Goal: Task Accomplishment & Management: Manage account settings

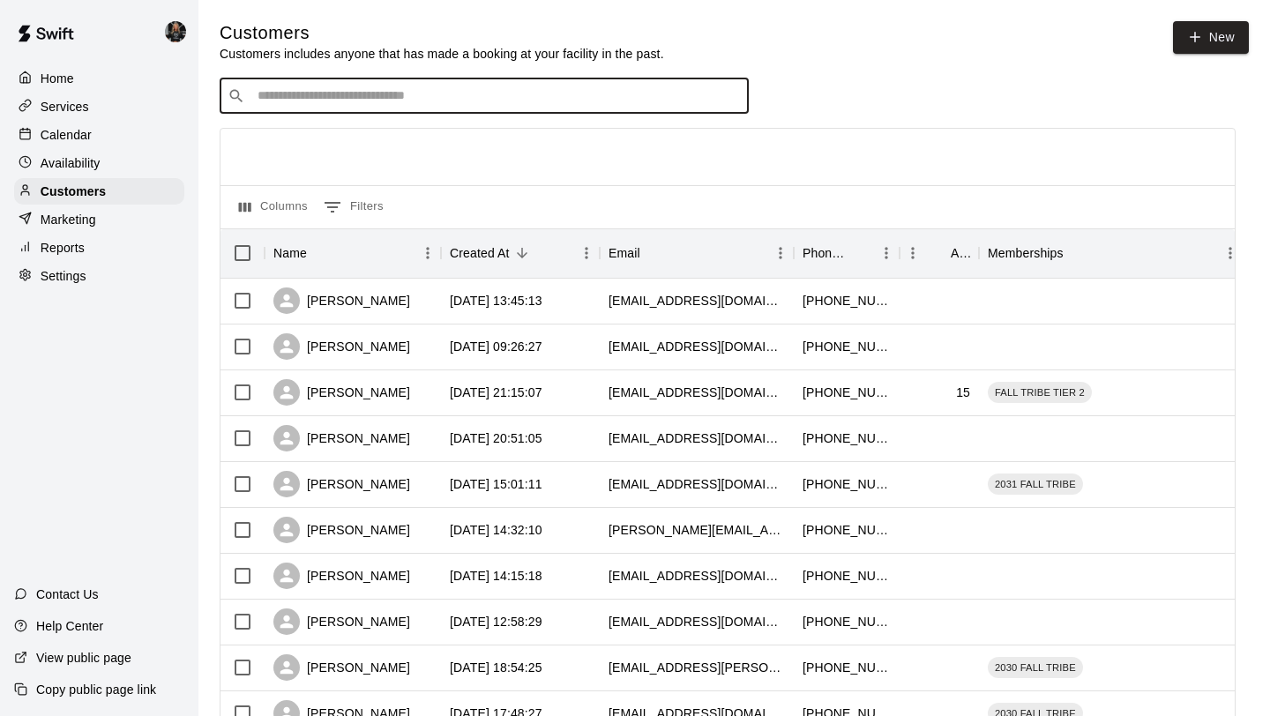
click at [333, 89] on input "Search customers by name or email" at bounding box center [496, 96] width 489 height 18
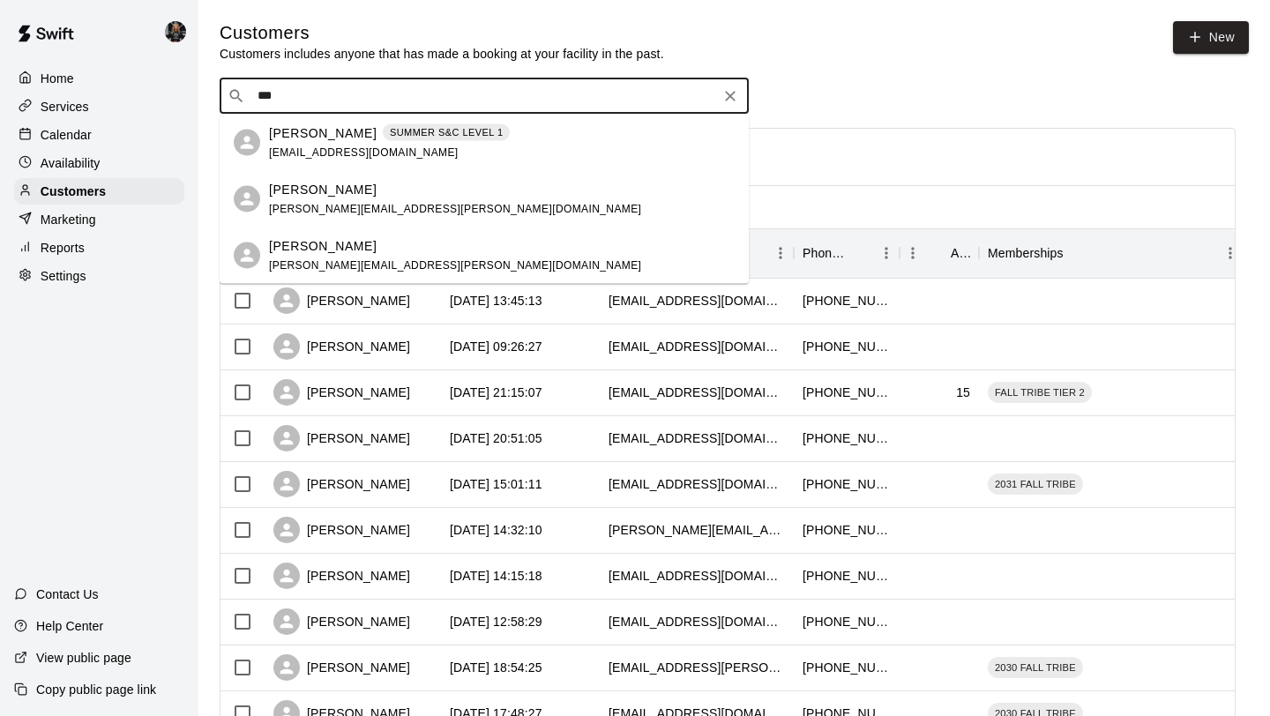
type input "***"
click at [67, 143] on p "Calendar" at bounding box center [66, 135] width 51 height 18
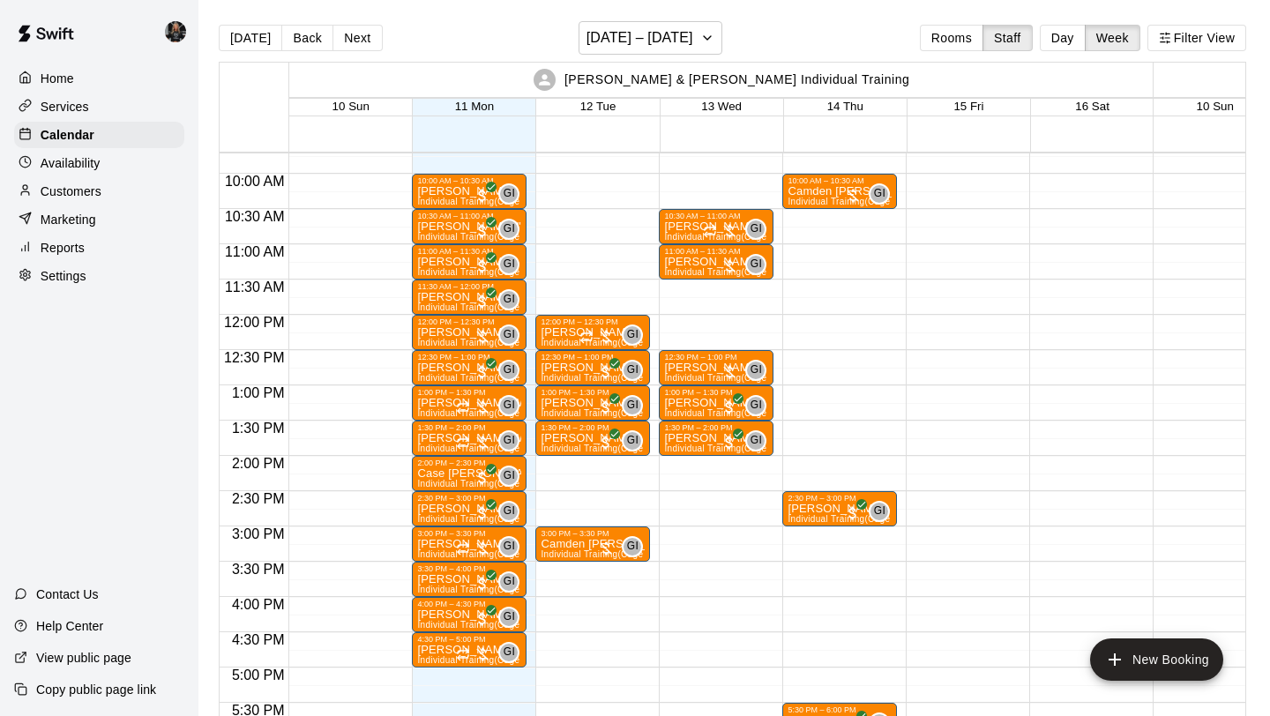
scroll to position [660, 0]
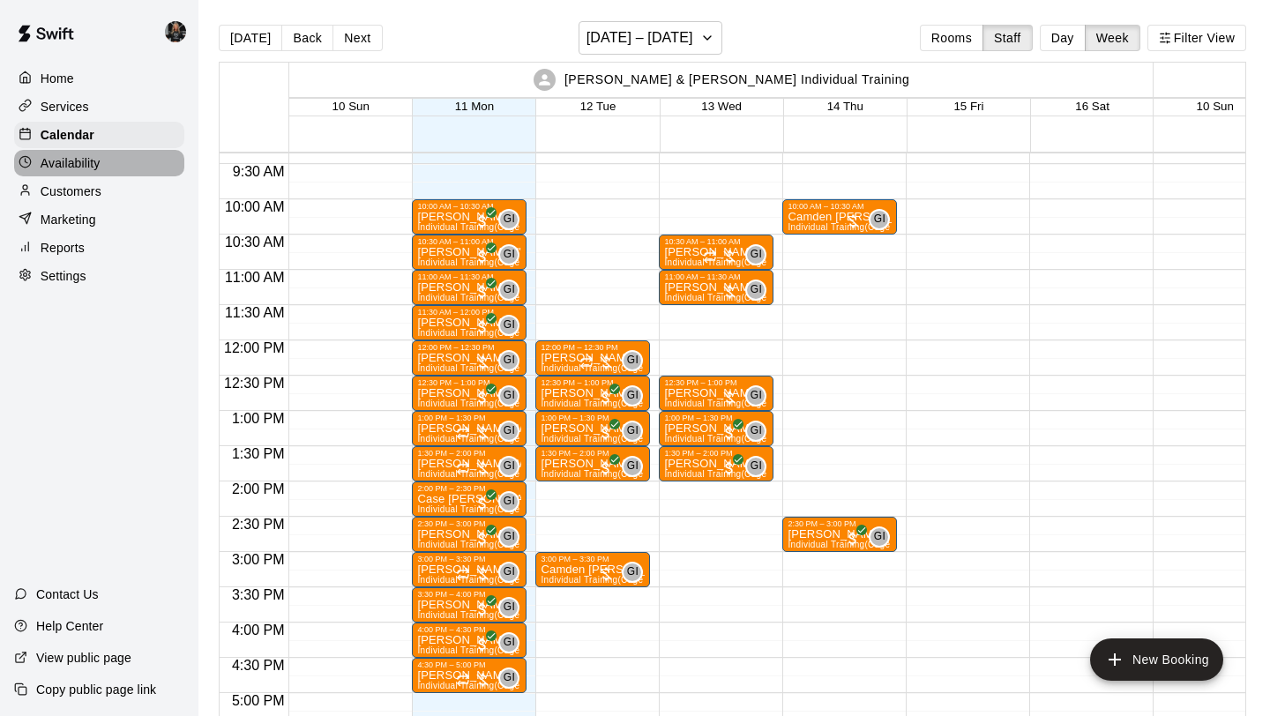
click at [57, 165] on p "Availability" at bounding box center [71, 163] width 60 height 18
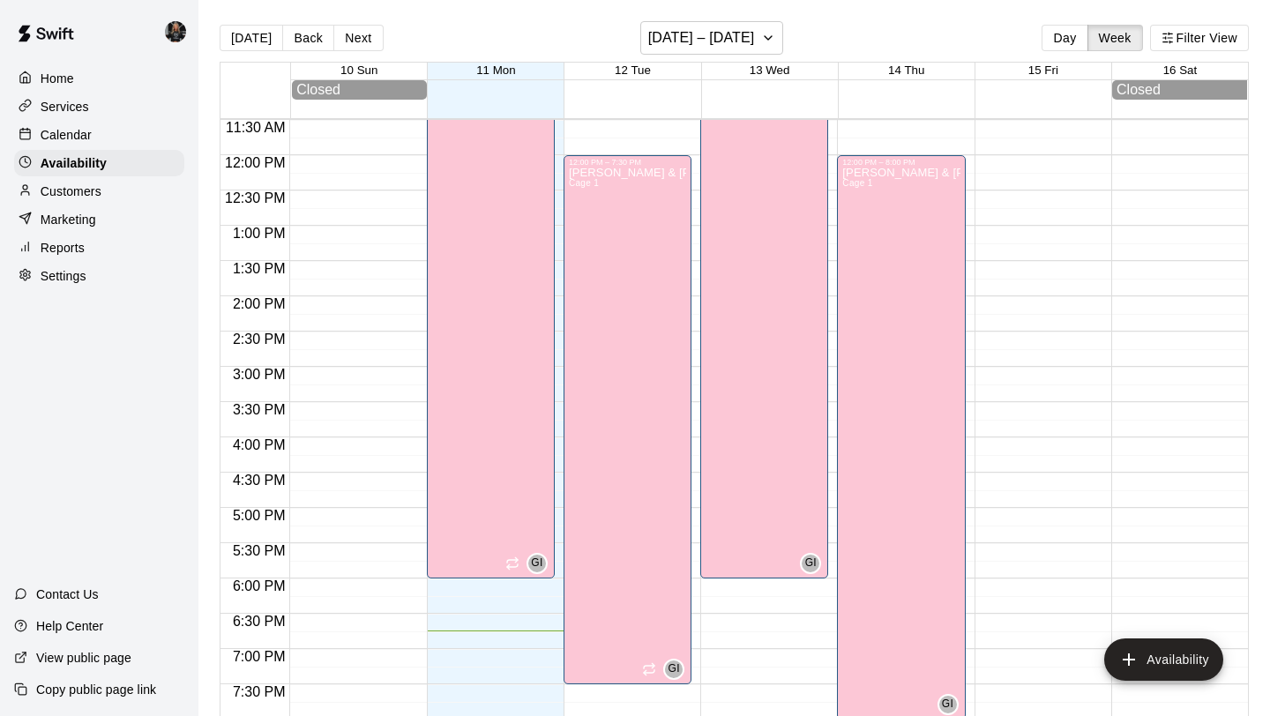
scroll to position [879, 0]
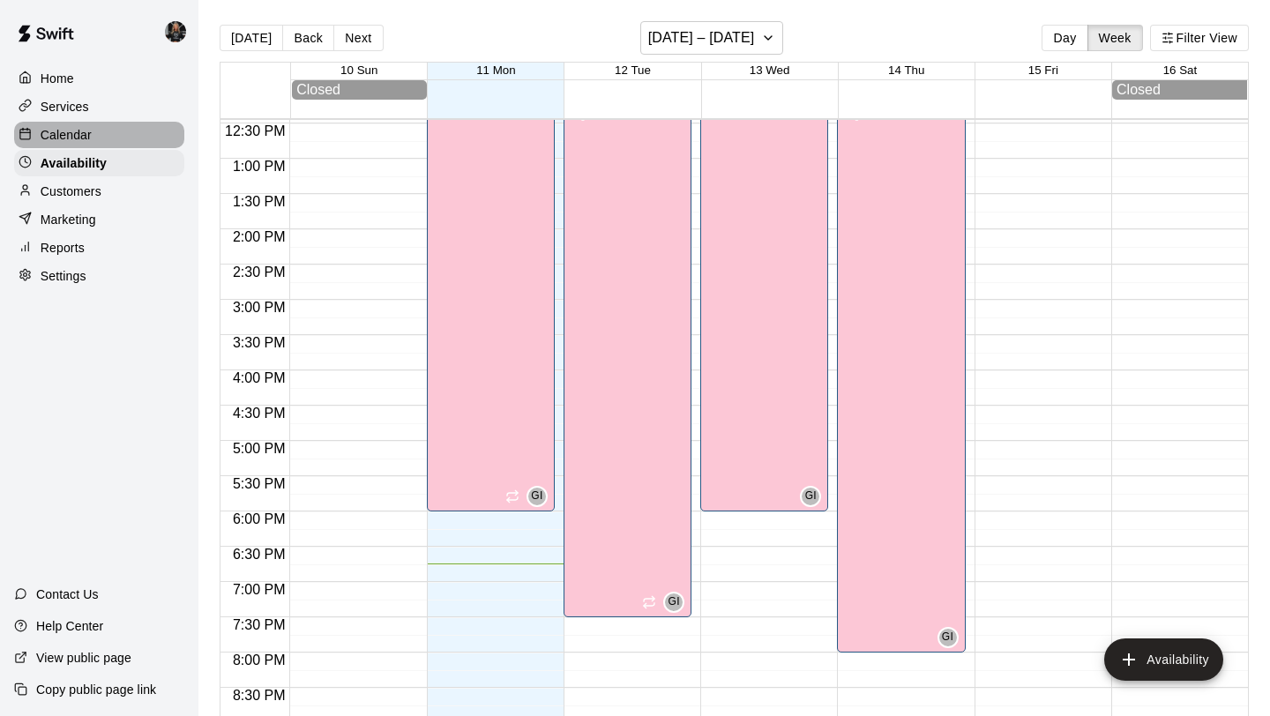
click at [88, 138] on p "Calendar" at bounding box center [66, 135] width 51 height 18
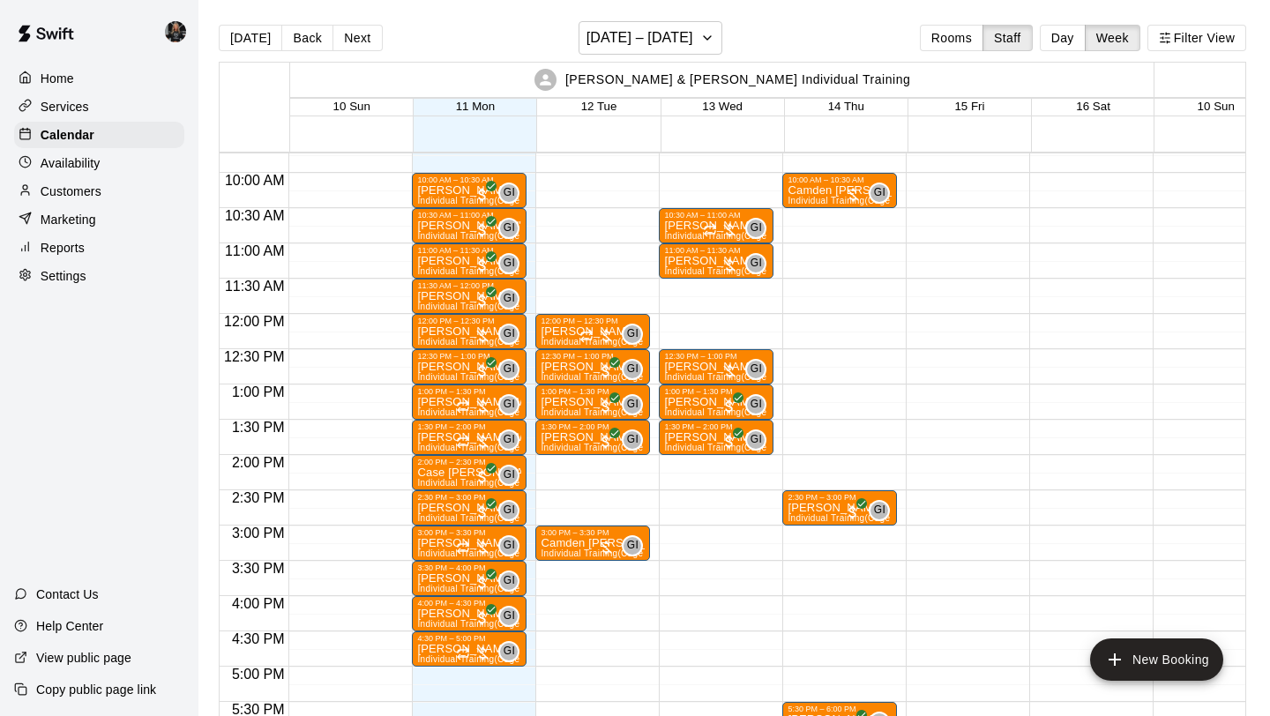
scroll to position [685, 0]
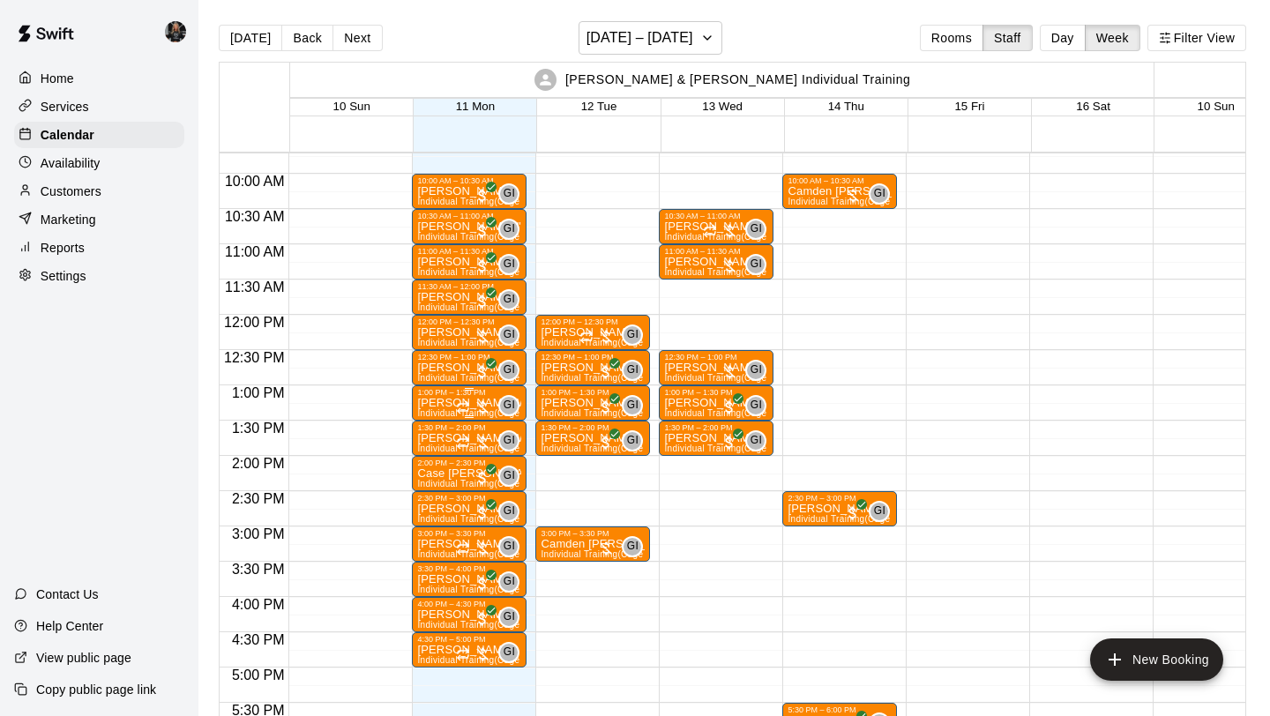
click at [468, 412] on icon "Recurring event" at bounding box center [463, 407] width 14 height 14
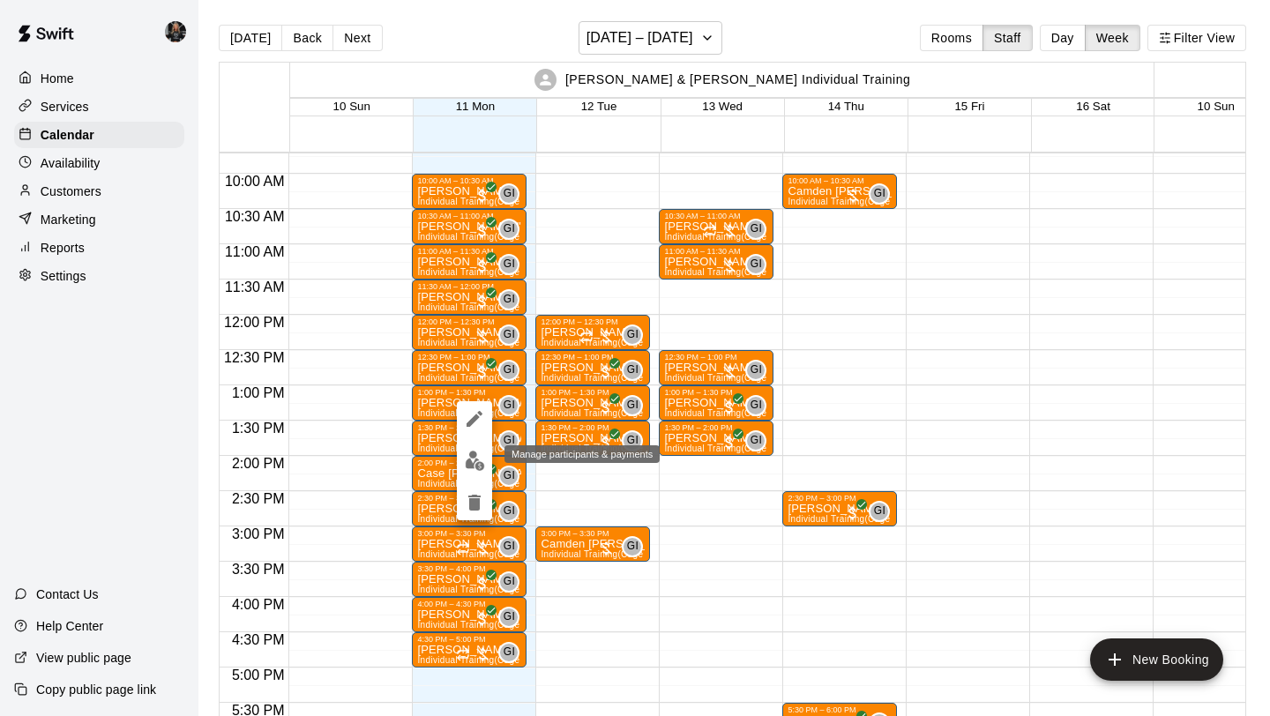
click at [469, 459] on img "edit" at bounding box center [475, 461] width 20 height 20
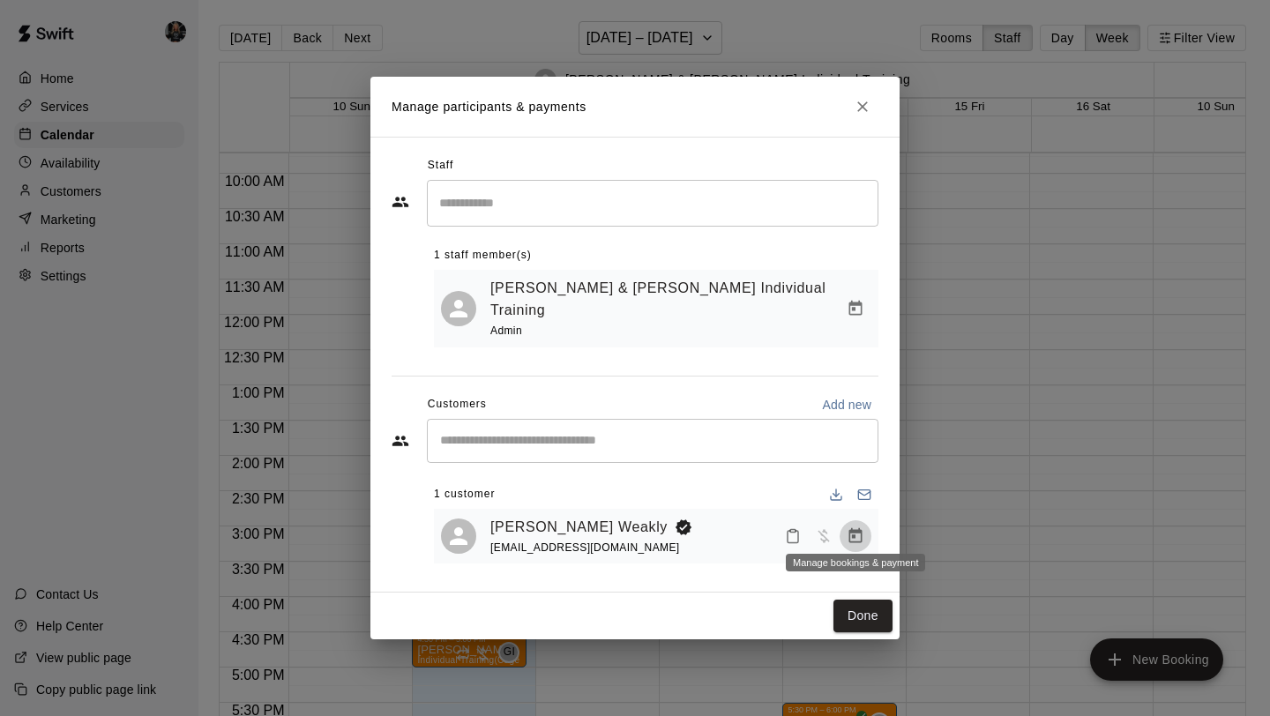
click at [861, 531] on icon "Manage bookings & payment" at bounding box center [855, 535] width 13 height 15
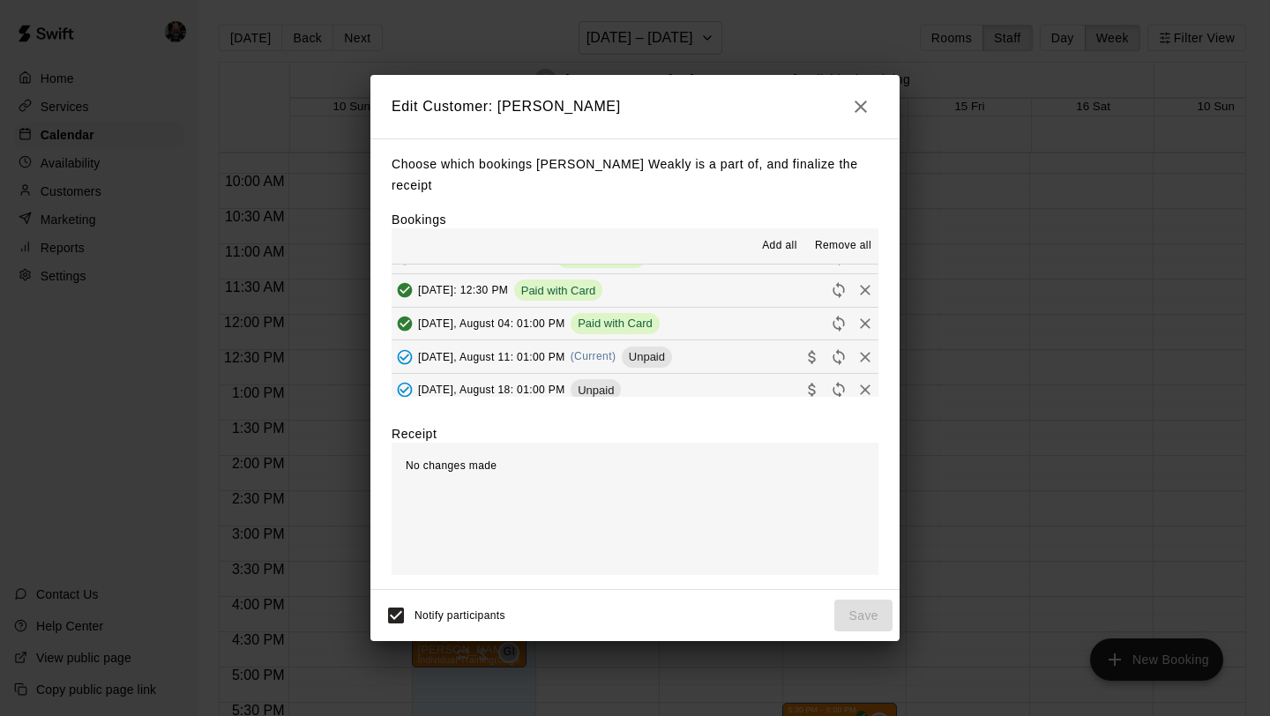
scroll to position [95, 0]
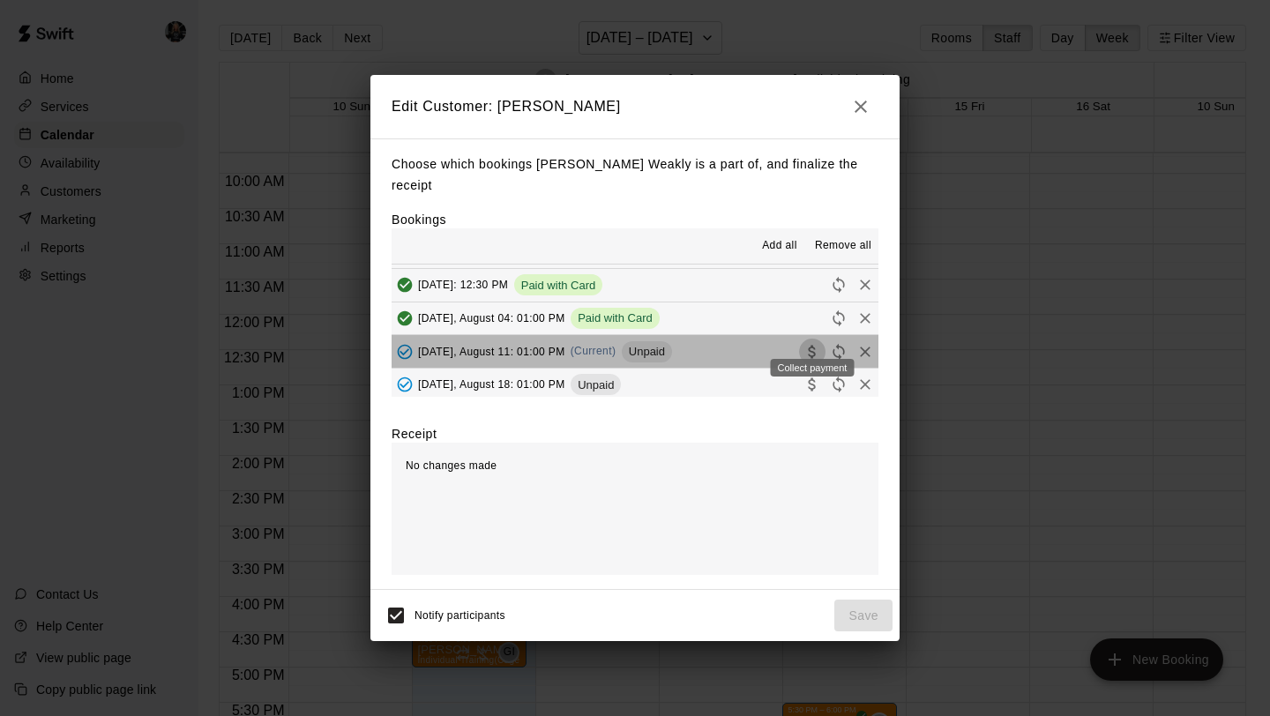
click at [812, 343] on icon "Collect payment" at bounding box center [813, 352] width 18 height 18
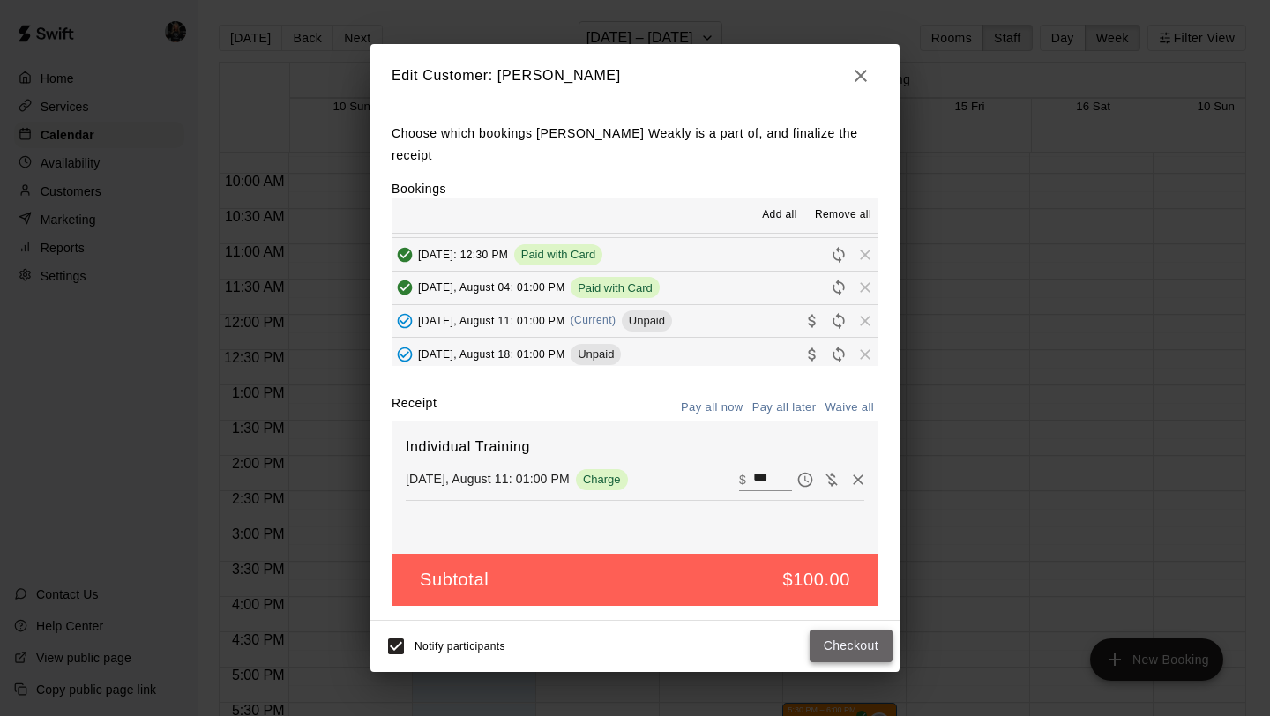
click at [829, 640] on button "Checkout" at bounding box center [851, 646] width 83 height 33
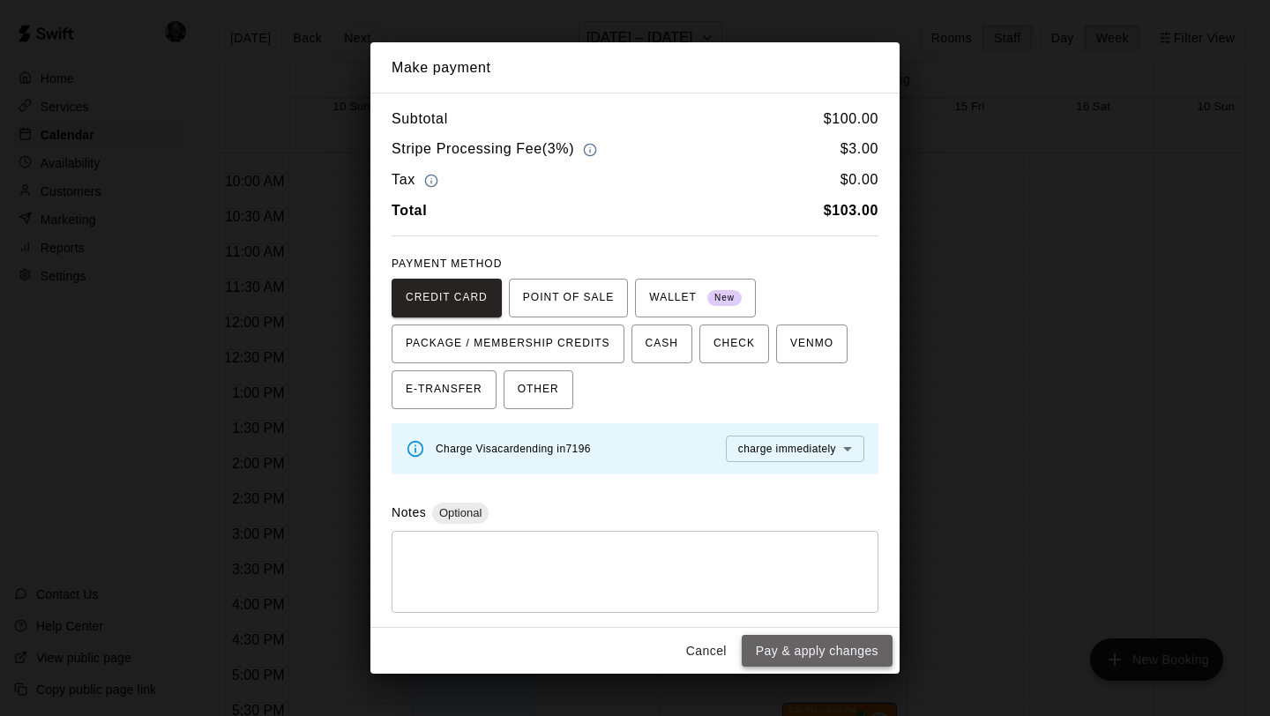
click at [829, 641] on button "Pay & apply changes" at bounding box center [817, 651] width 151 height 33
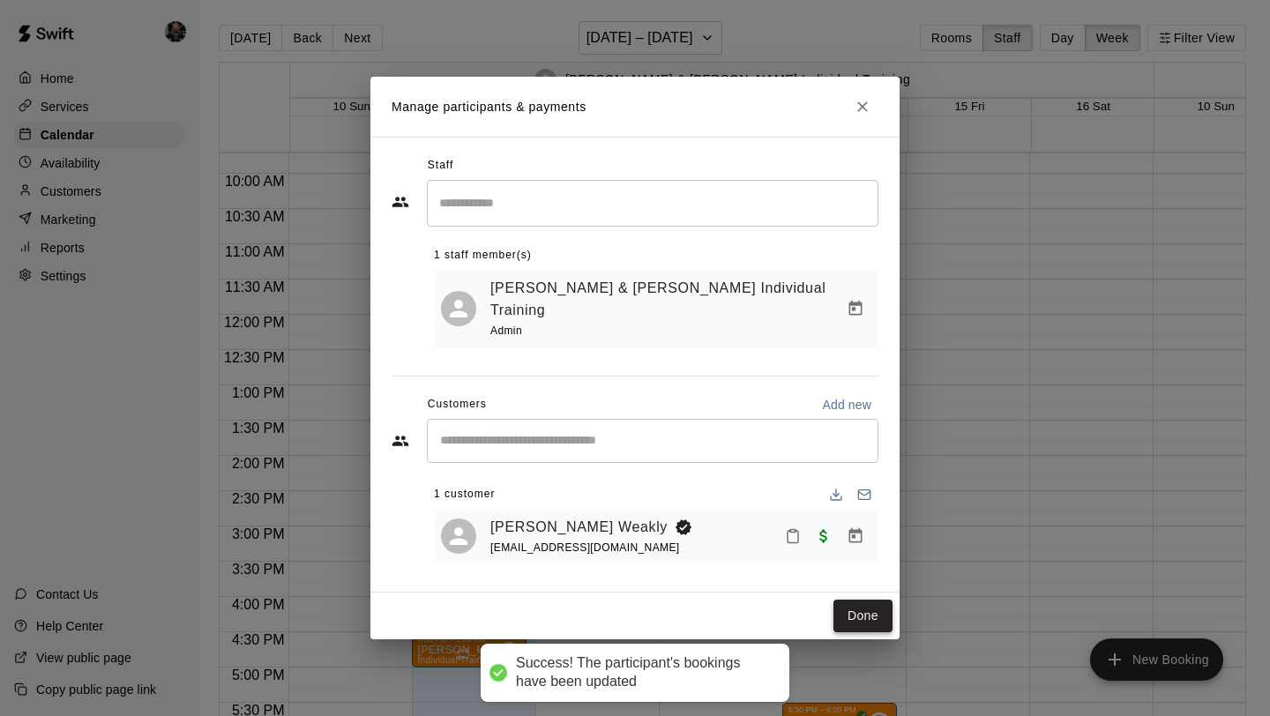
click at [857, 609] on button "Done" at bounding box center [863, 616] width 59 height 33
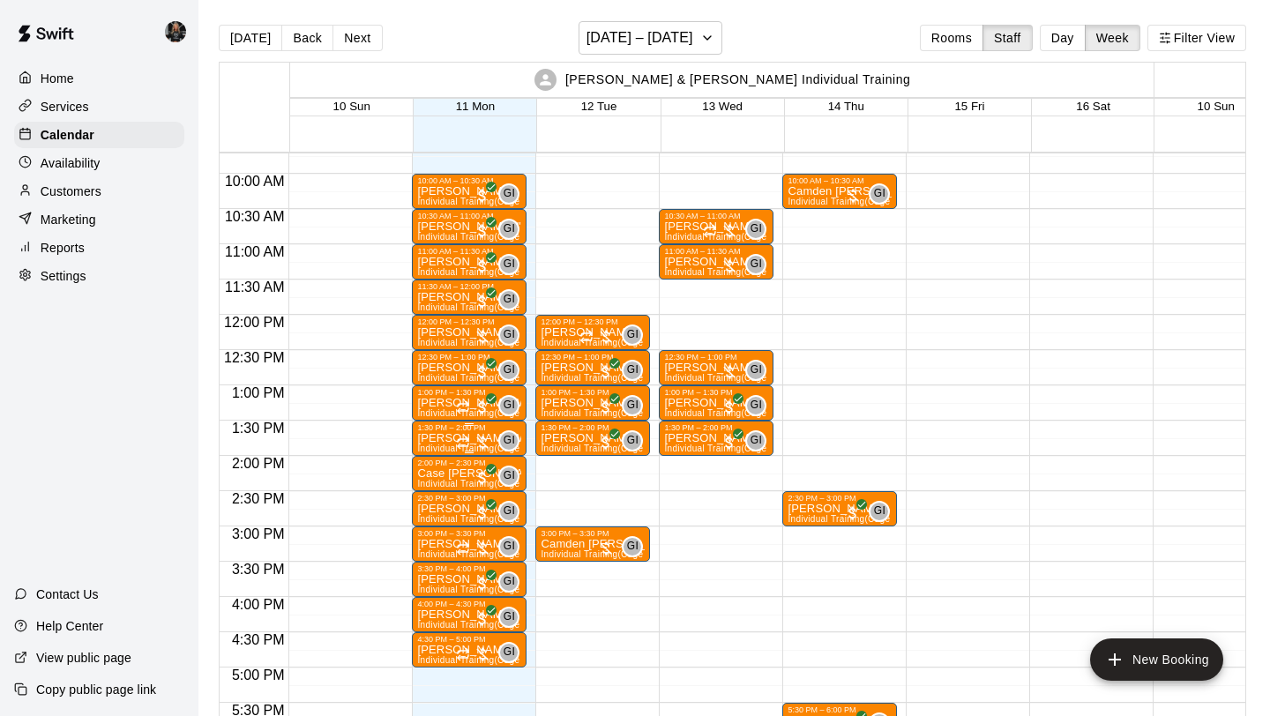
click at [482, 434] on div "GI 0" at bounding box center [488, 440] width 64 height 21
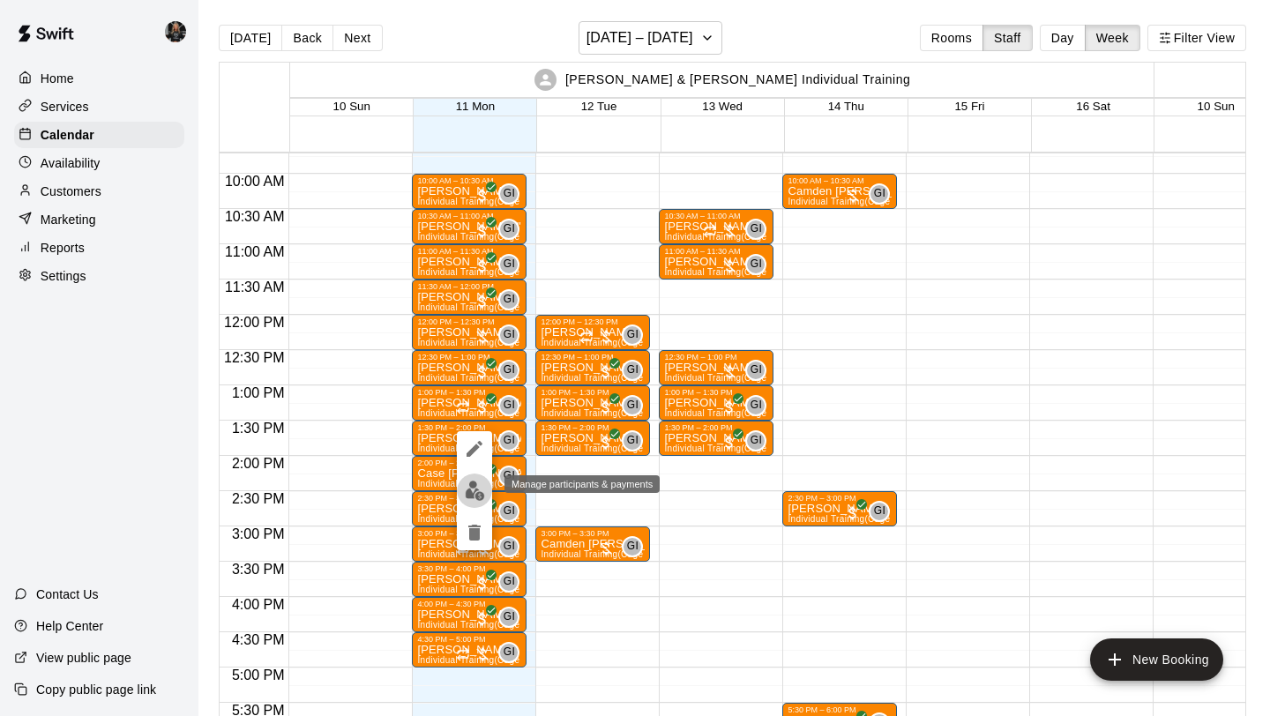
click at [471, 486] on img "edit" at bounding box center [475, 491] width 20 height 20
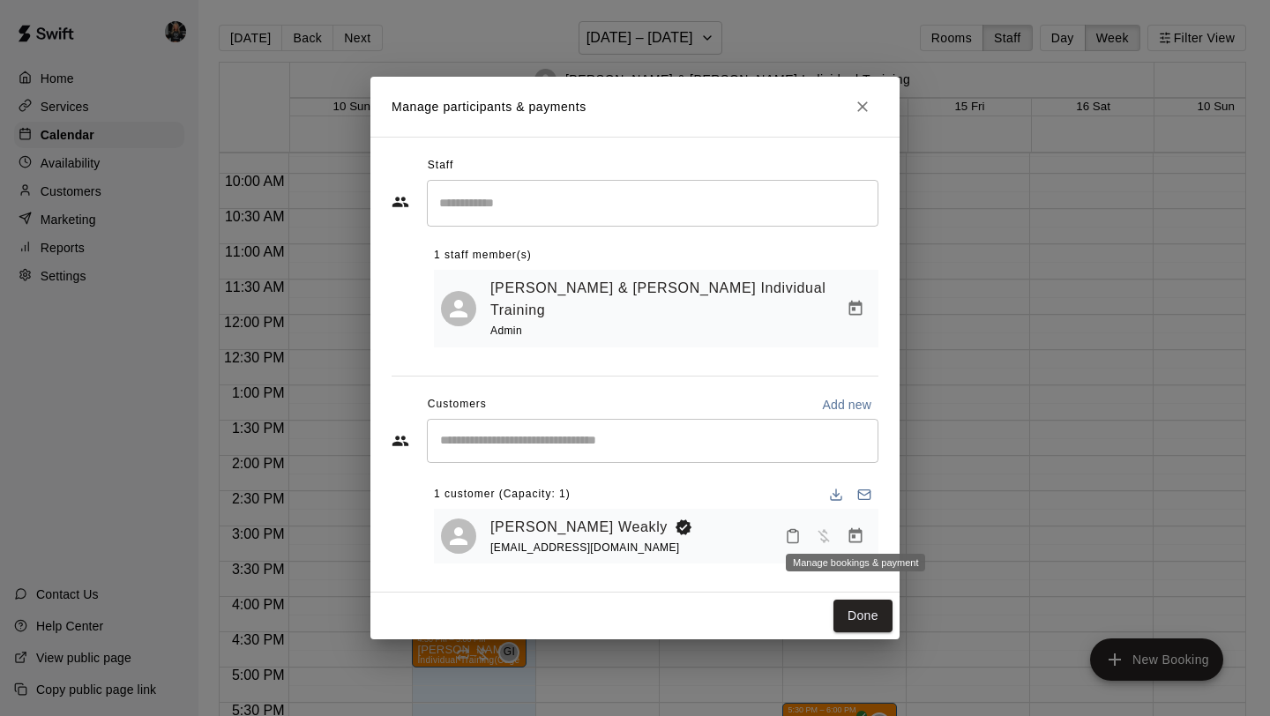
click at [864, 527] on icon "Manage bookings & payment" at bounding box center [856, 536] width 18 height 18
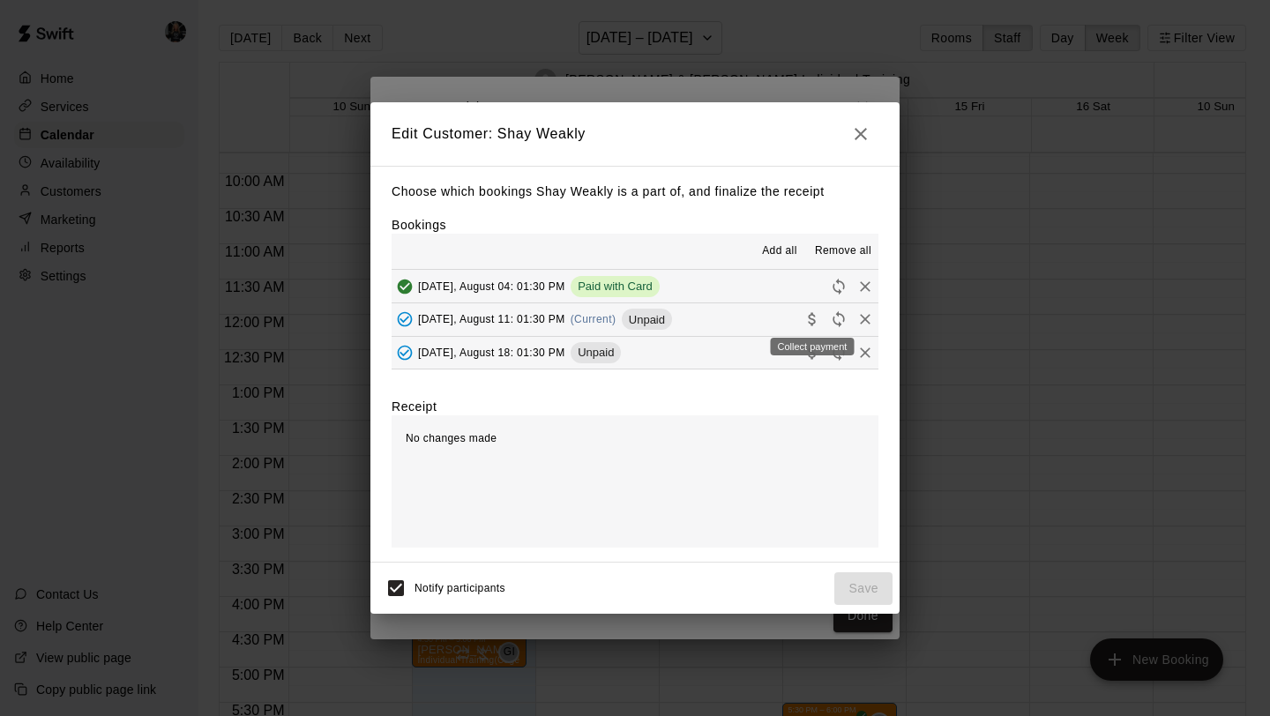
click at [813, 317] on icon "Collect payment" at bounding box center [811, 319] width 7 height 13
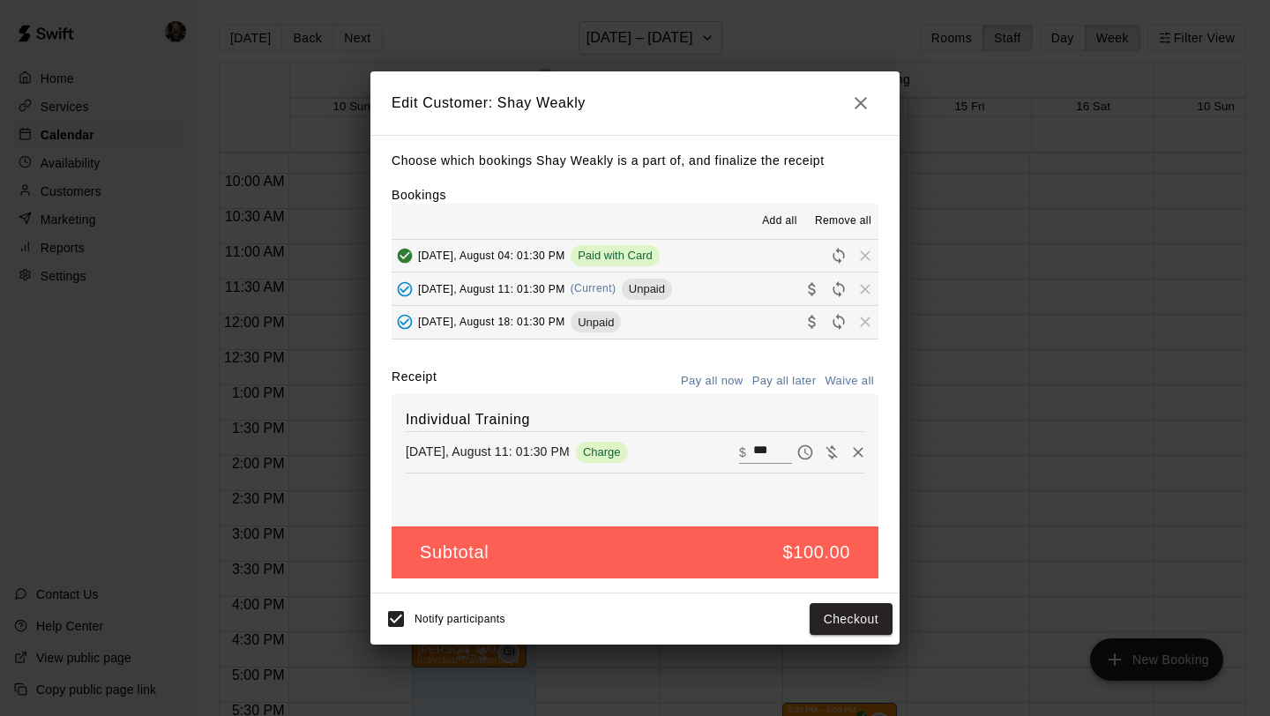
click at [829, 595] on div "Notify participants Checkout" at bounding box center [634, 619] width 529 height 51
click at [831, 612] on button "Checkout" at bounding box center [851, 619] width 83 height 33
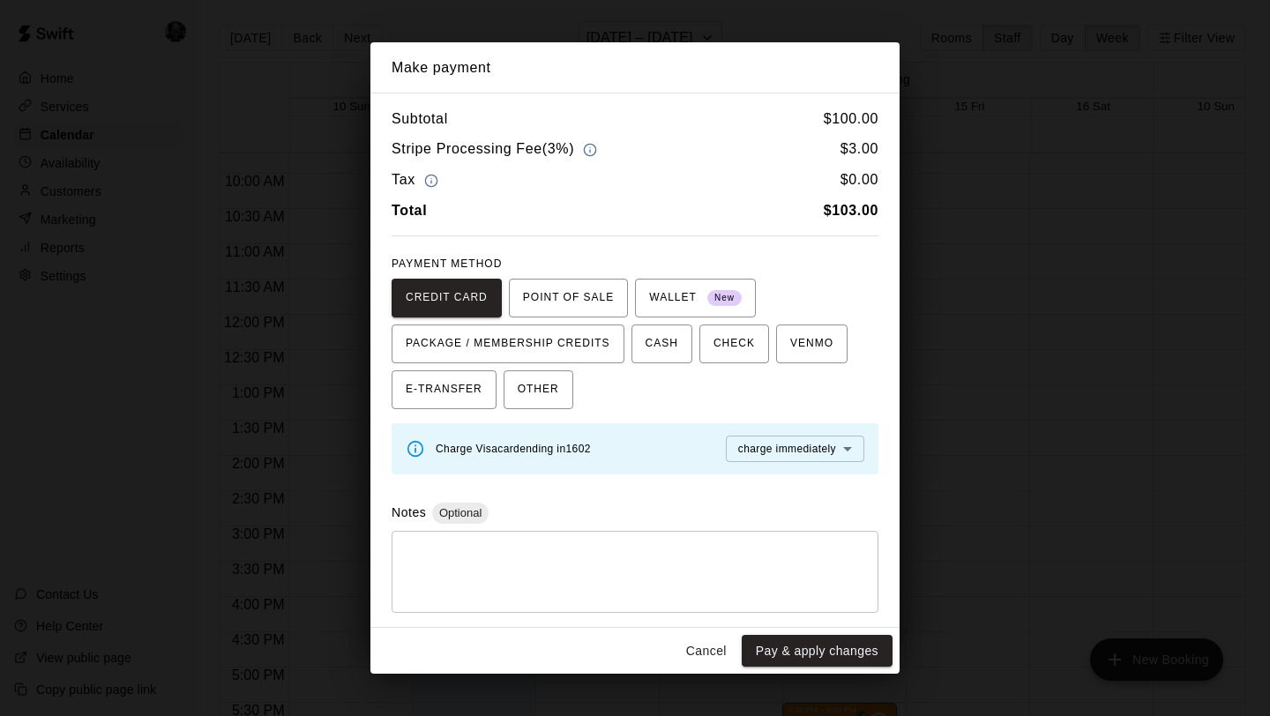
click at [831, 626] on div "Subtotal $ 100.00 Stripe Processing Fee ( 3% ) $ 3.00 Tax $ 0.00 Total $ 103.00…" at bounding box center [634, 360] width 529 height 535
click at [831, 640] on button "Pay & apply changes" at bounding box center [817, 651] width 151 height 33
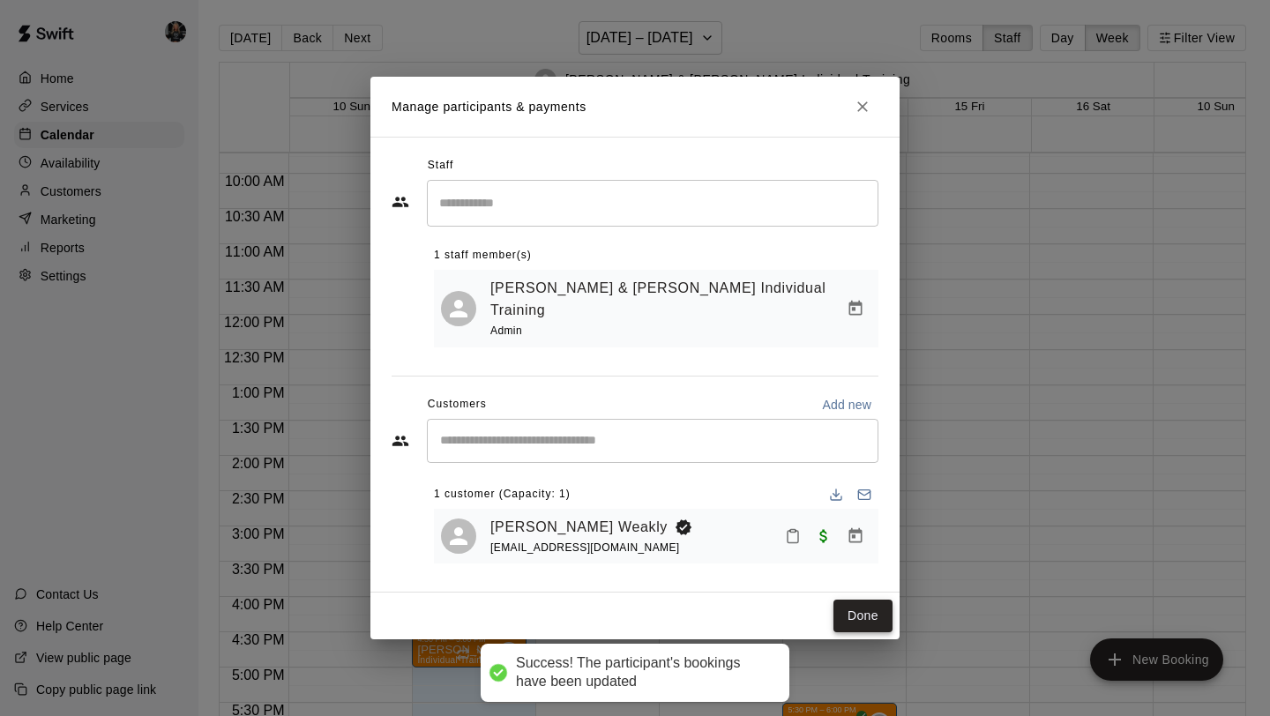
click at [869, 606] on button "Done" at bounding box center [863, 616] width 59 height 33
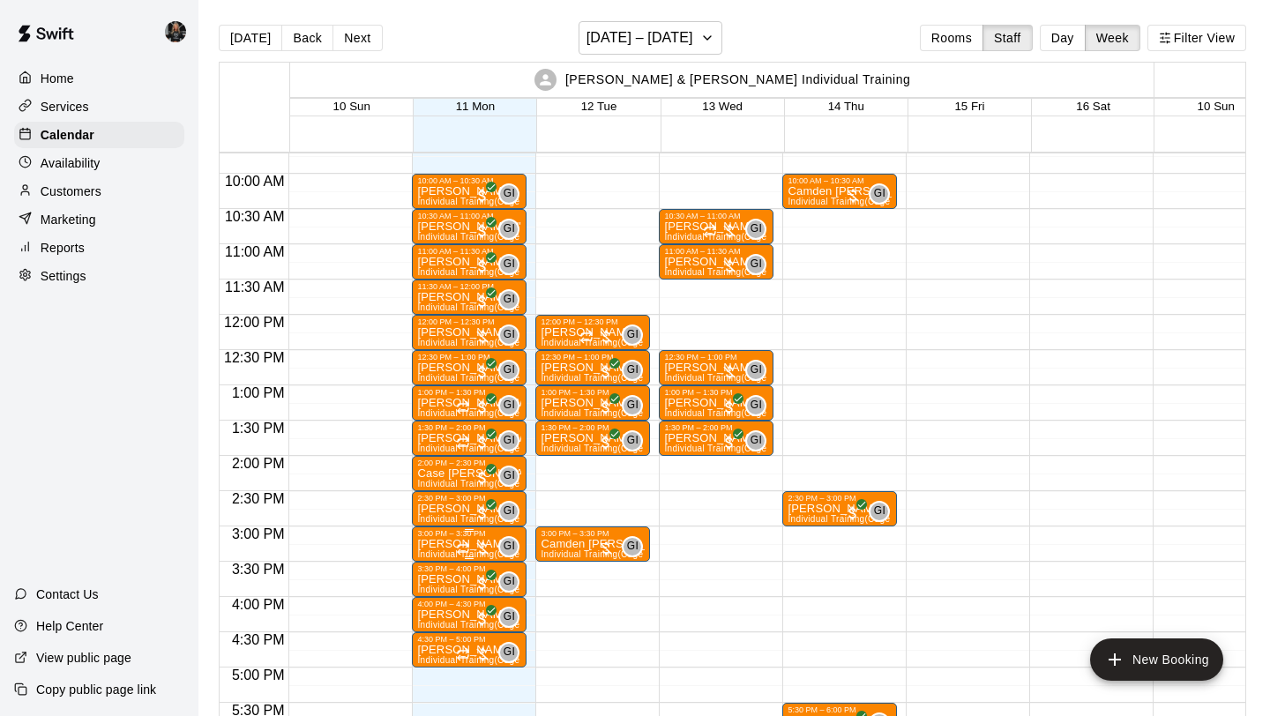
click at [486, 546] on div at bounding box center [473, 549] width 35 height 18
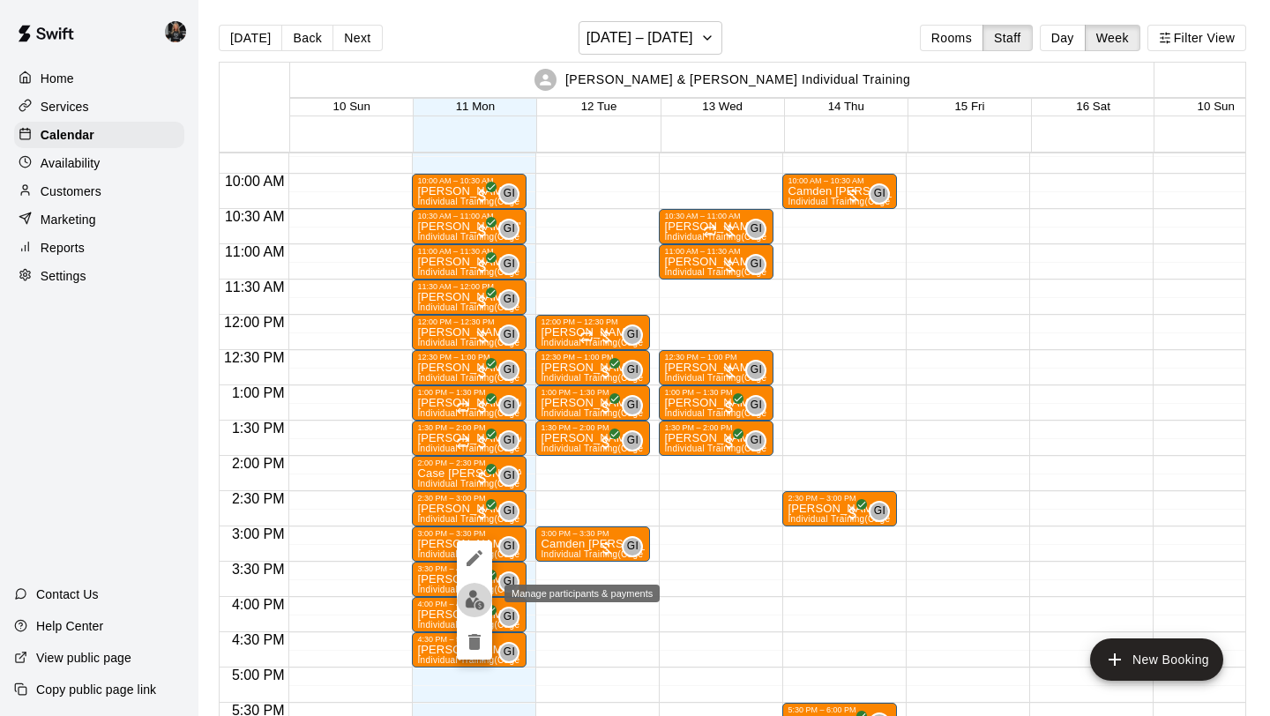
click at [472, 598] on img "edit" at bounding box center [475, 600] width 20 height 20
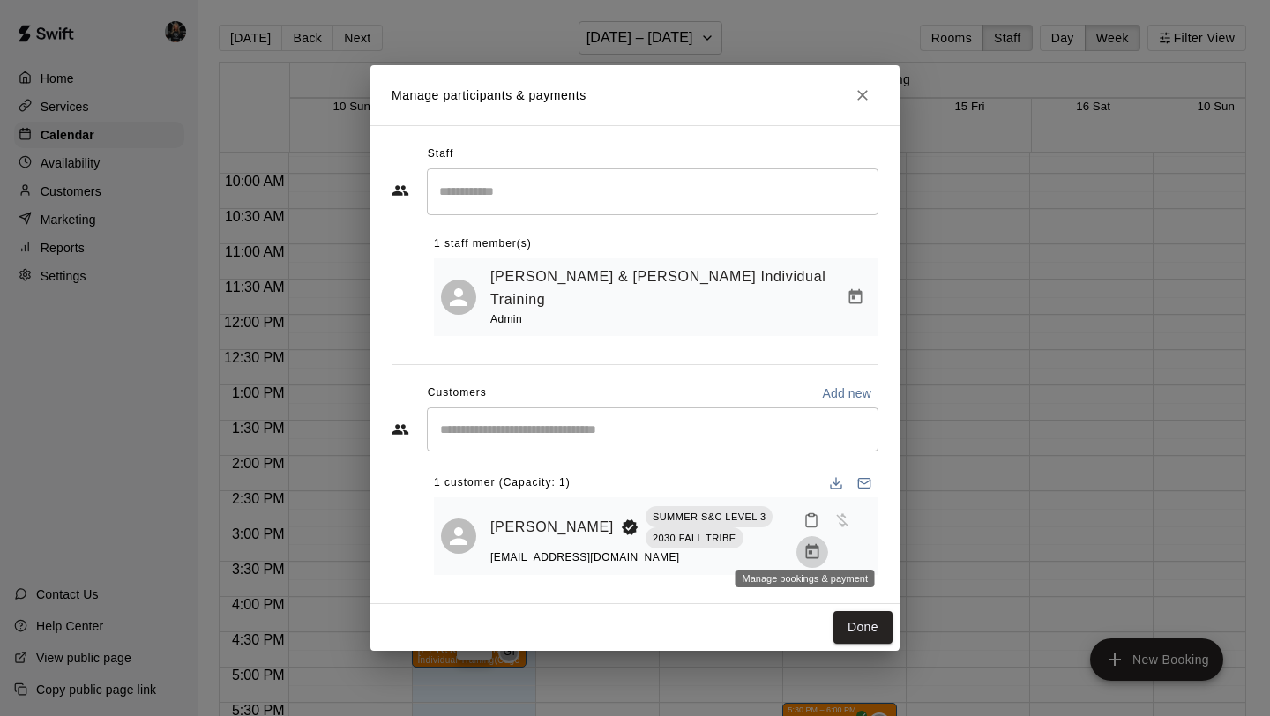
click at [805, 544] on icon "Manage bookings & payment" at bounding box center [811, 551] width 13 height 15
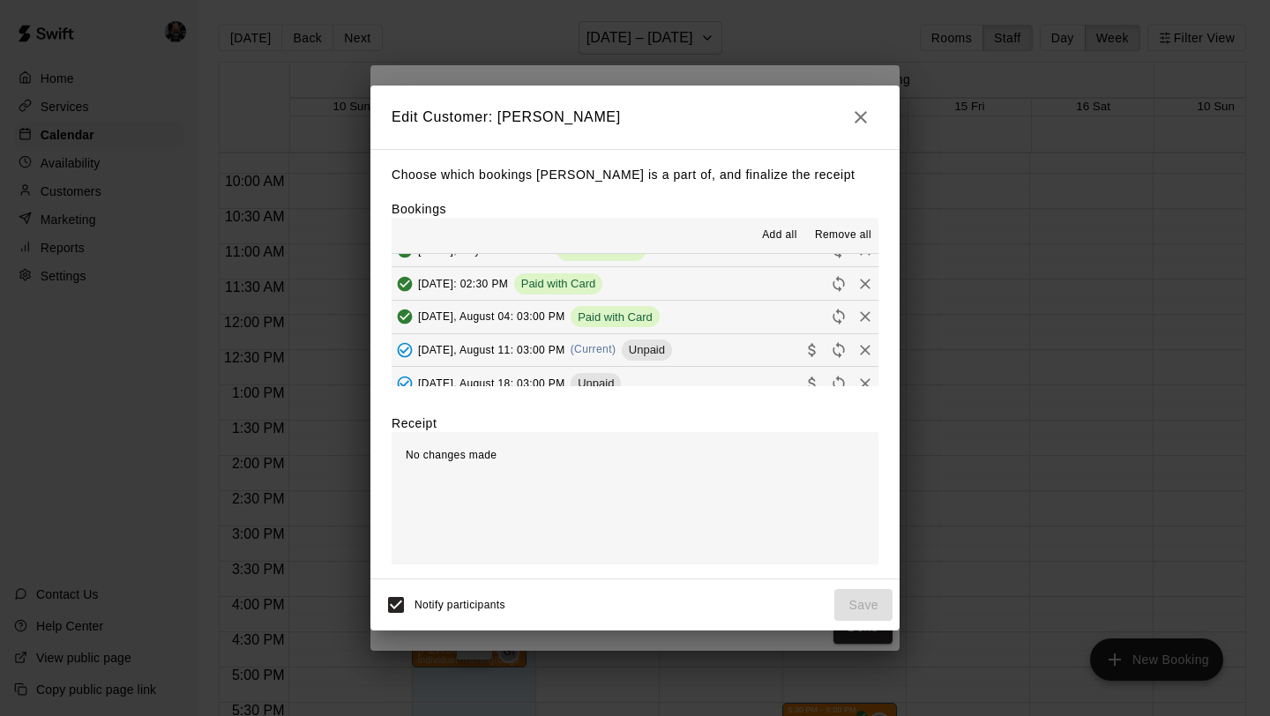
scroll to position [224, 0]
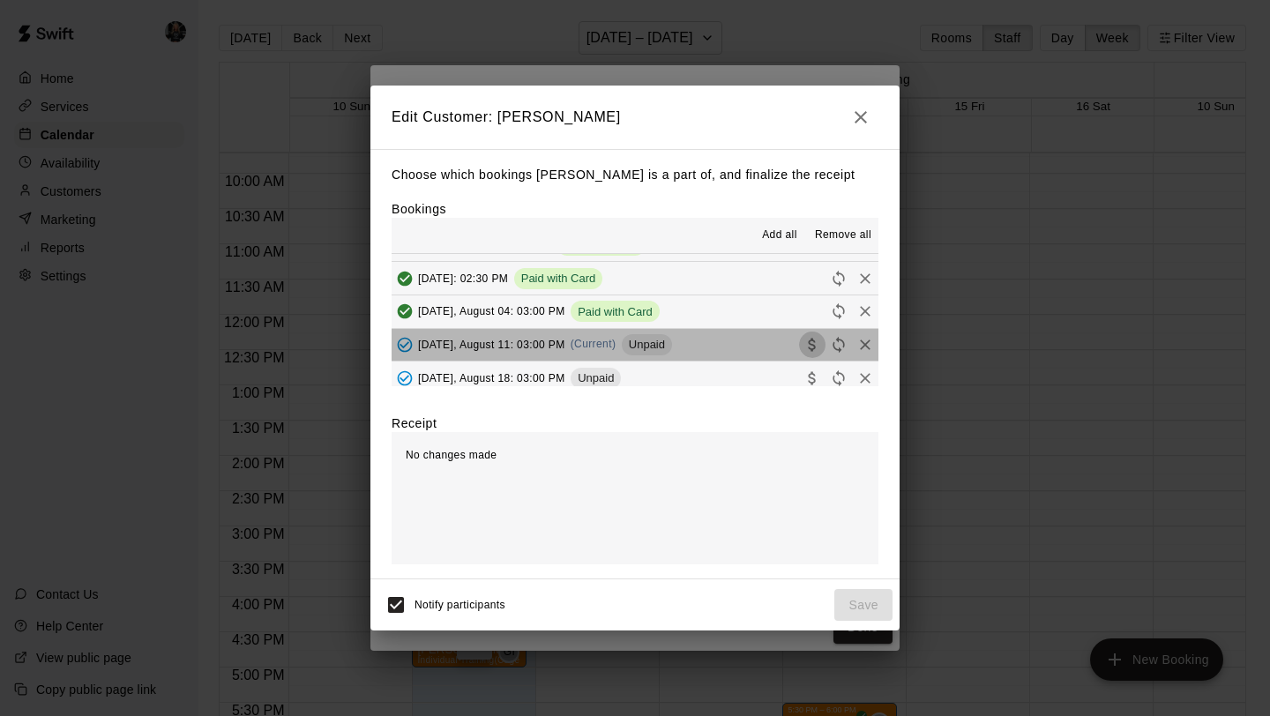
click at [813, 340] on icon "Collect payment" at bounding box center [811, 344] width 7 height 13
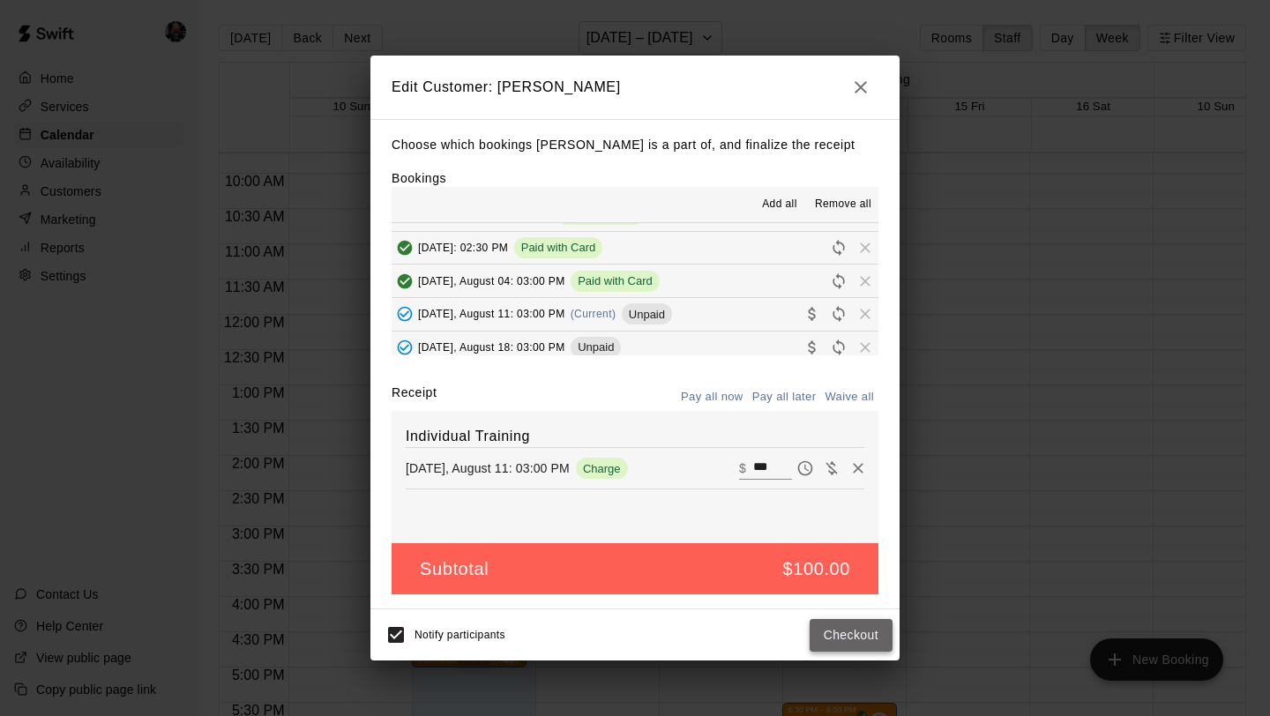
click at [841, 626] on button "Checkout" at bounding box center [851, 635] width 83 height 33
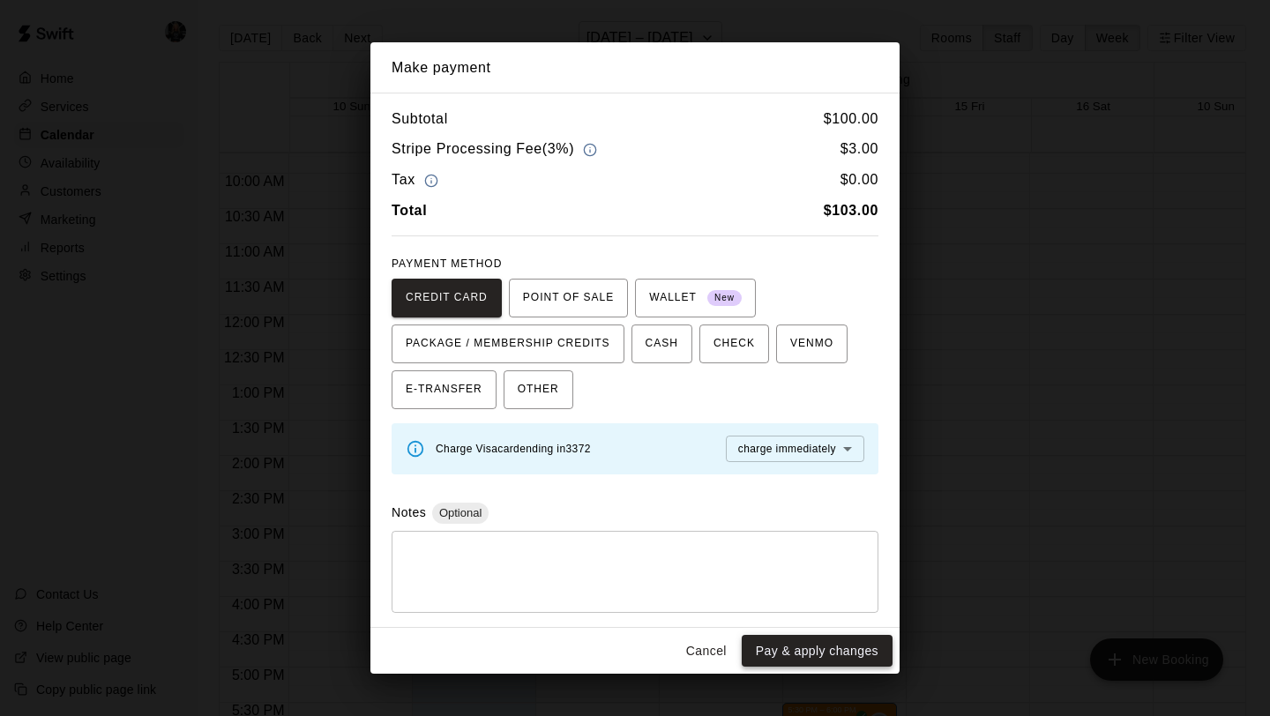
click at [837, 650] on button "Pay & apply changes" at bounding box center [817, 651] width 151 height 33
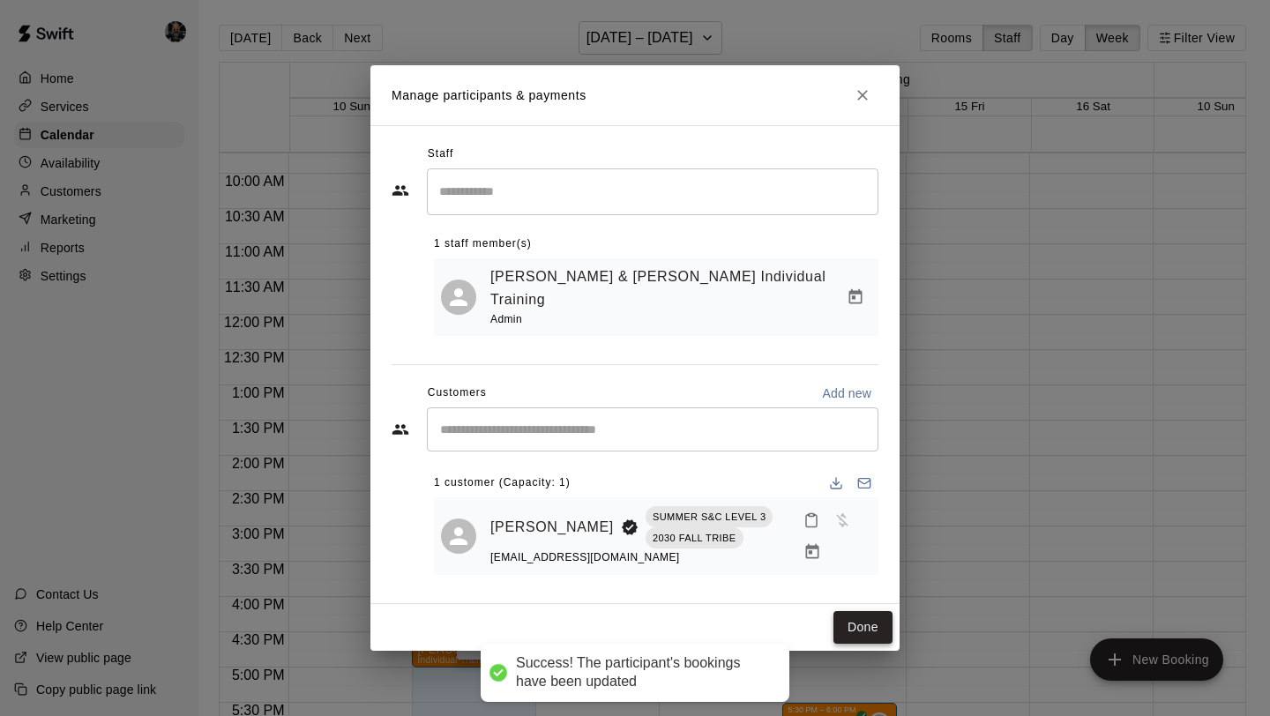
scroll to position [0, 0]
click at [863, 611] on button "Done" at bounding box center [863, 627] width 59 height 33
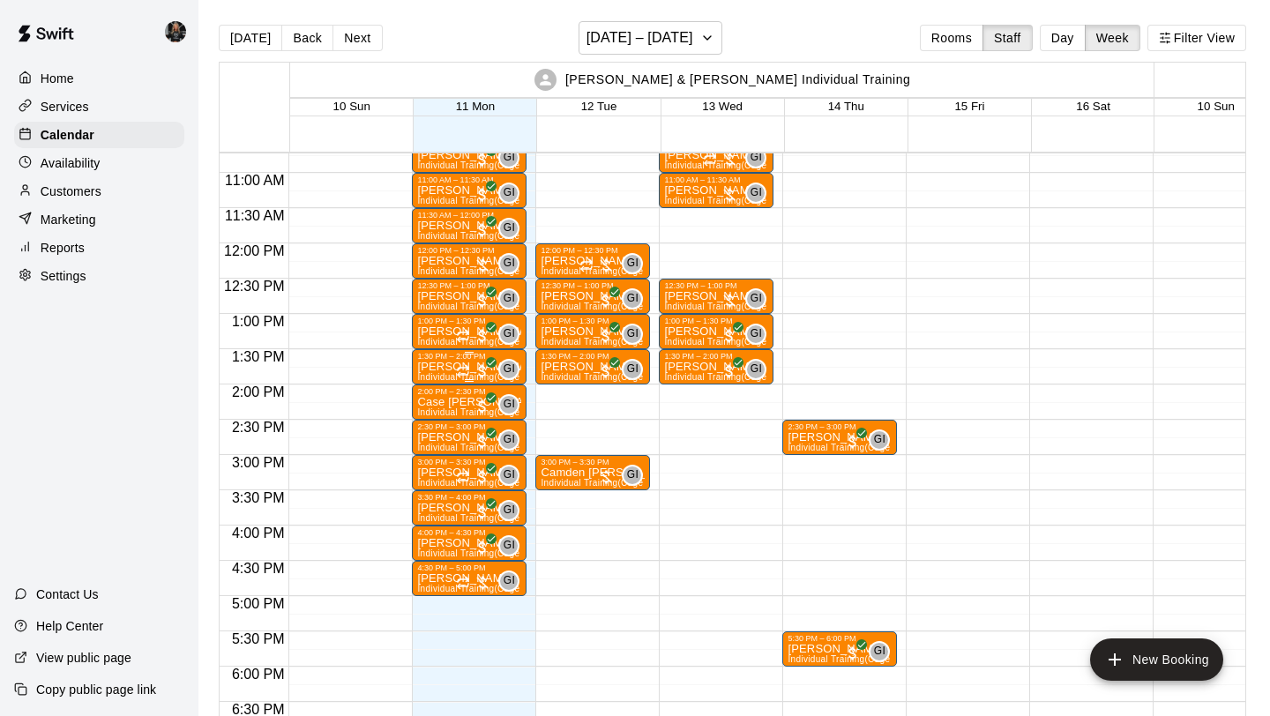
scroll to position [766, 0]
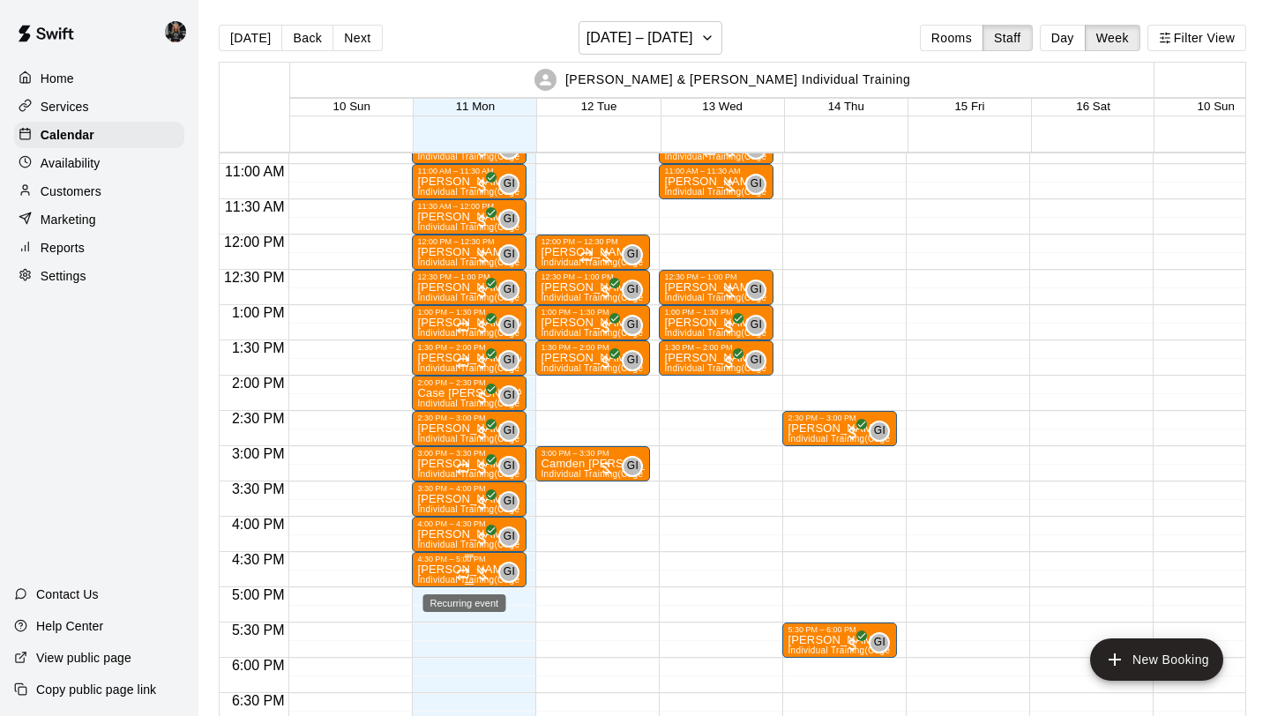
click at [460, 580] on icon "Recurring event" at bounding box center [463, 574] width 14 height 14
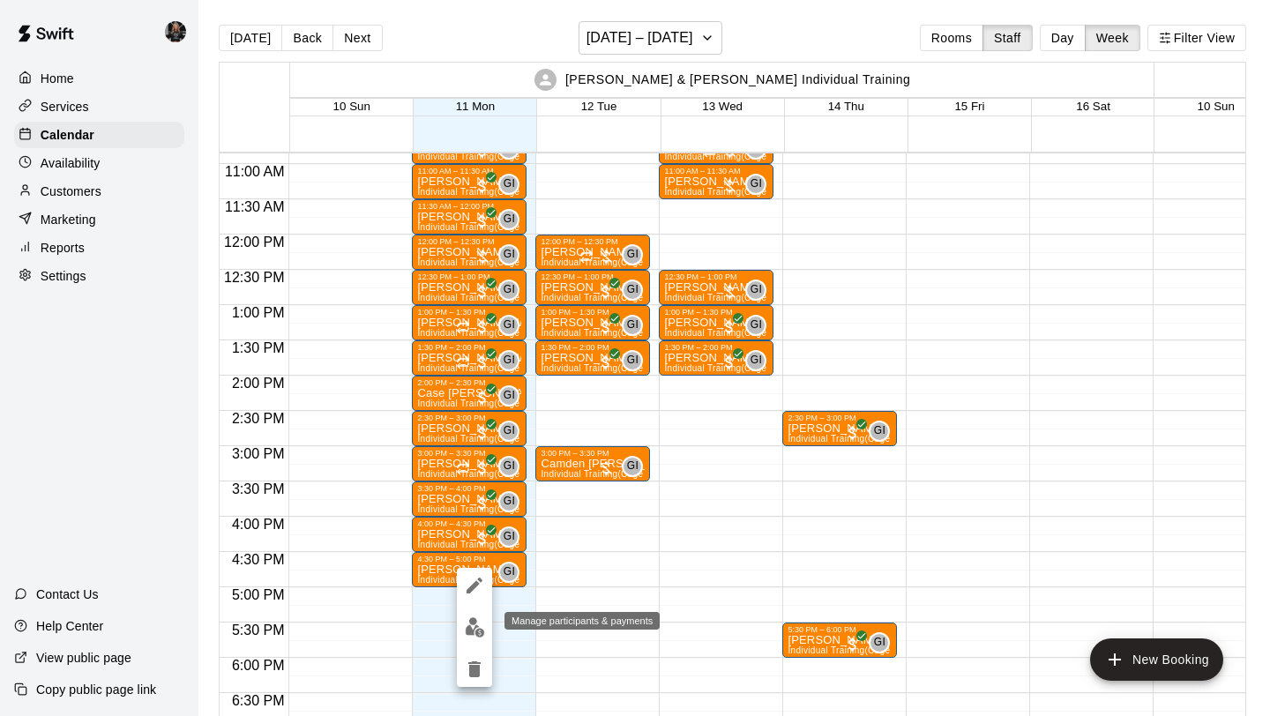
click at [462, 636] on button "edit" at bounding box center [474, 627] width 35 height 34
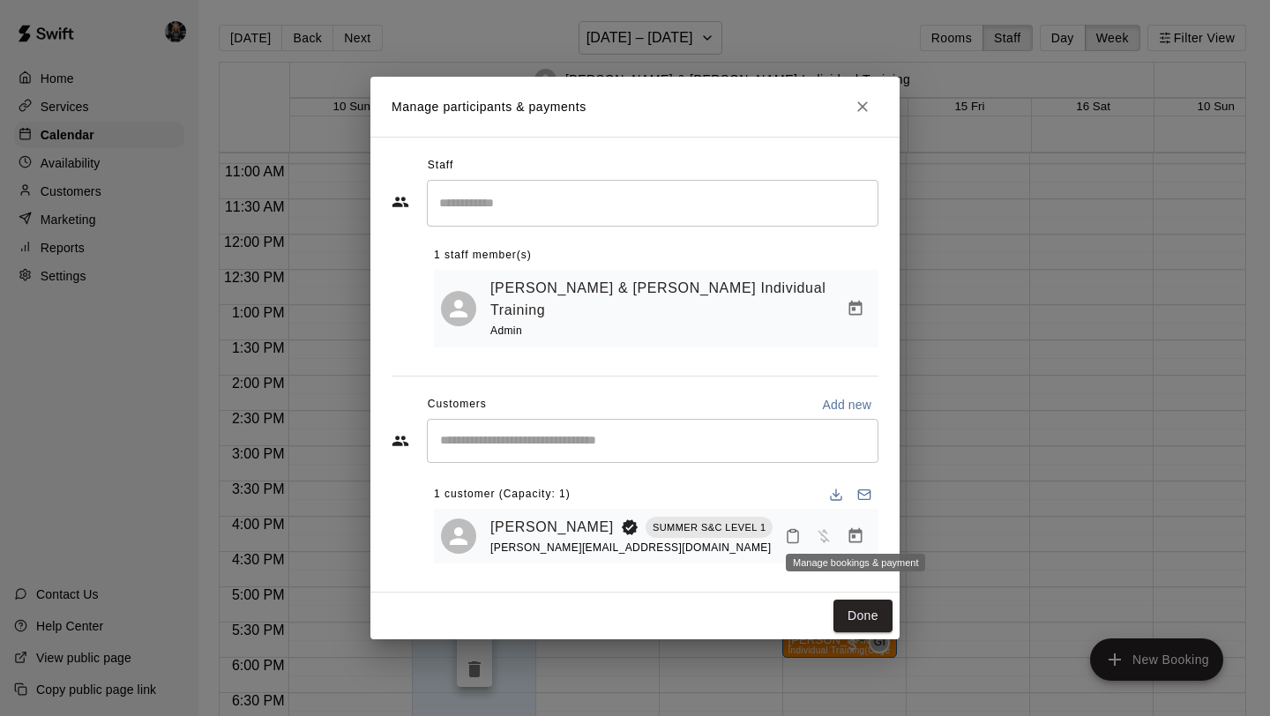
click at [864, 527] on icon "Manage bookings & payment" at bounding box center [856, 536] width 18 height 18
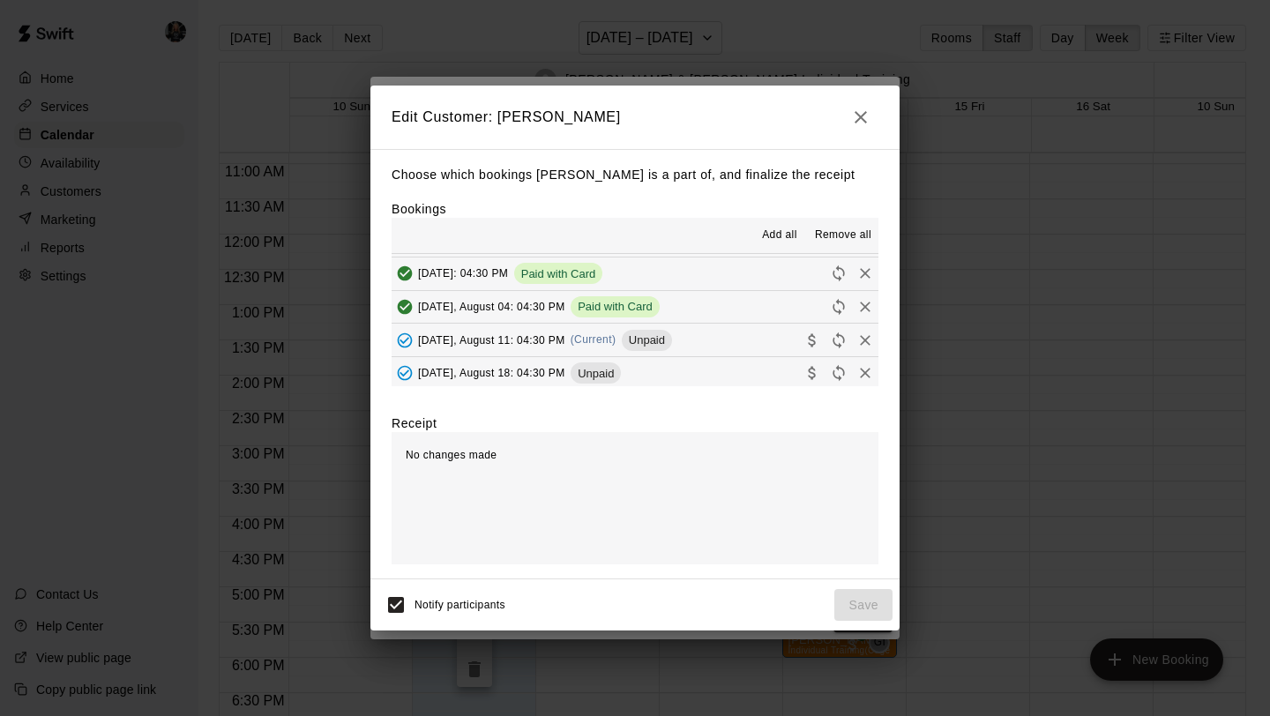
scroll to position [266, 0]
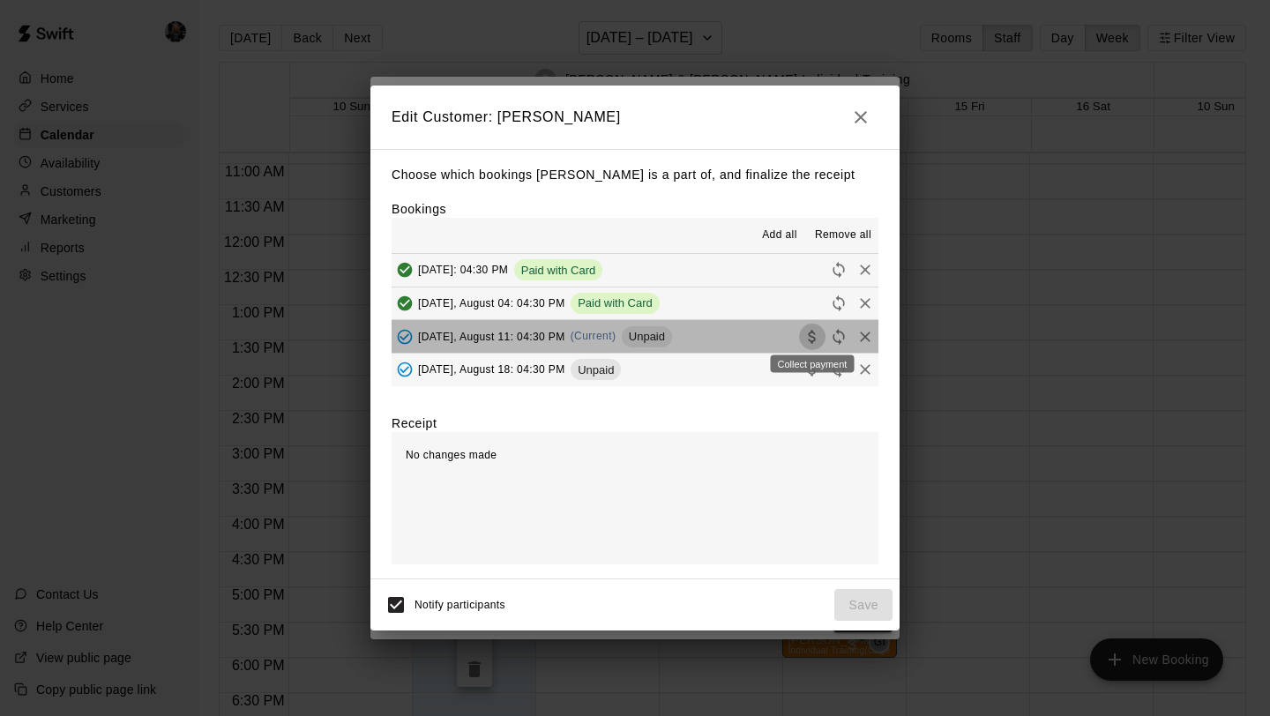
click at [813, 341] on icon "Collect payment" at bounding box center [813, 337] width 18 height 18
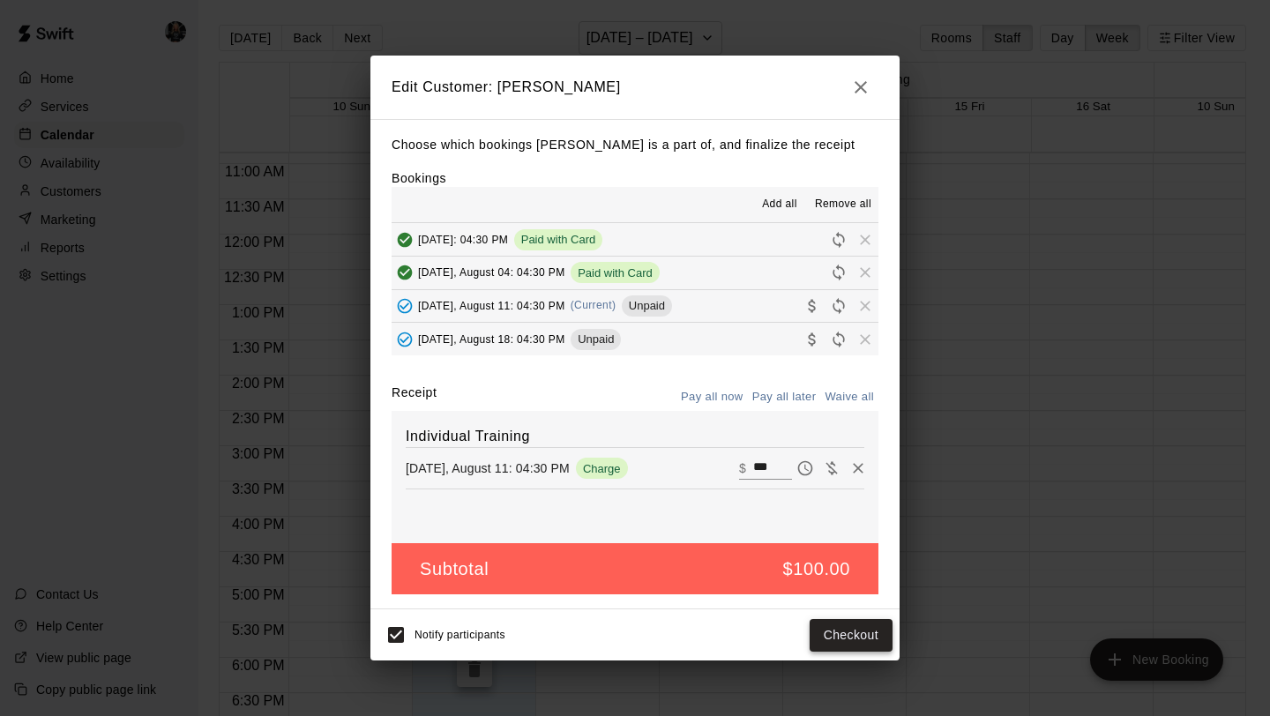
click at [815, 627] on button "Checkout" at bounding box center [851, 635] width 83 height 33
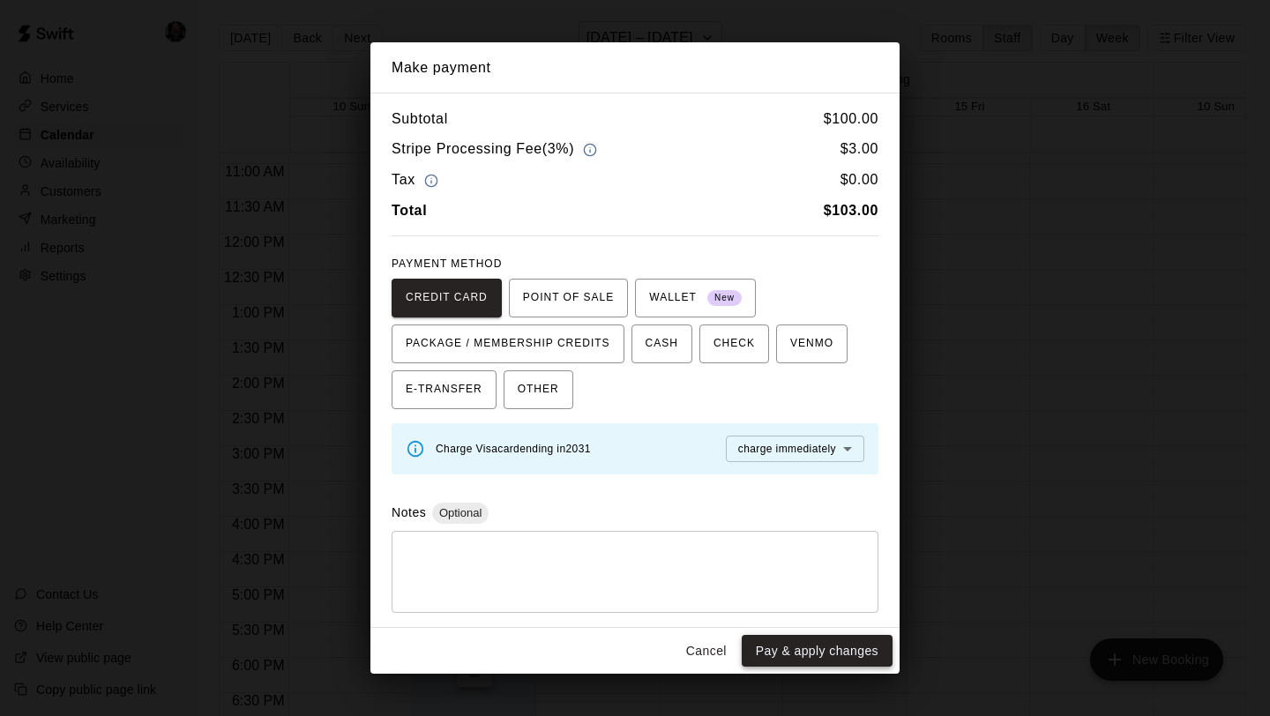
click at [833, 646] on button "Pay & apply changes" at bounding box center [817, 651] width 151 height 33
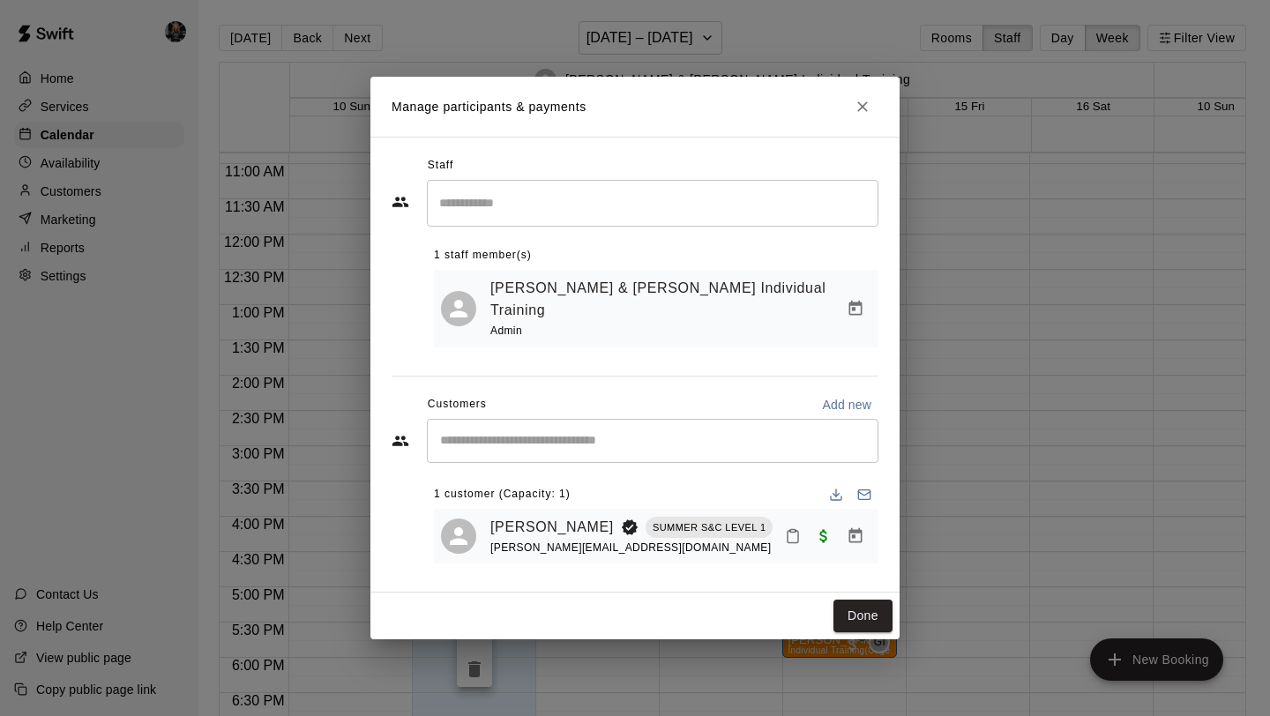
click at [851, 624] on div "Done" at bounding box center [634, 616] width 529 height 47
click at [854, 614] on button "Done" at bounding box center [863, 616] width 59 height 33
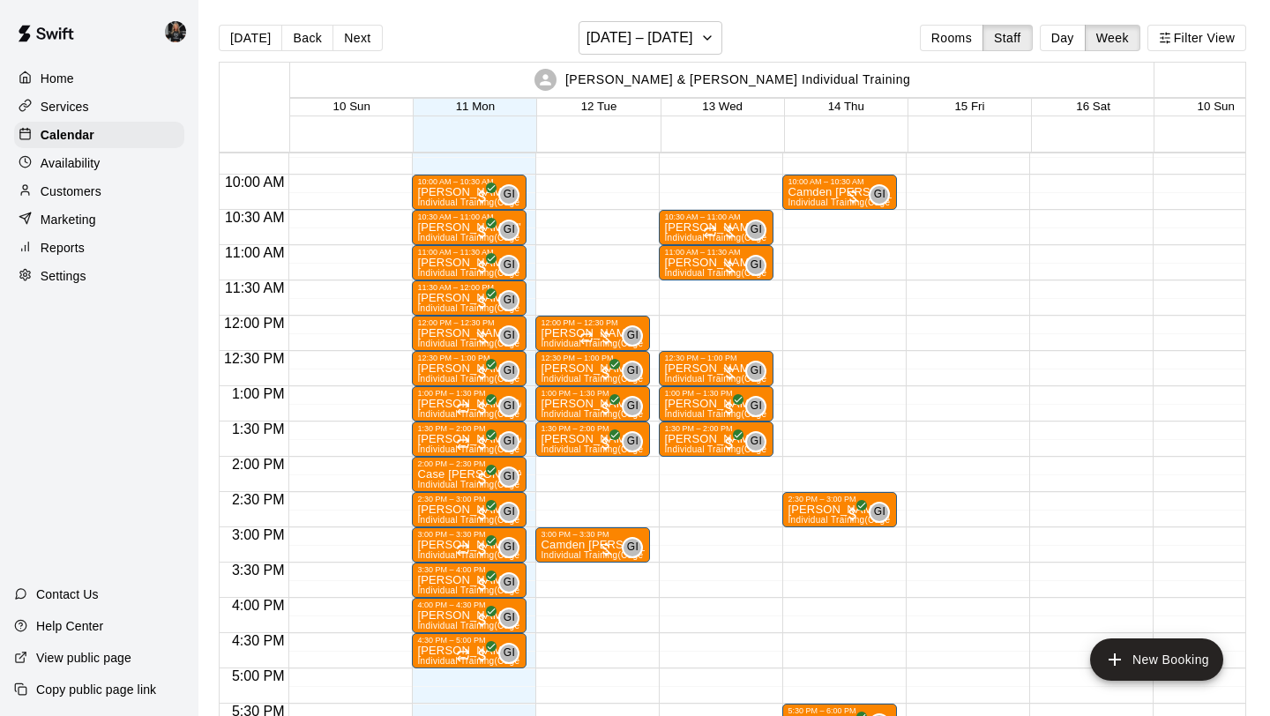
scroll to position [684, 0]
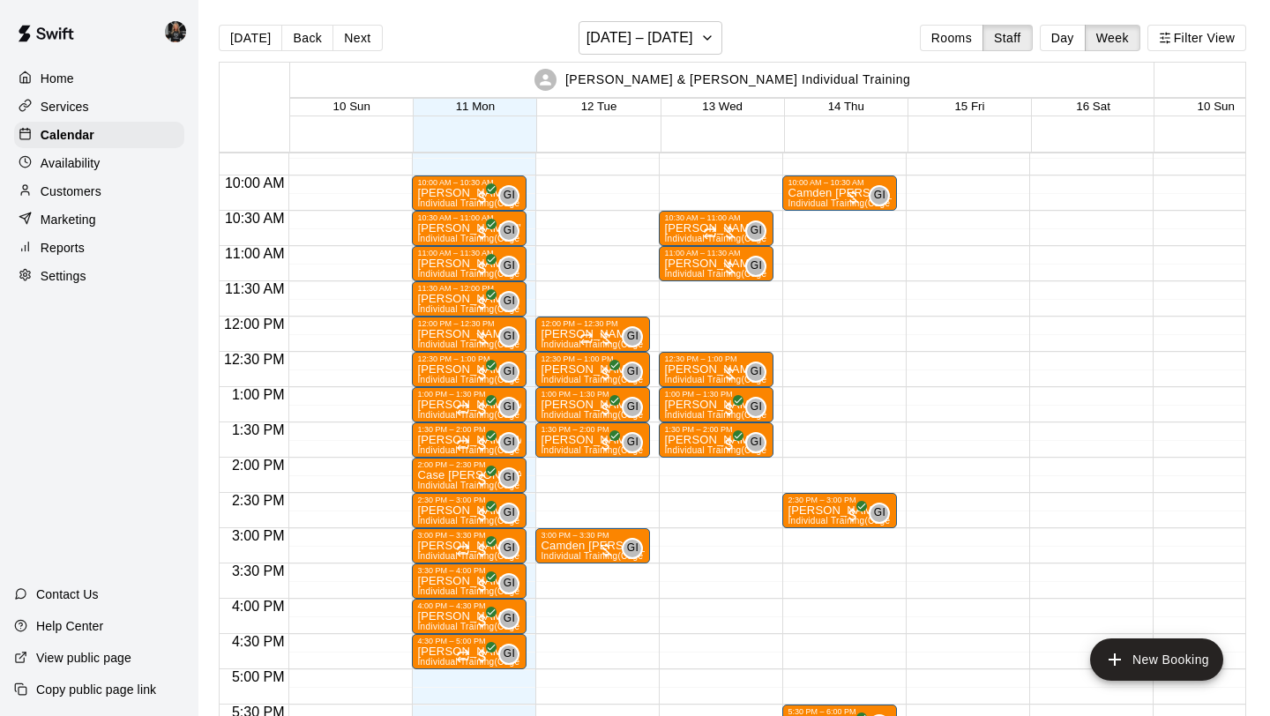
click at [101, 202] on div "Customers" at bounding box center [99, 191] width 170 height 26
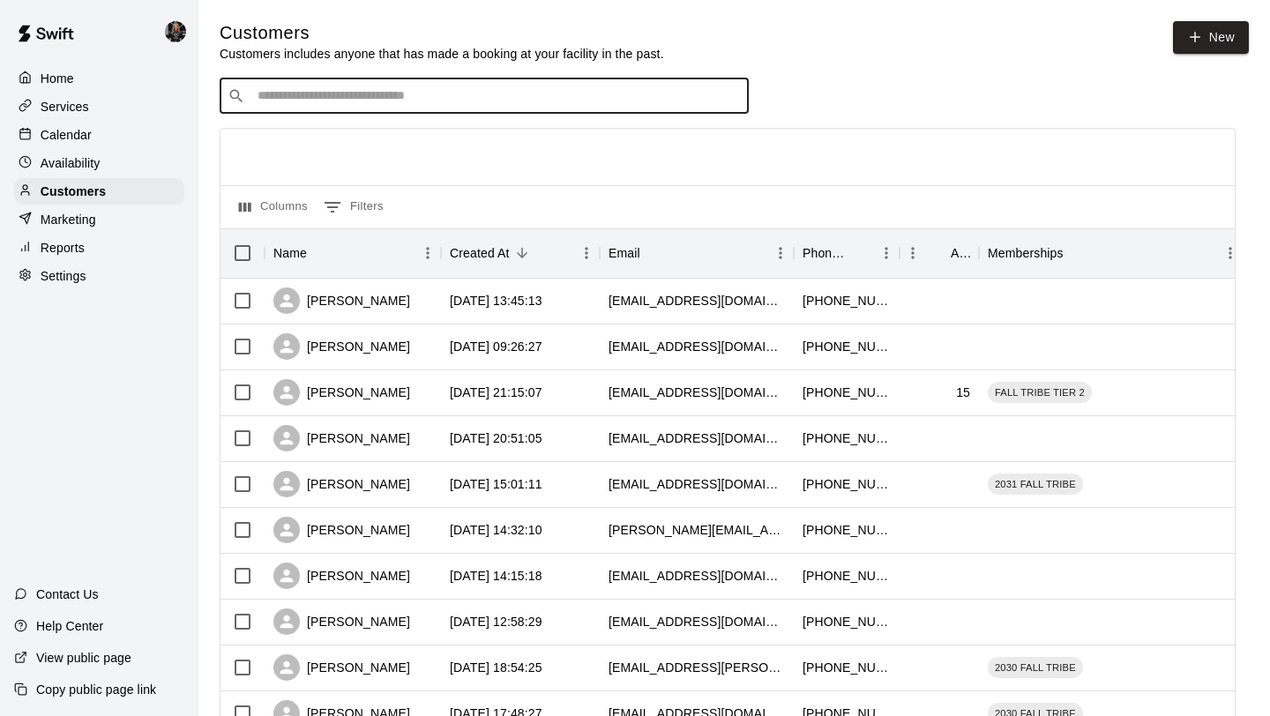
click at [345, 98] on input "Search customers by name or email" at bounding box center [496, 96] width 489 height 18
type input "*****"
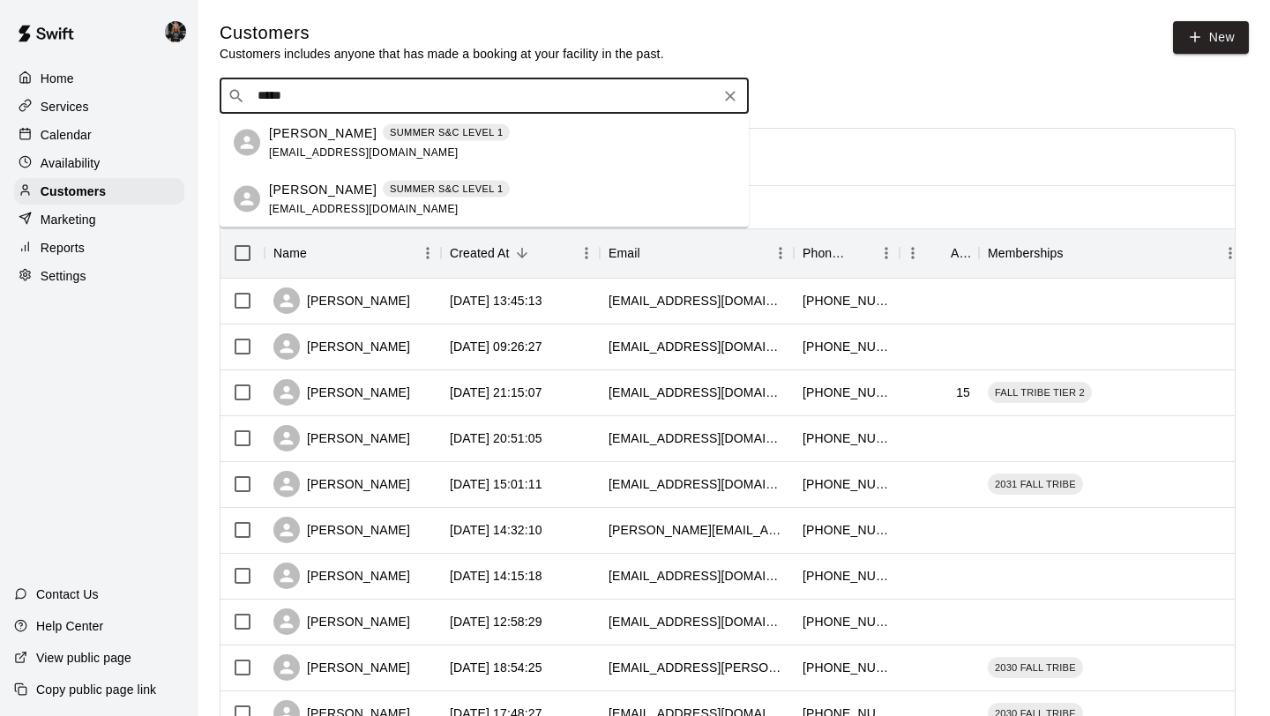
click at [318, 146] on span "[EMAIL_ADDRESS][DOMAIN_NAME]" at bounding box center [364, 152] width 190 height 12
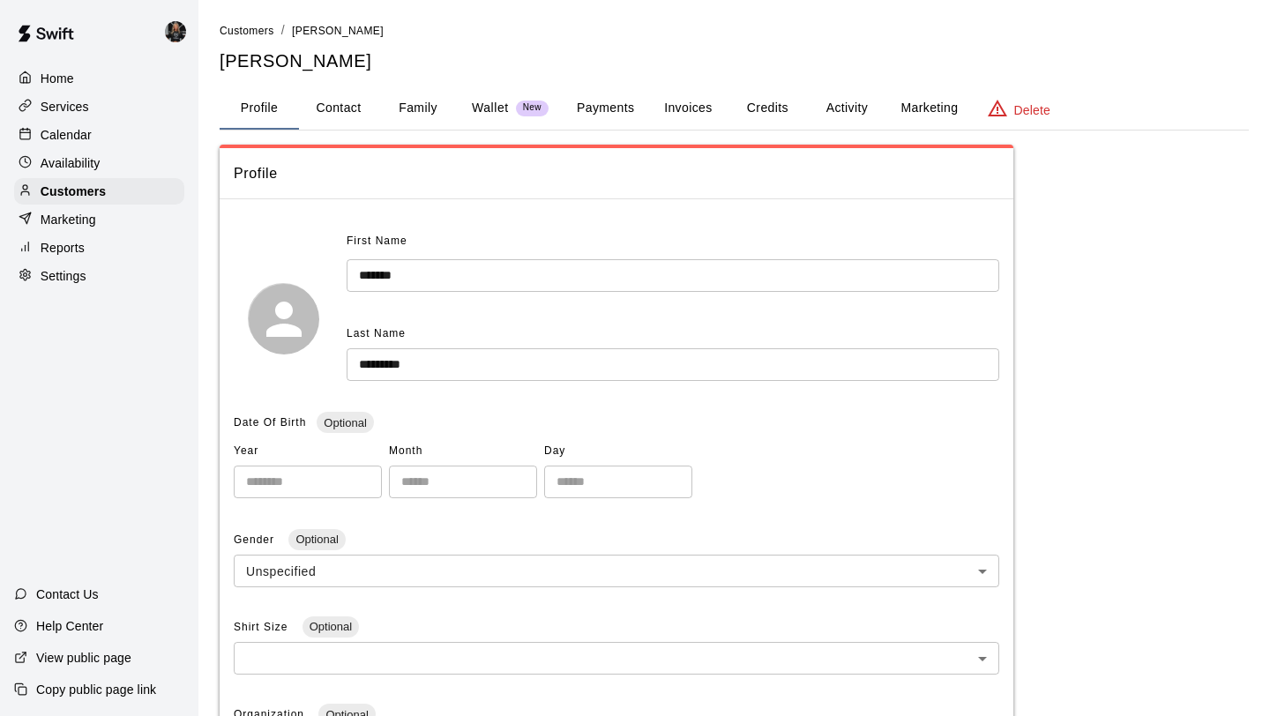
click at [576, 105] on button "Payments" at bounding box center [606, 108] width 86 height 42
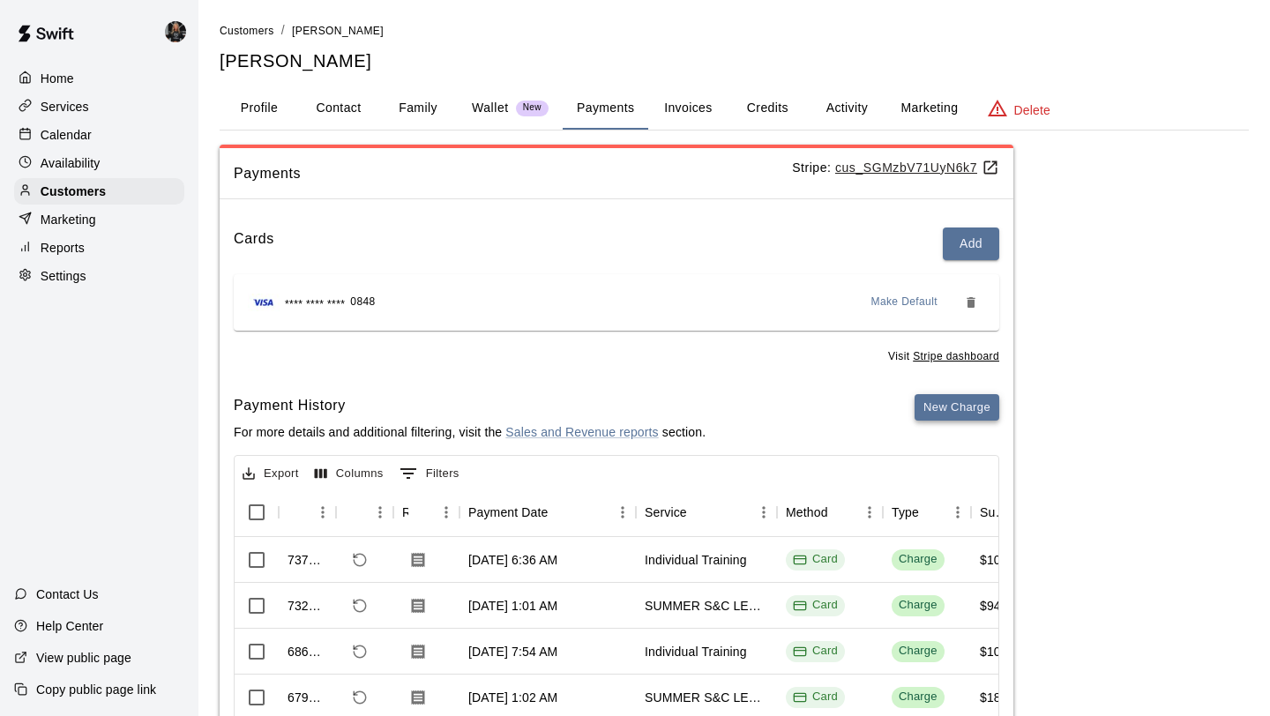
click at [950, 410] on button "New Charge" at bounding box center [957, 407] width 85 height 27
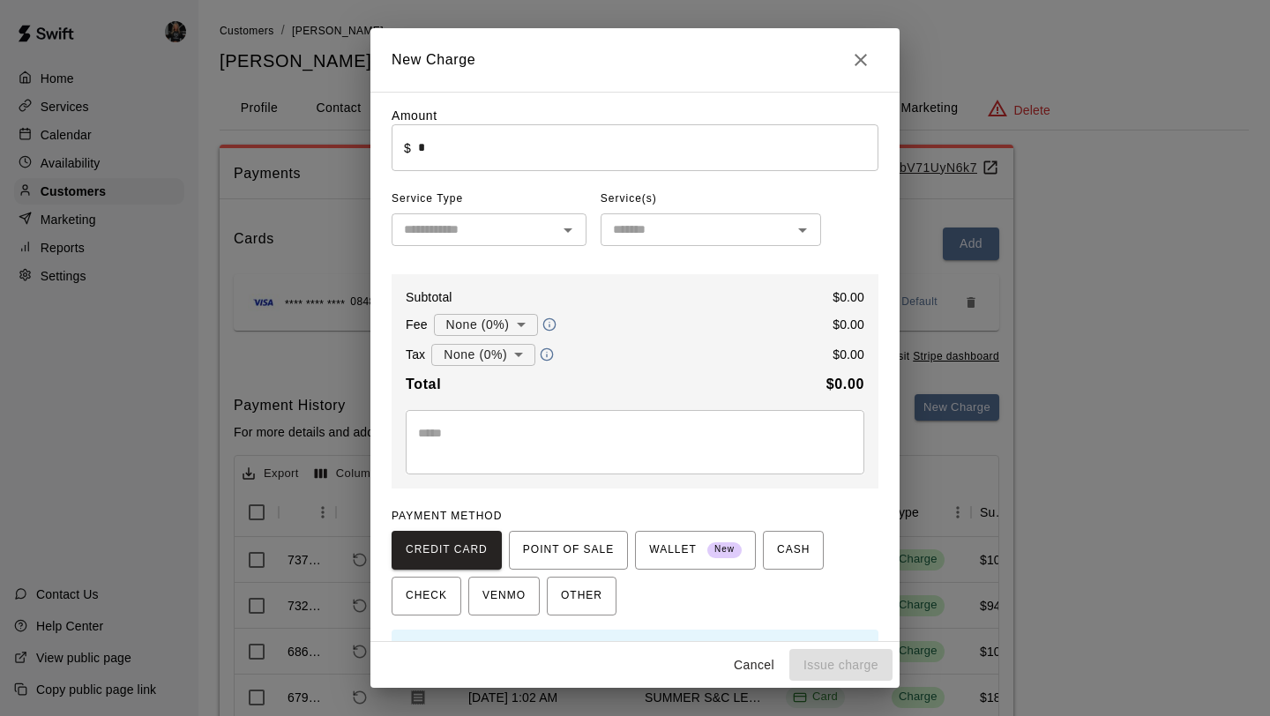
click at [580, 142] on input "*" at bounding box center [648, 147] width 460 height 47
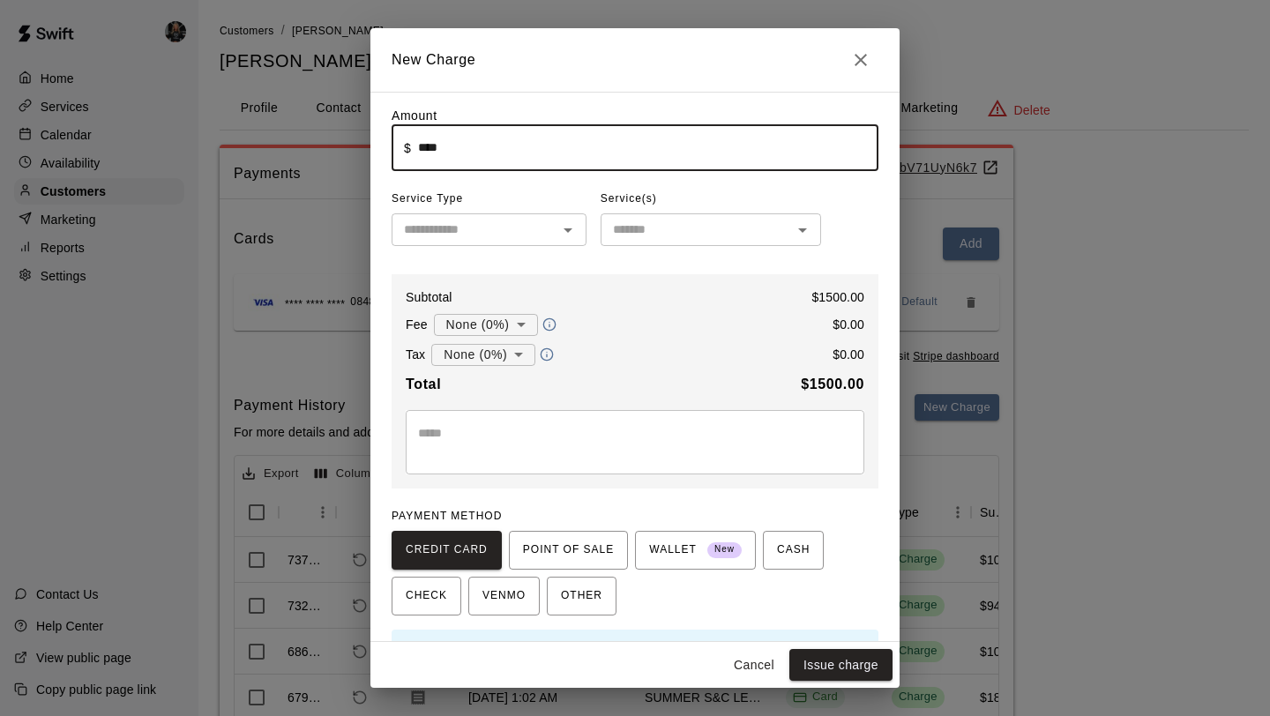
click at [457, 243] on div "​" at bounding box center [489, 229] width 195 height 33
type input "*******"
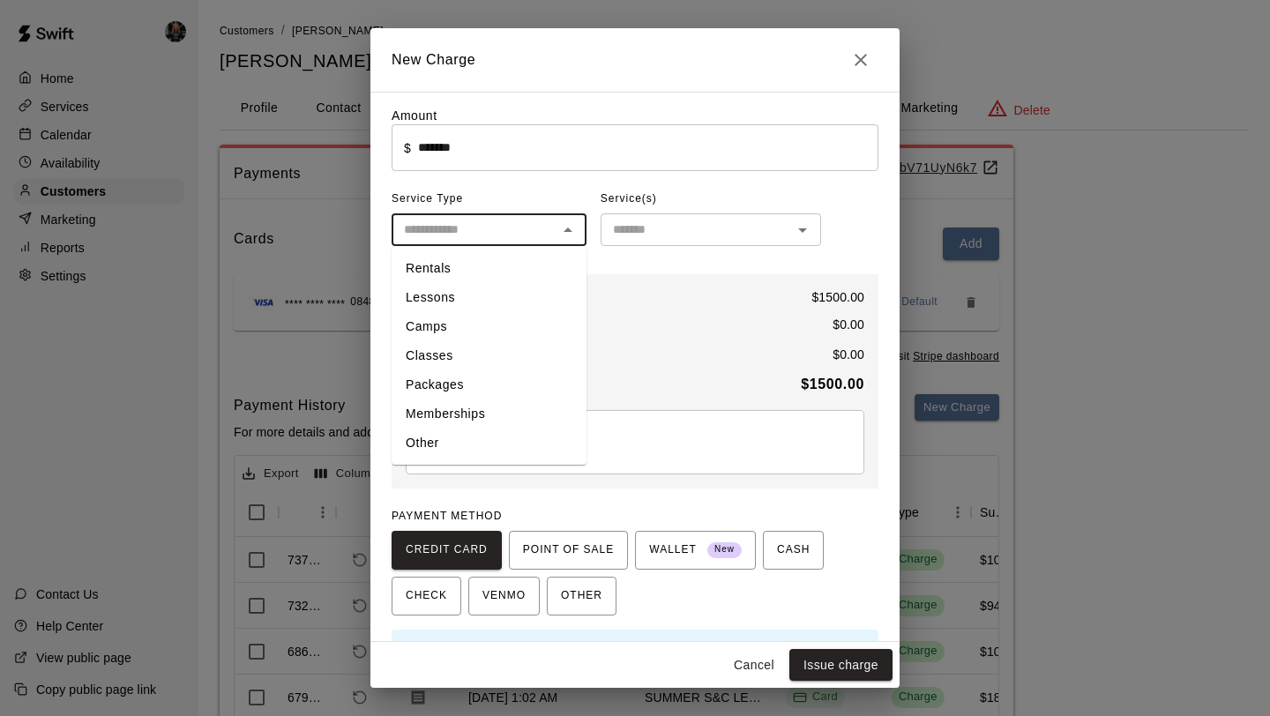
click at [445, 408] on li "Memberships" at bounding box center [489, 414] width 195 height 29
type input "**********"
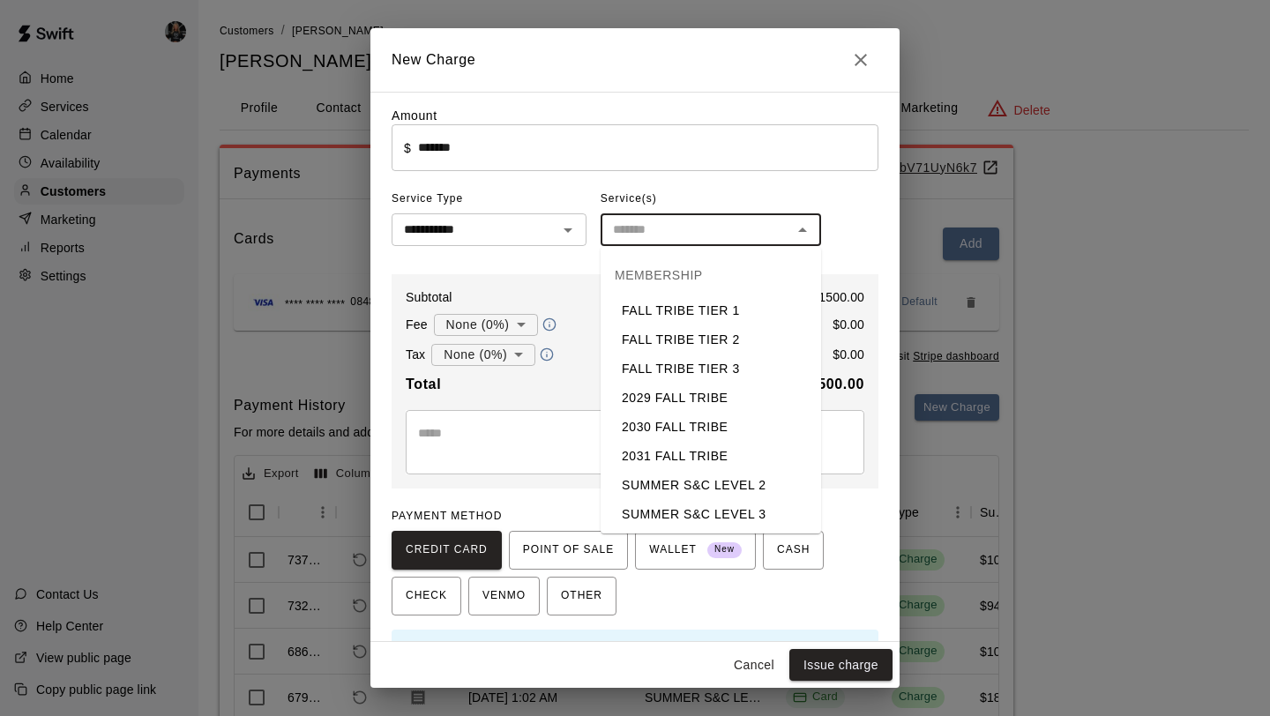
click at [716, 231] on input "text" at bounding box center [696, 230] width 181 height 22
click at [711, 458] on li "2031 FALL TRIBE" at bounding box center [711, 456] width 221 height 29
type input "**********"
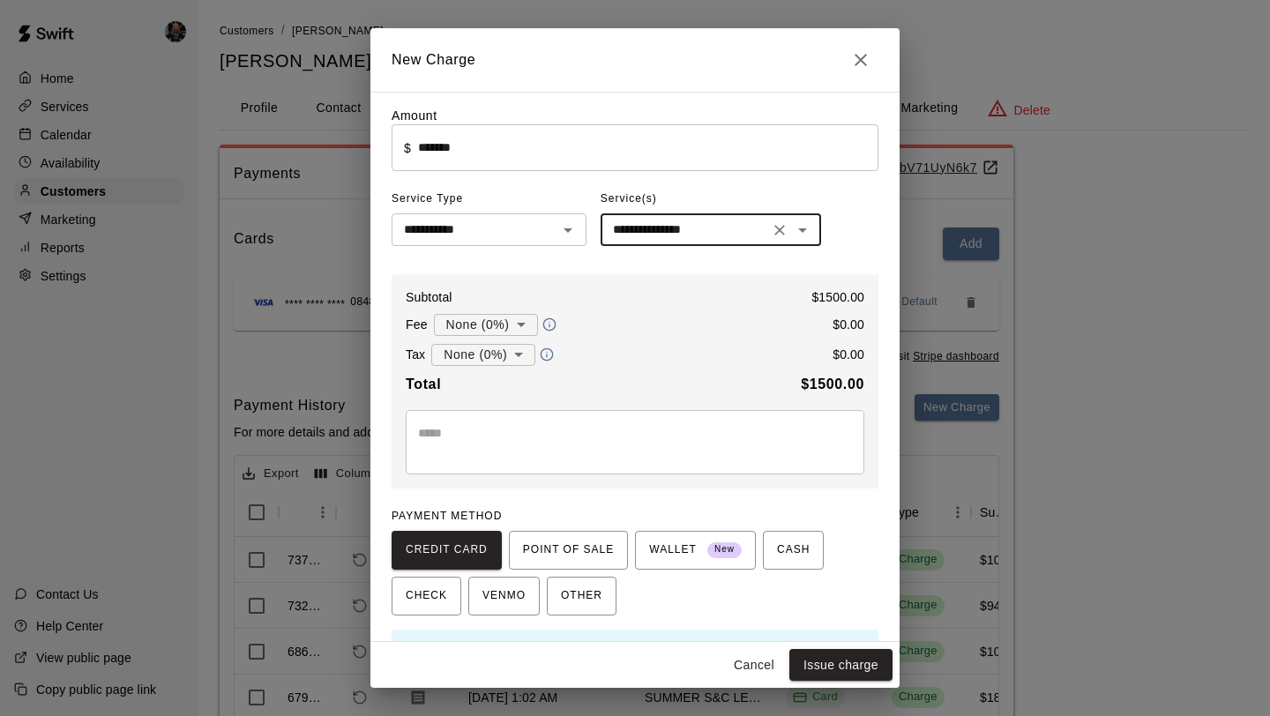
click at [486, 330] on body "Home Services Calendar Availability Customers Marketing Reports Settings Contac…" at bounding box center [635, 445] width 1270 height 891
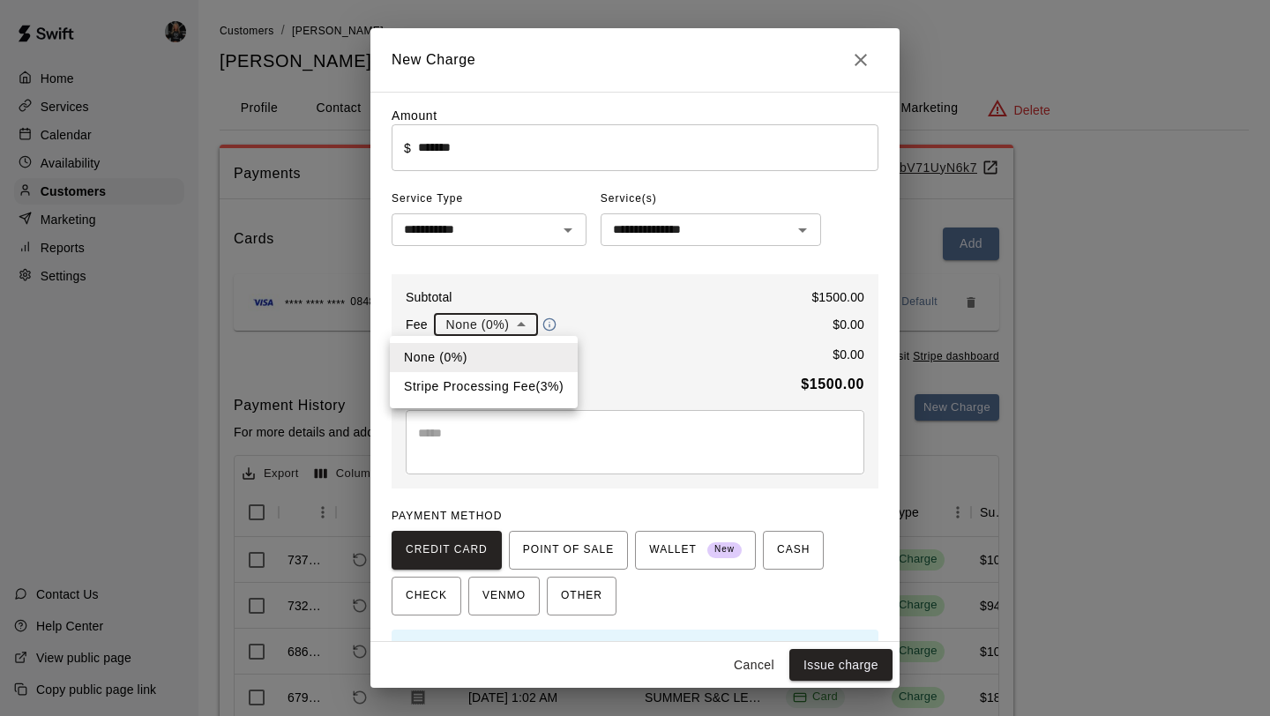
click at [487, 408] on div at bounding box center [635, 358] width 1270 height 716
click at [498, 315] on body "Home Services Calendar Availability Customers Marketing Reports Settings Contac…" at bounding box center [635, 445] width 1270 height 891
click at [490, 386] on li "Stripe Processing Fee ( 3 % )" at bounding box center [484, 386] width 188 height 29
type input "**********"
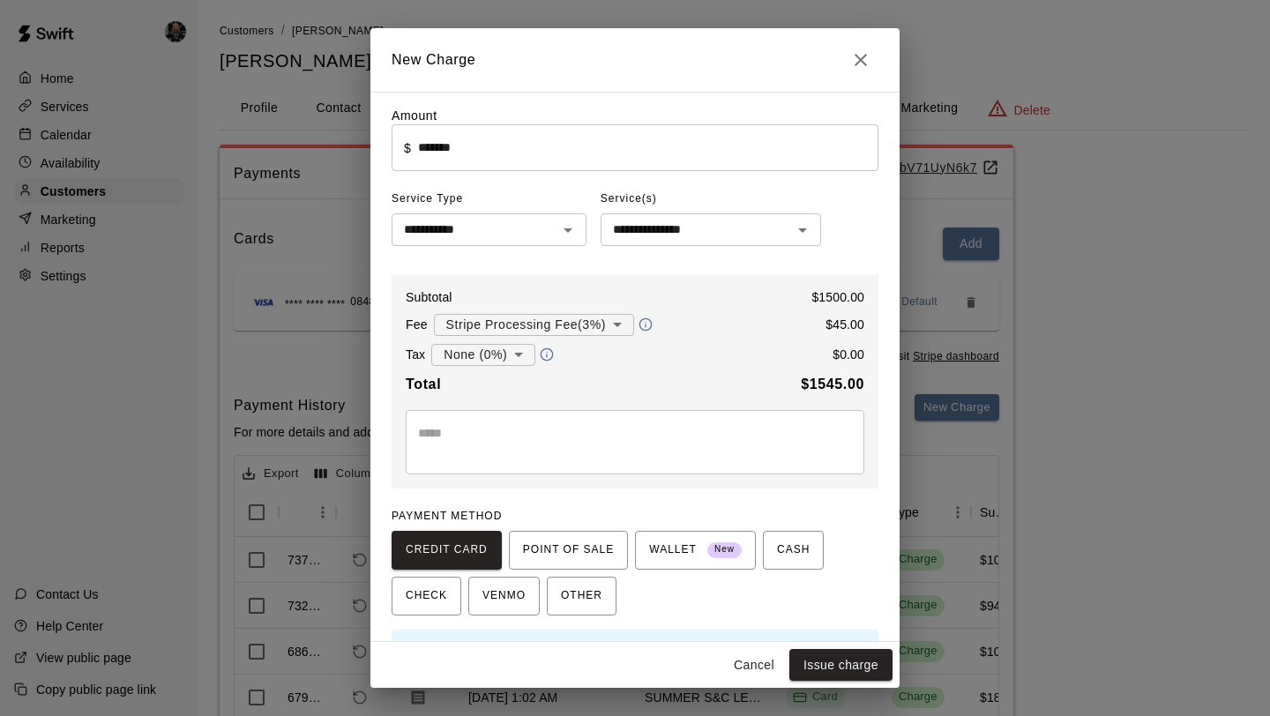
click at [480, 483] on div "**********" at bounding box center [635, 381] width 487 height 214
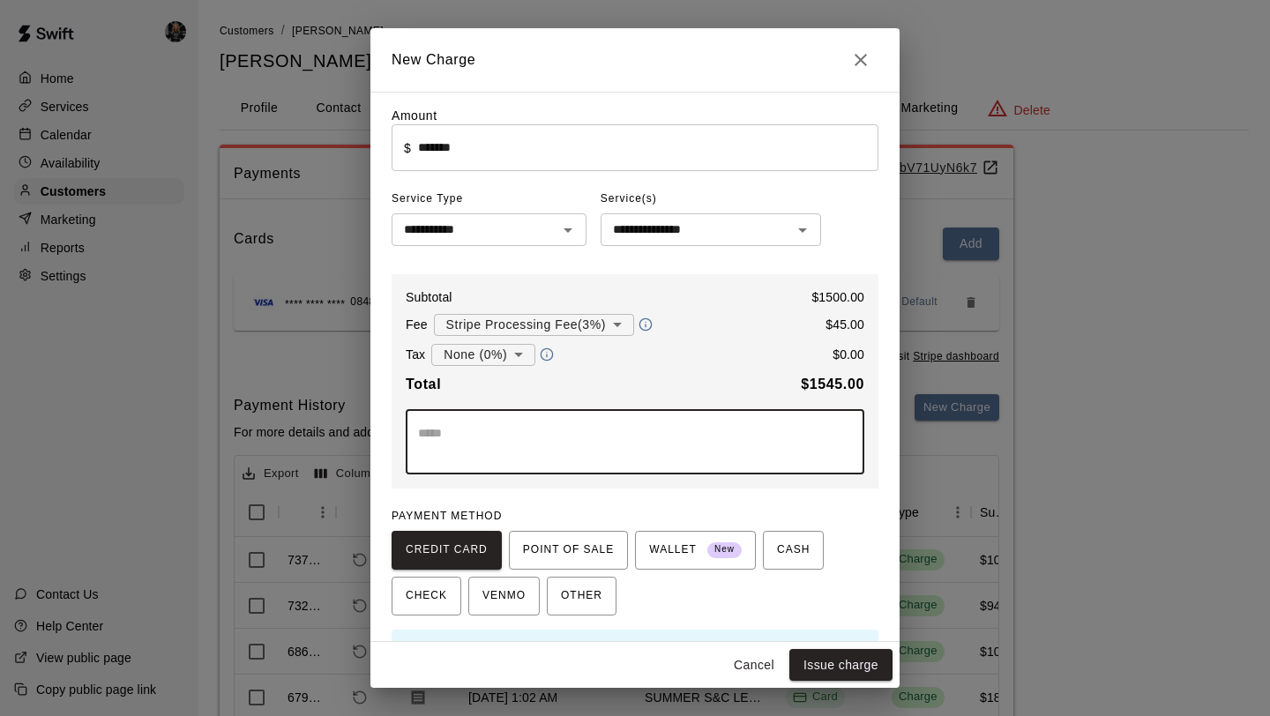
click at [480, 446] on textarea at bounding box center [635, 441] width 434 height 35
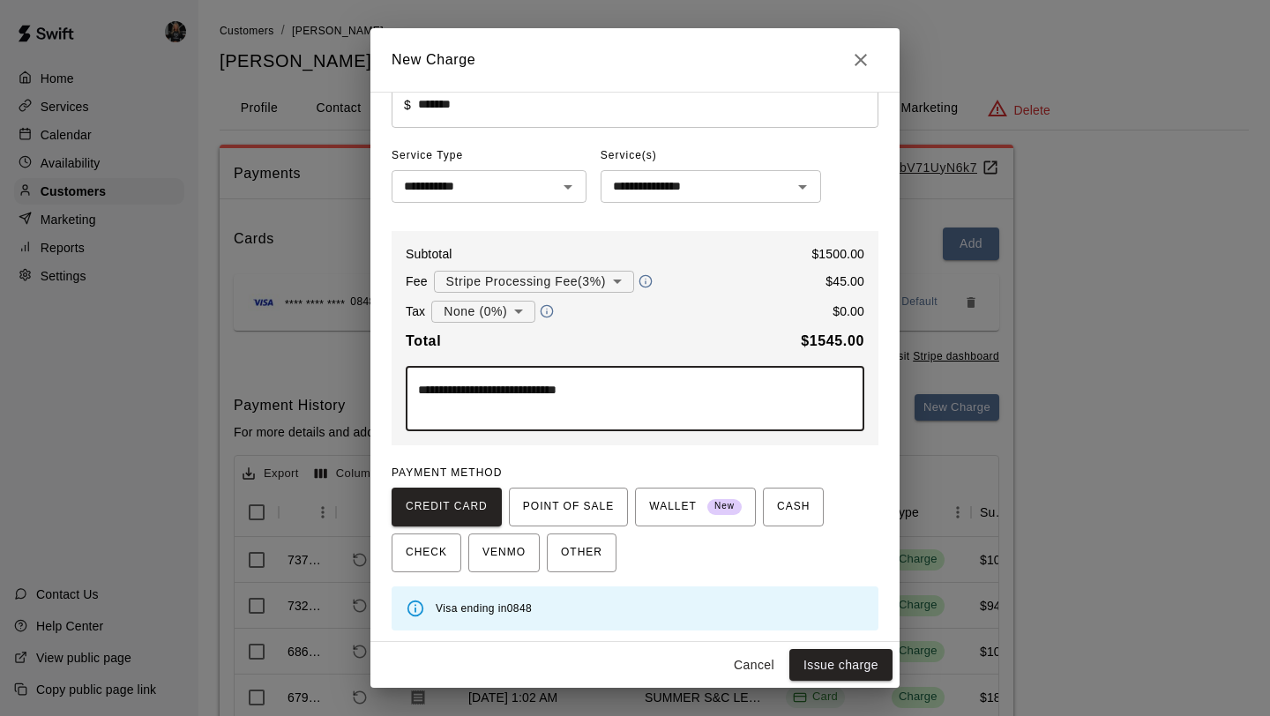
scroll to position [47, 0]
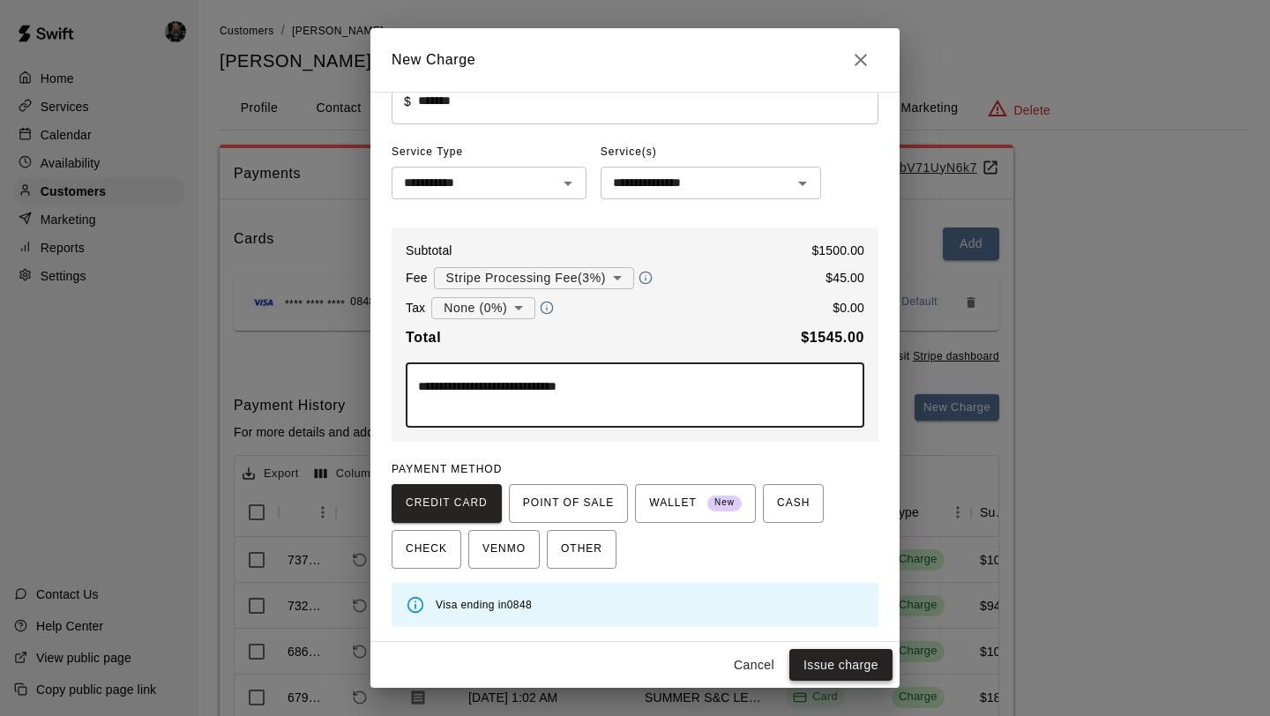
type textarea "**********"
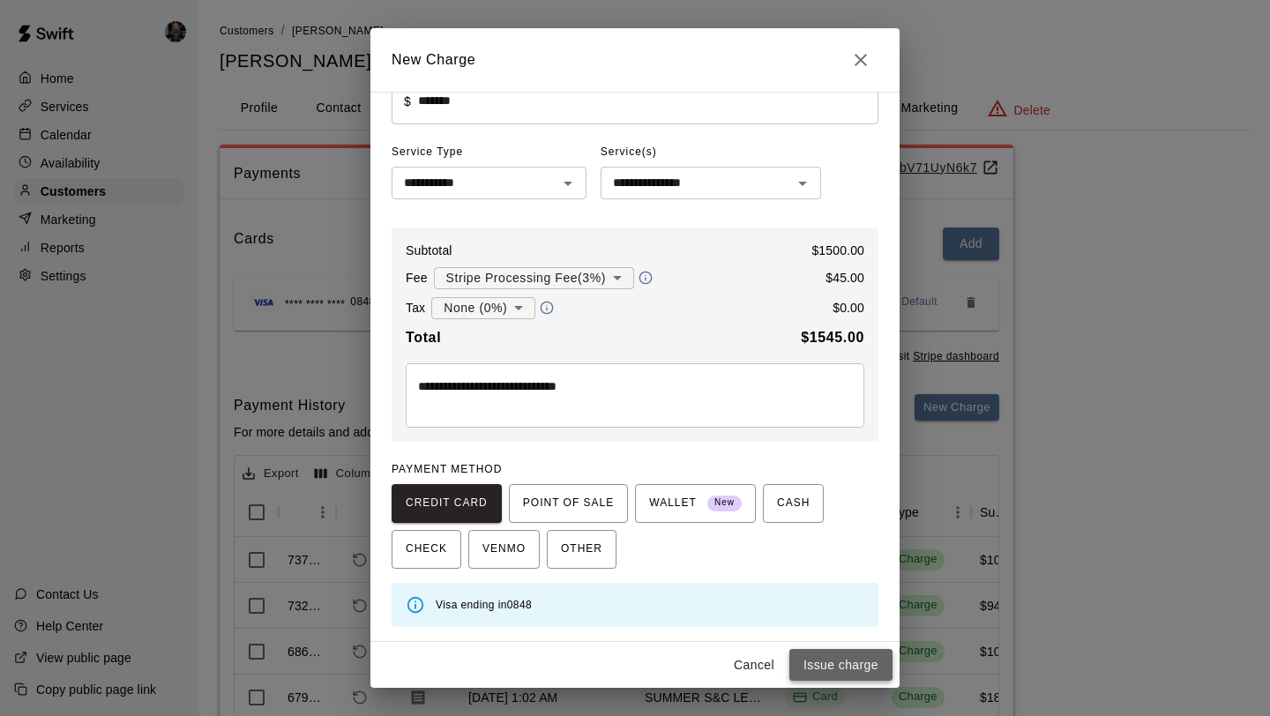
click at [830, 664] on button "Issue charge" at bounding box center [840, 665] width 103 height 33
type input "*"
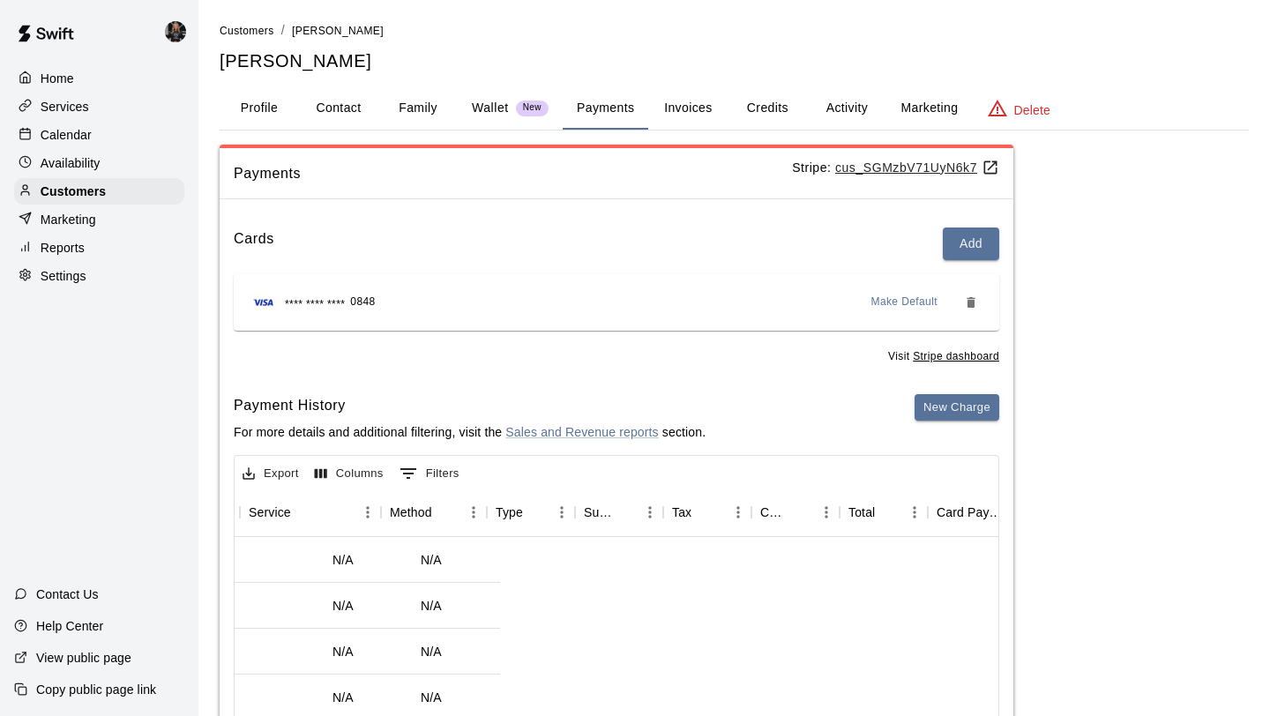
scroll to position [0, 0]
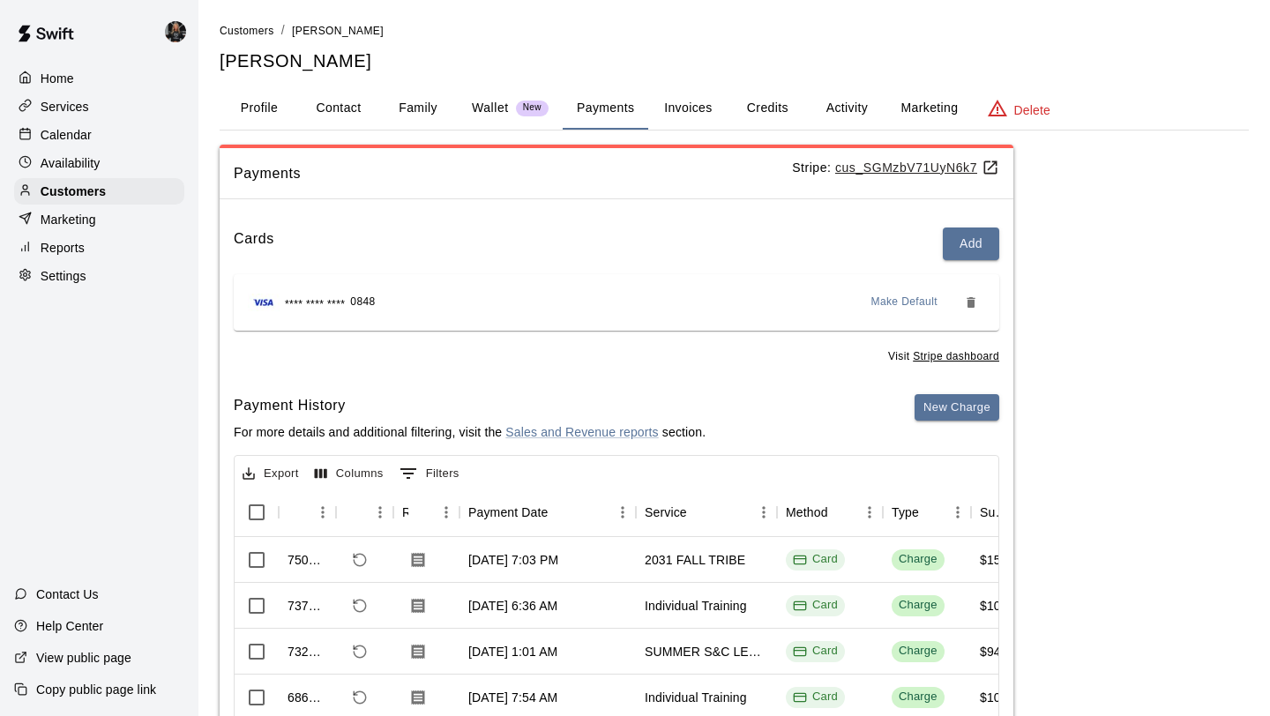
click at [89, 163] on p "Availability" at bounding box center [71, 163] width 60 height 18
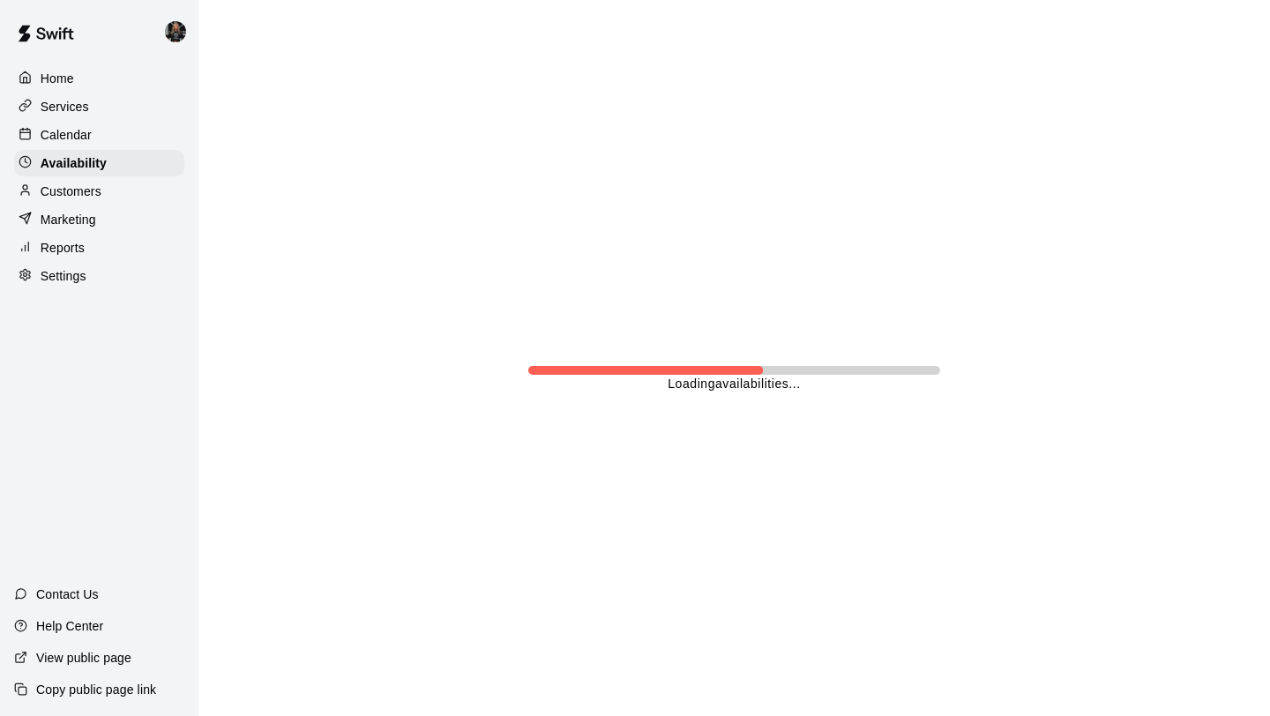
click at [89, 191] on p "Customers" at bounding box center [71, 192] width 61 height 18
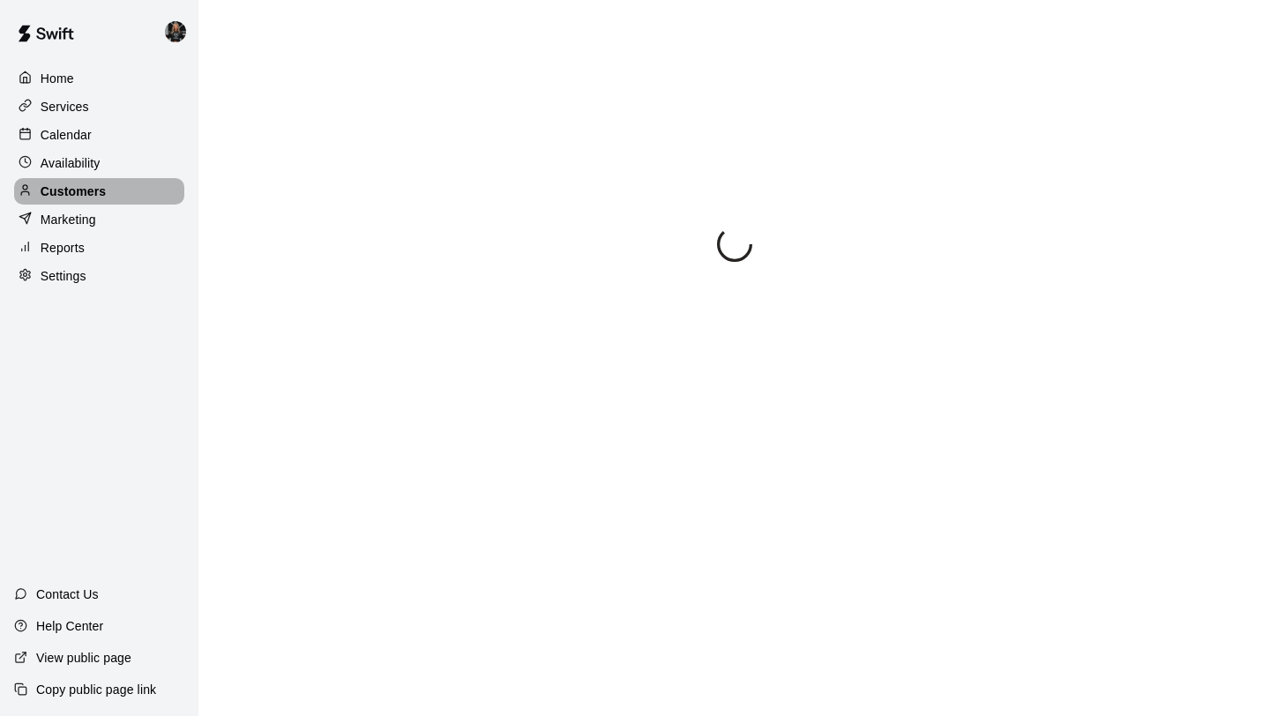
click at [89, 191] on p "Customers" at bounding box center [73, 192] width 65 height 18
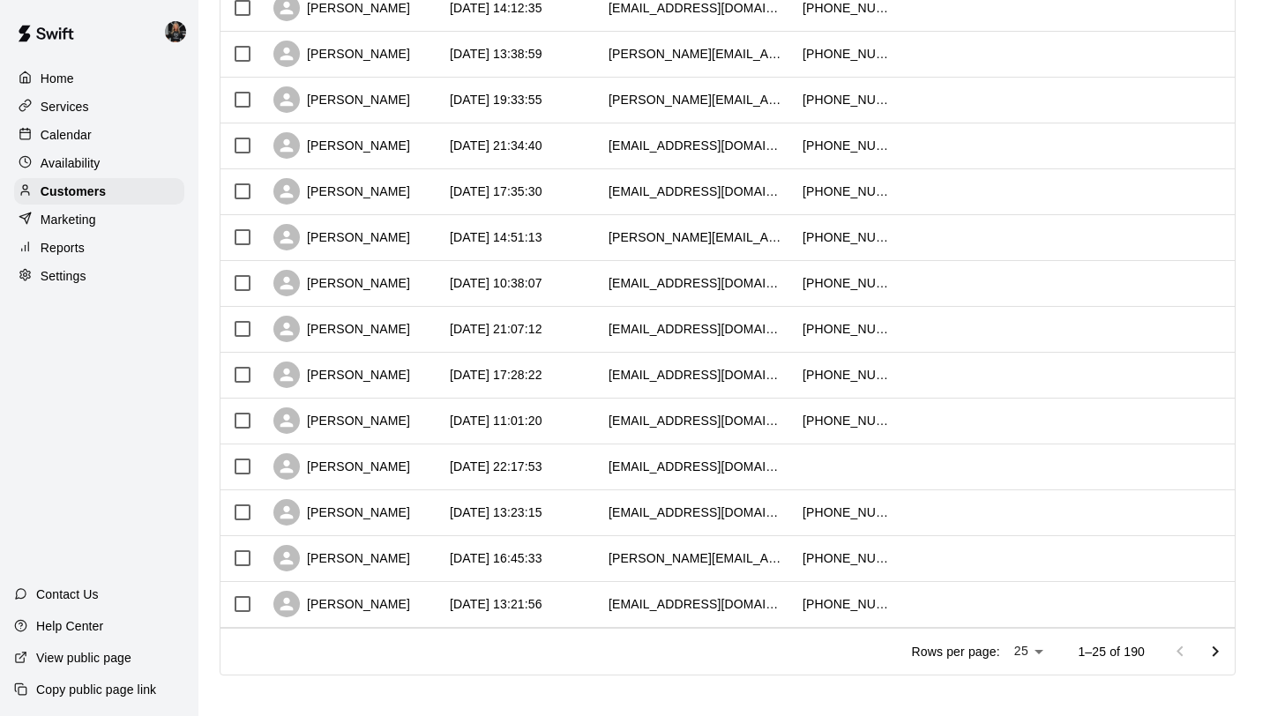
scroll to position [806, 0]
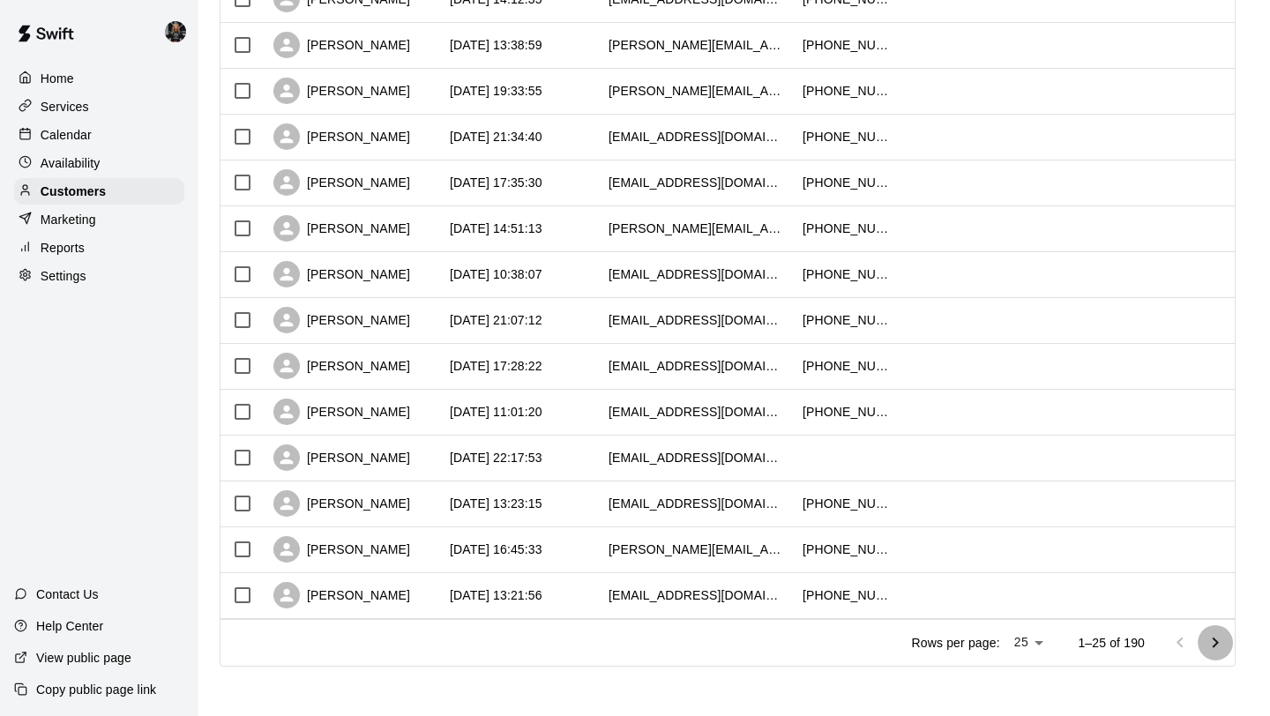
click at [1221, 640] on icon "Go to next page" at bounding box center [1215, 642] width 21 height 21
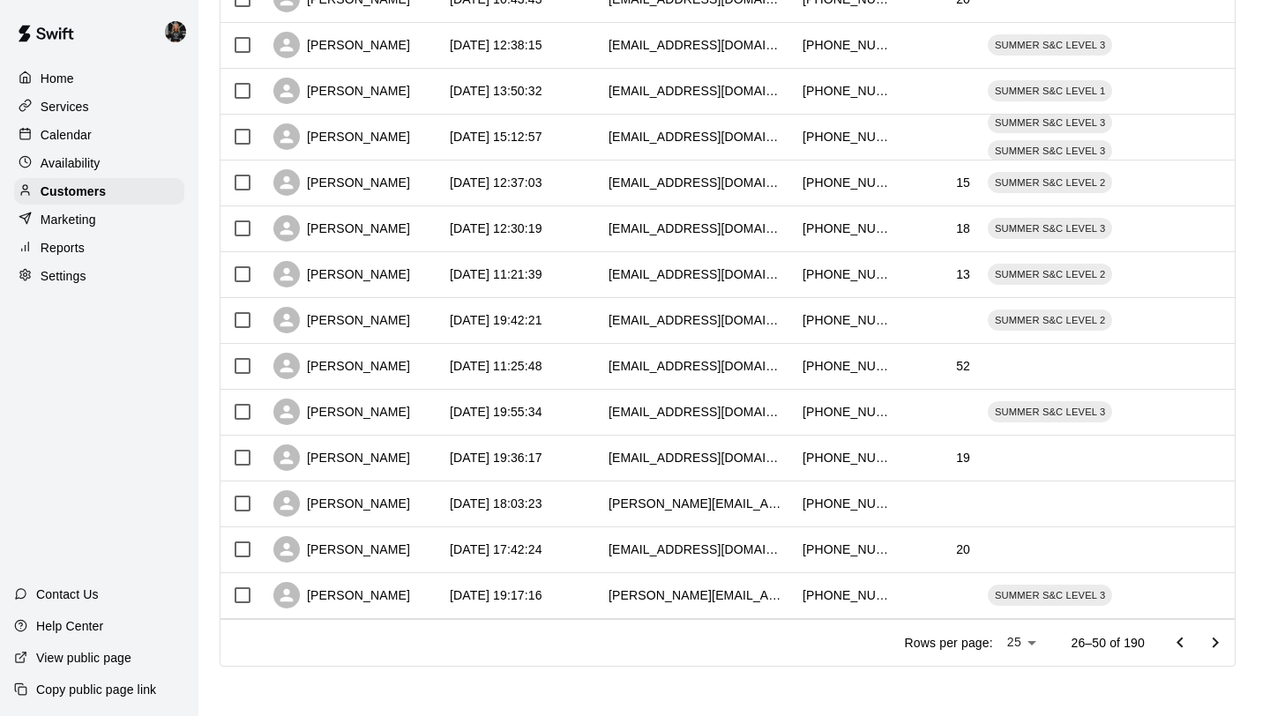
click at [1223, 639] on icon "Go to next page" at bounding box center [1215, 642] width 21 height 21
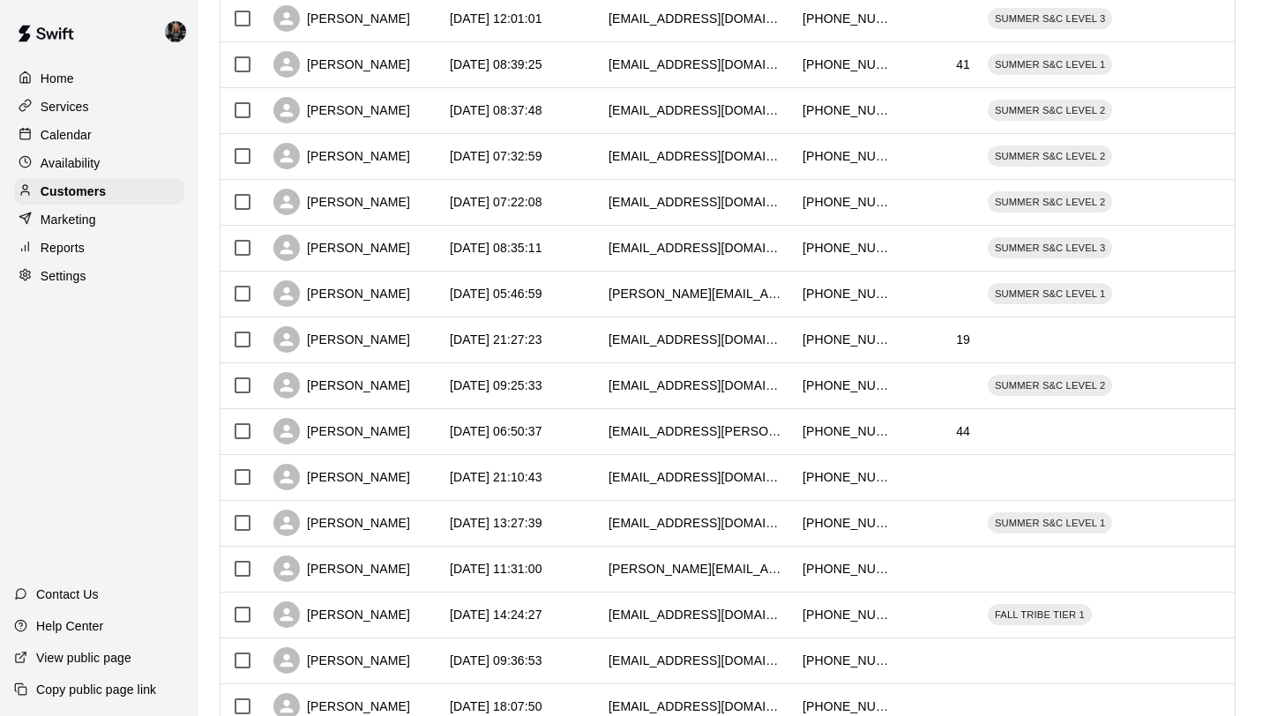
scroll to position [509, 0]
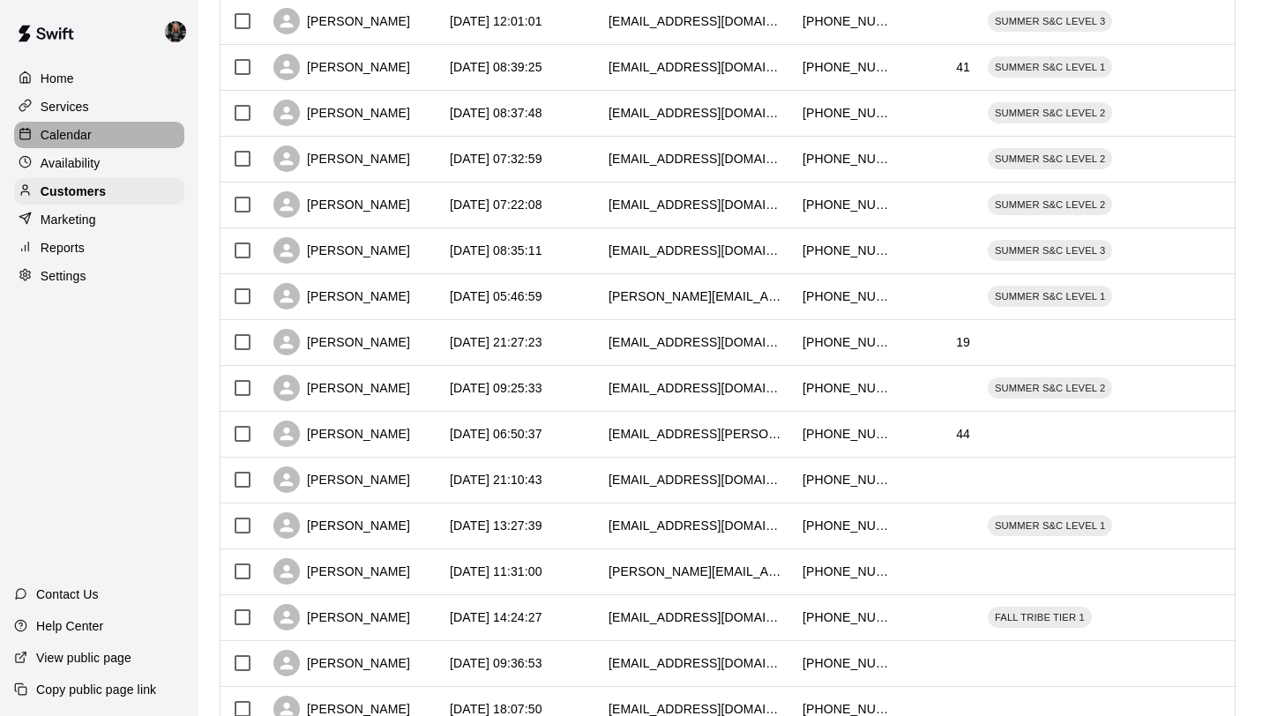
click at [101, 131] on div "Calendar" at bounding box center [99, 135] width 170 height 26
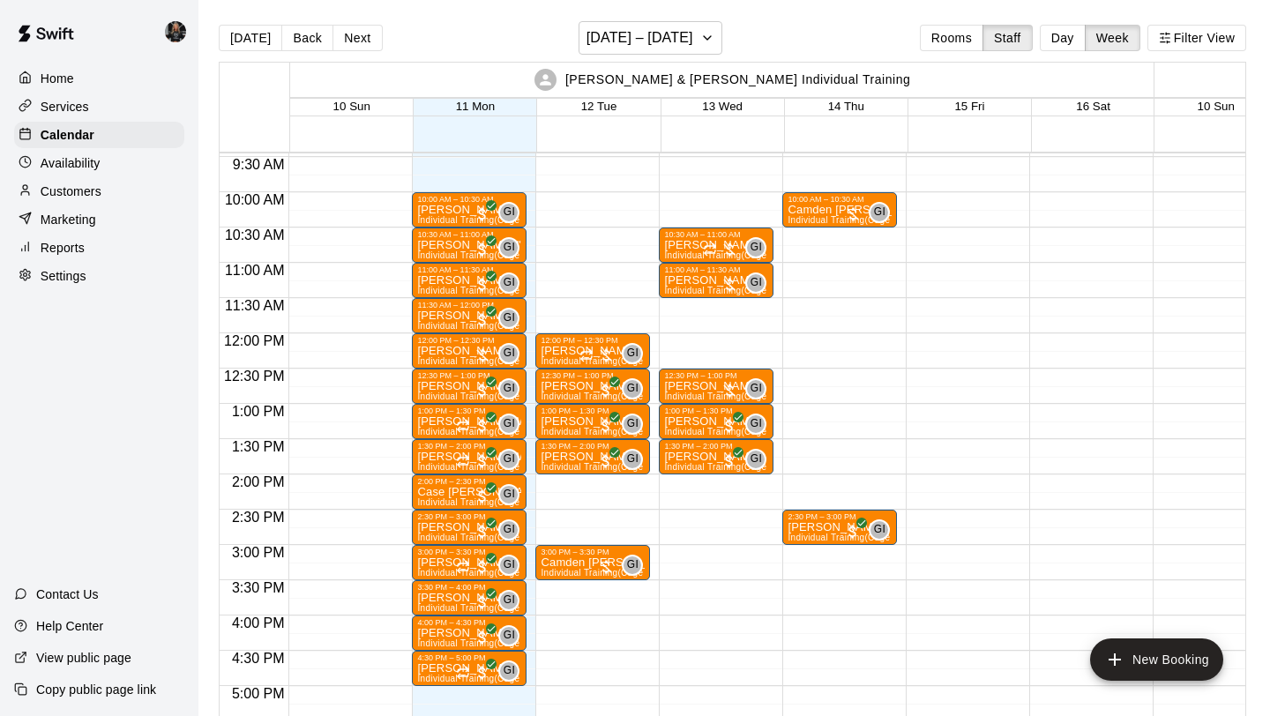
scroll to position [678, 0]
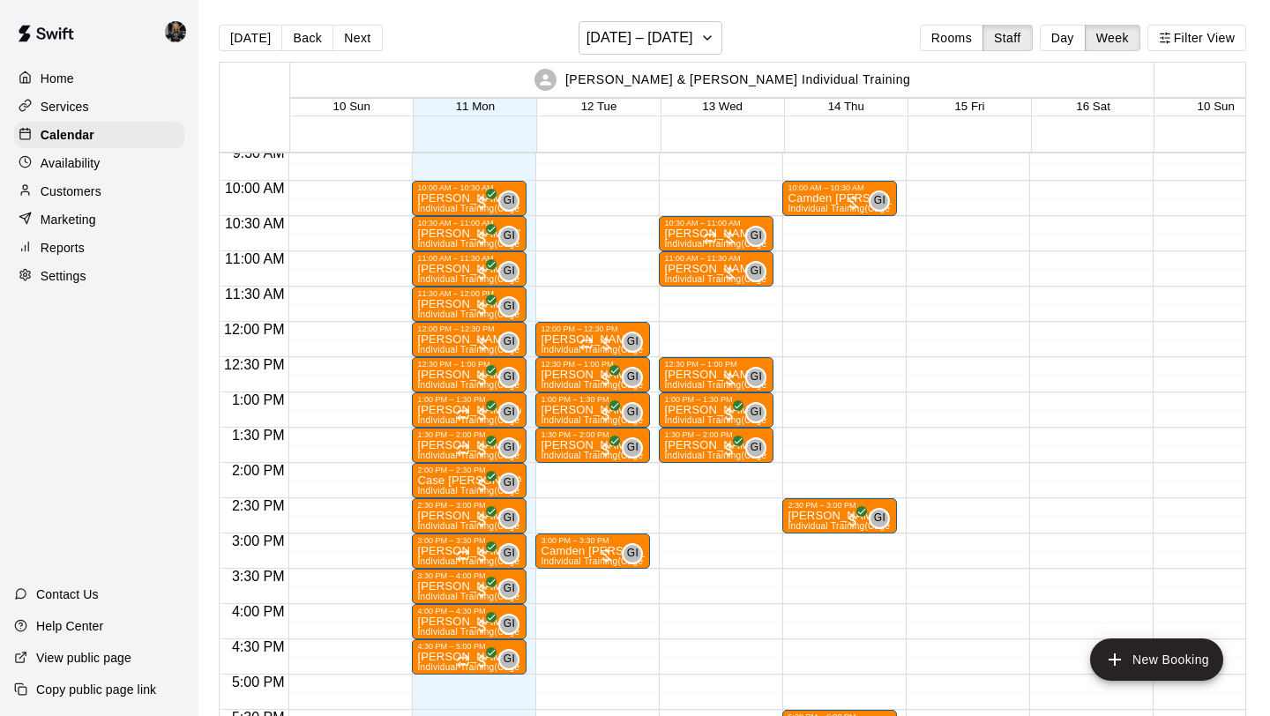
click at [82, 187] on p "Customers" at bounding box center [71, 192] width 61 height 18
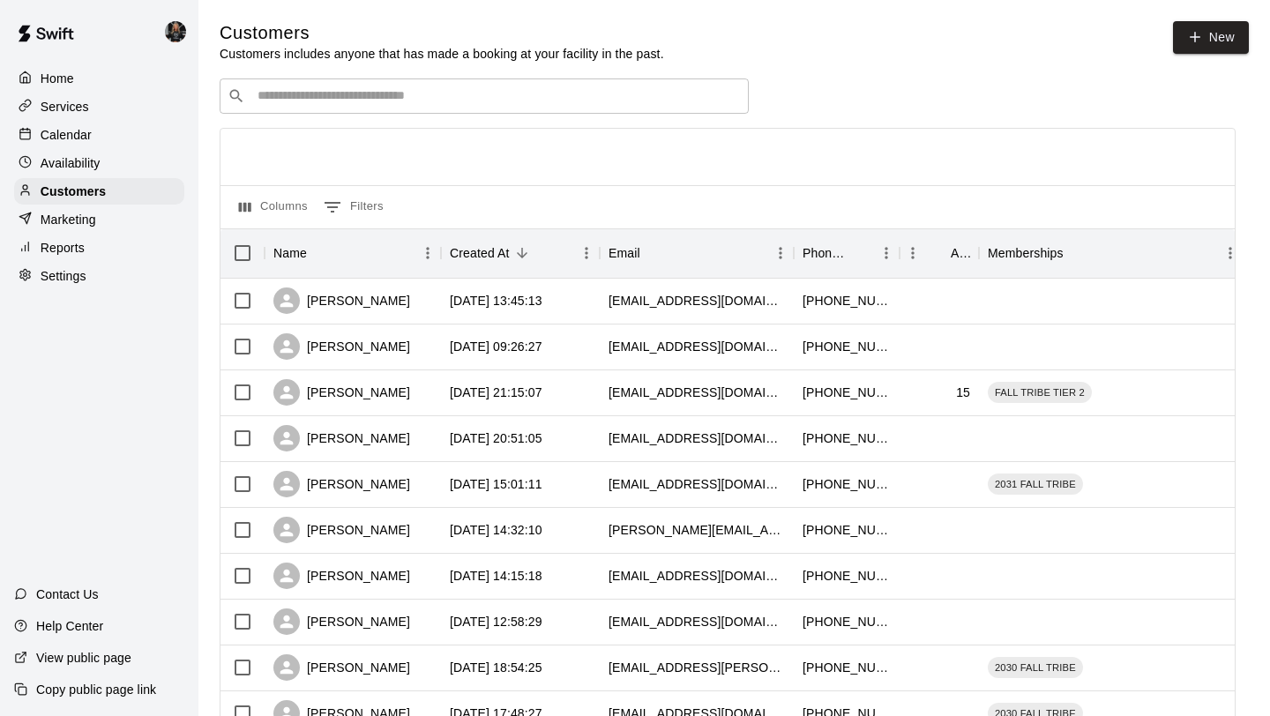
click at [323, 89] on input "Search customers by name or email" at bounding box center [496, 96] width 489 height 18
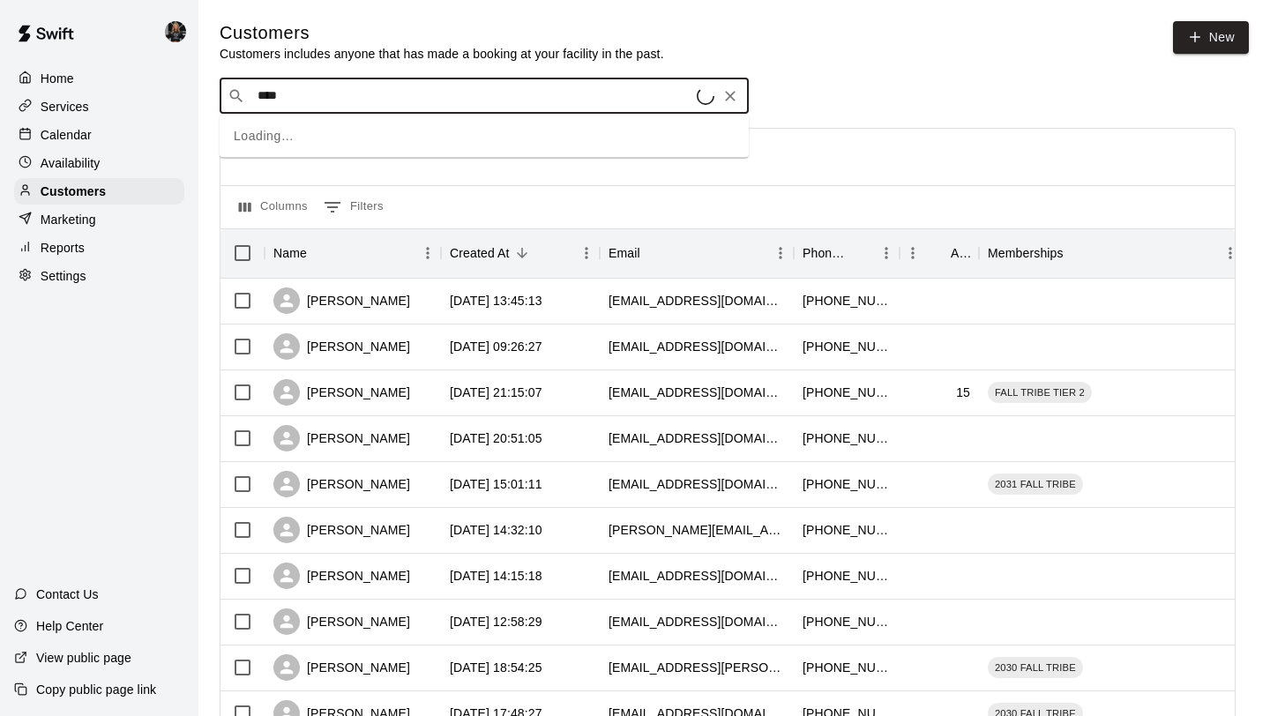
type input "*****"
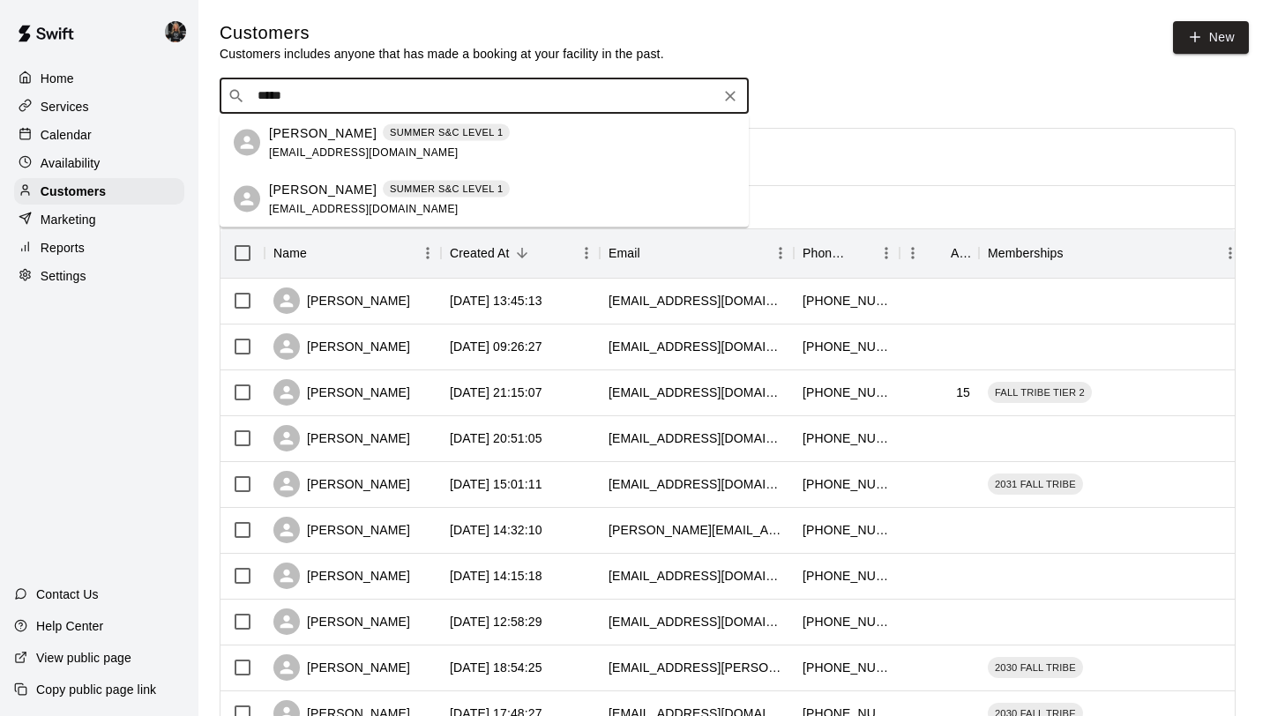
click at [355, 141] on div "[PERSON_NAME] SUMMER S&C LEVEL 1 [EMAIL_ADDRESS][DOMAIN_NAME]" at bounding box center [389, 142] width 241 height 38
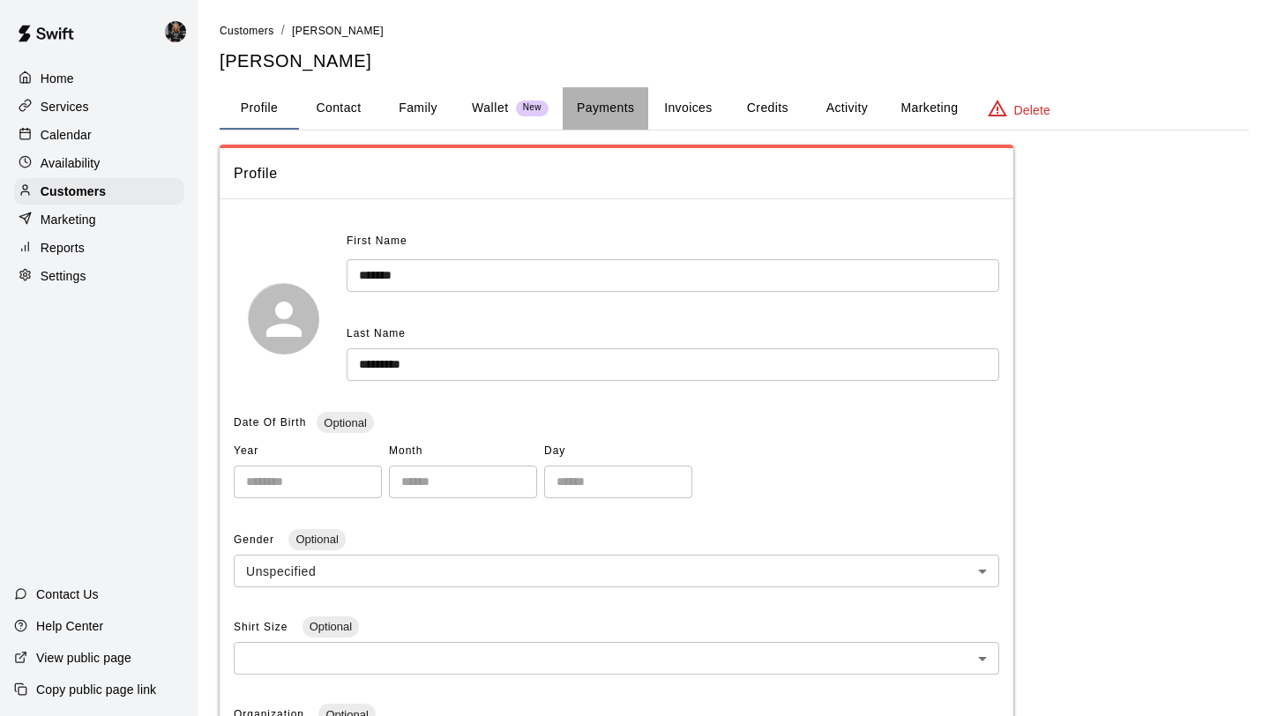
click at [601, 113] on button "Payments" at bounding box center [606, 108] width 86 height 42
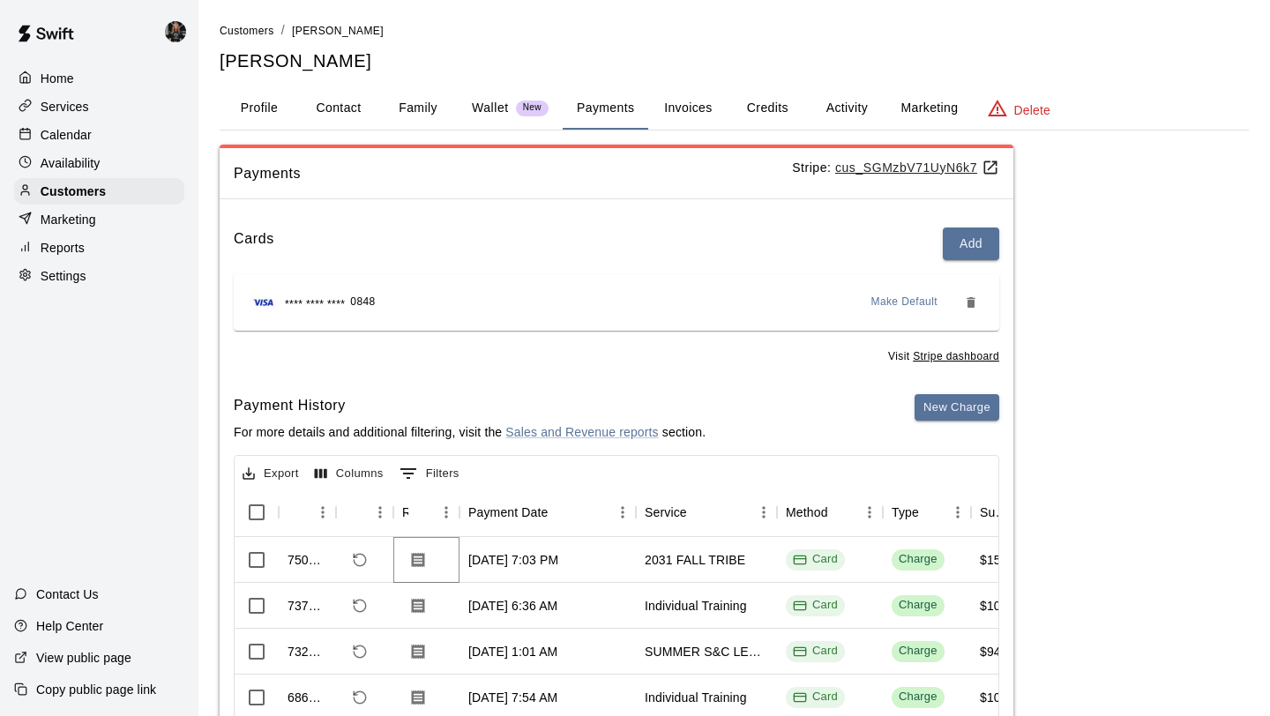
click at [419, 559] on icon "Download Receipt" at bounding box center [418, 560] width 18 height 18
click at [421, 565] on icon "Download Receipt" at bounding box center [418, 559] width 13 height 15
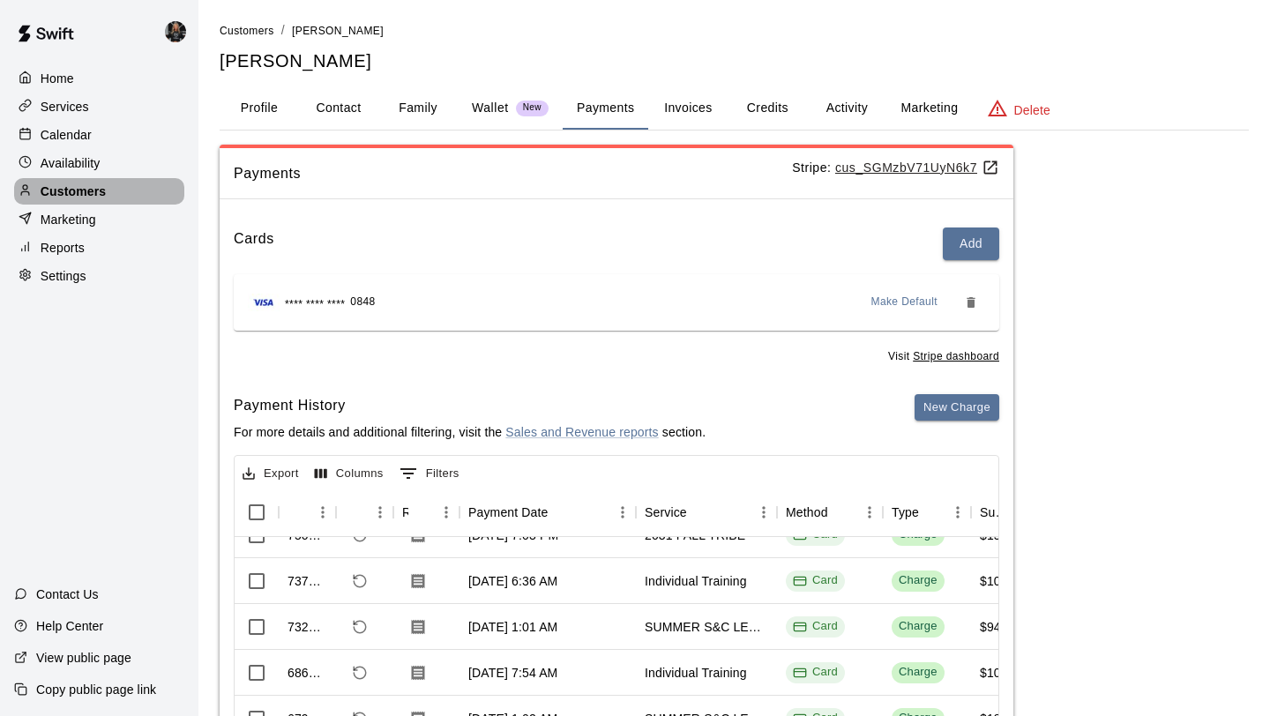
click at [67, 194] on p "Customers" at bounding box center [73, 192] width 65 height 18
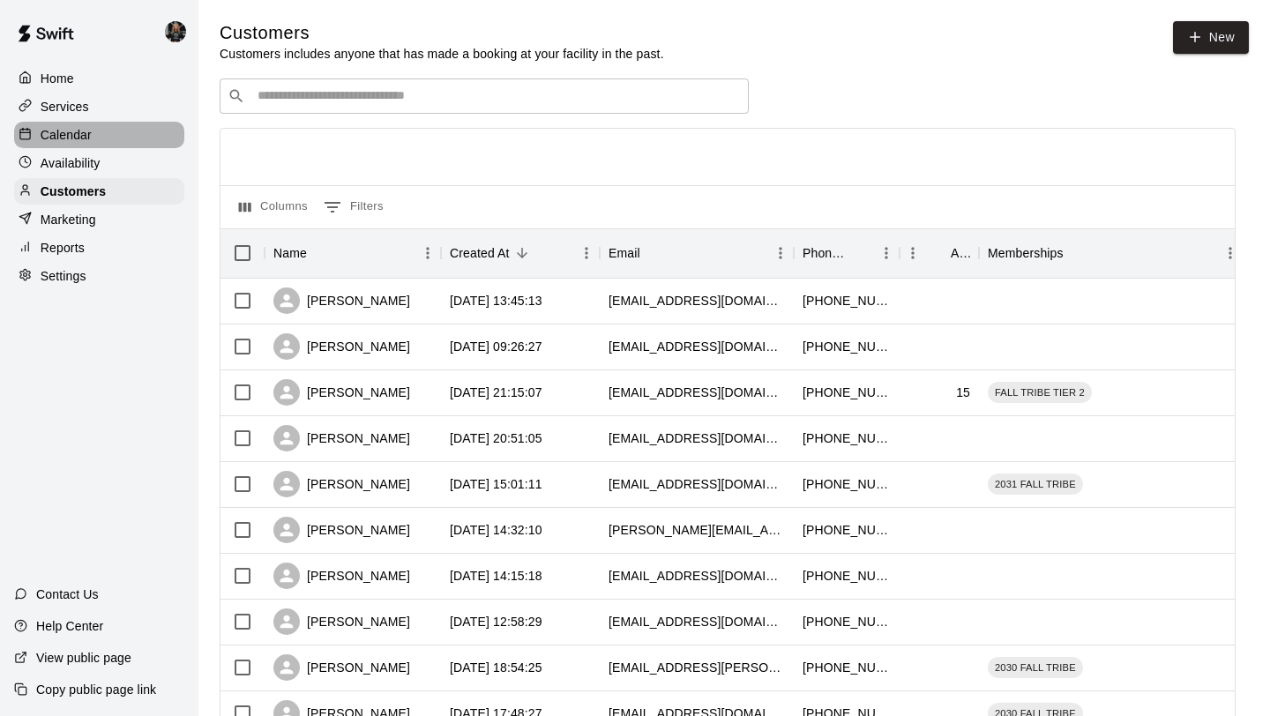
click at [108, 130] on div "Calendar" at bounding box center [99, 135] width 170 height 26
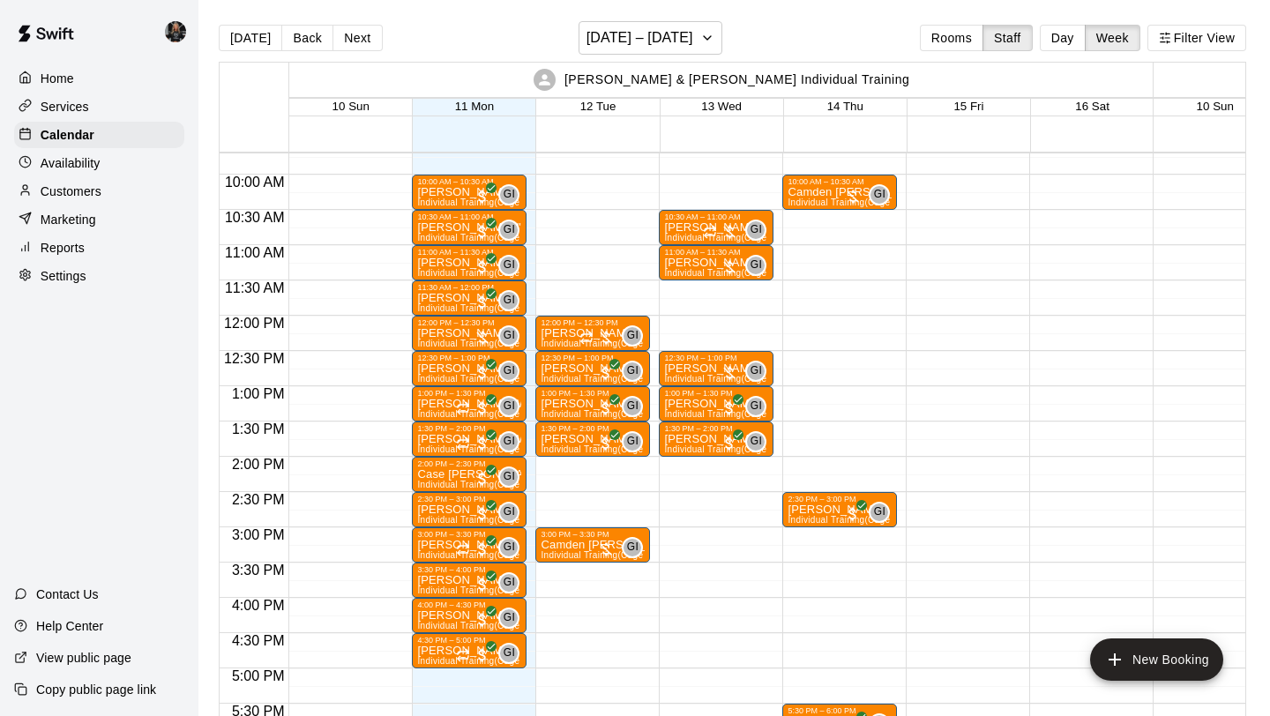
scroll to position [0, 4]
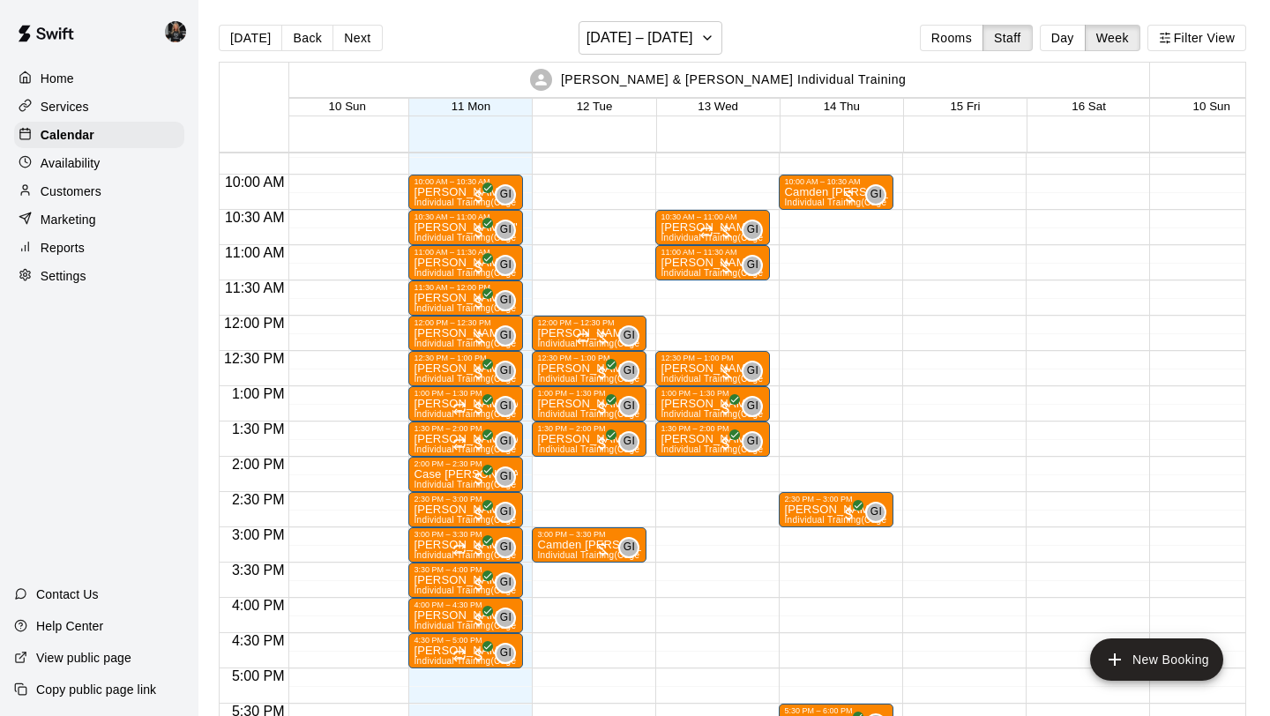
click at [98, 194] on p "Customers" at bounding box center [71, 192] width 61 height 18
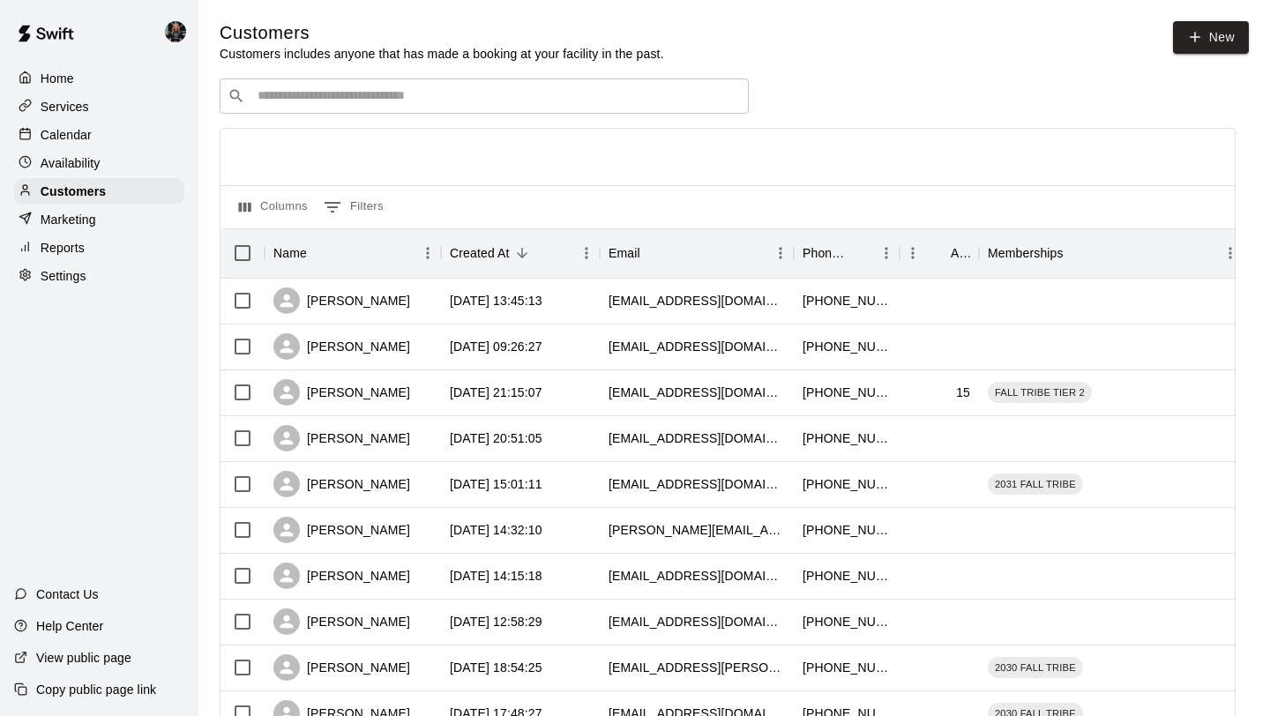
click at [329, 96] on input "Search customers by name or email" at bounding box center [496, 96] width 489 height 18
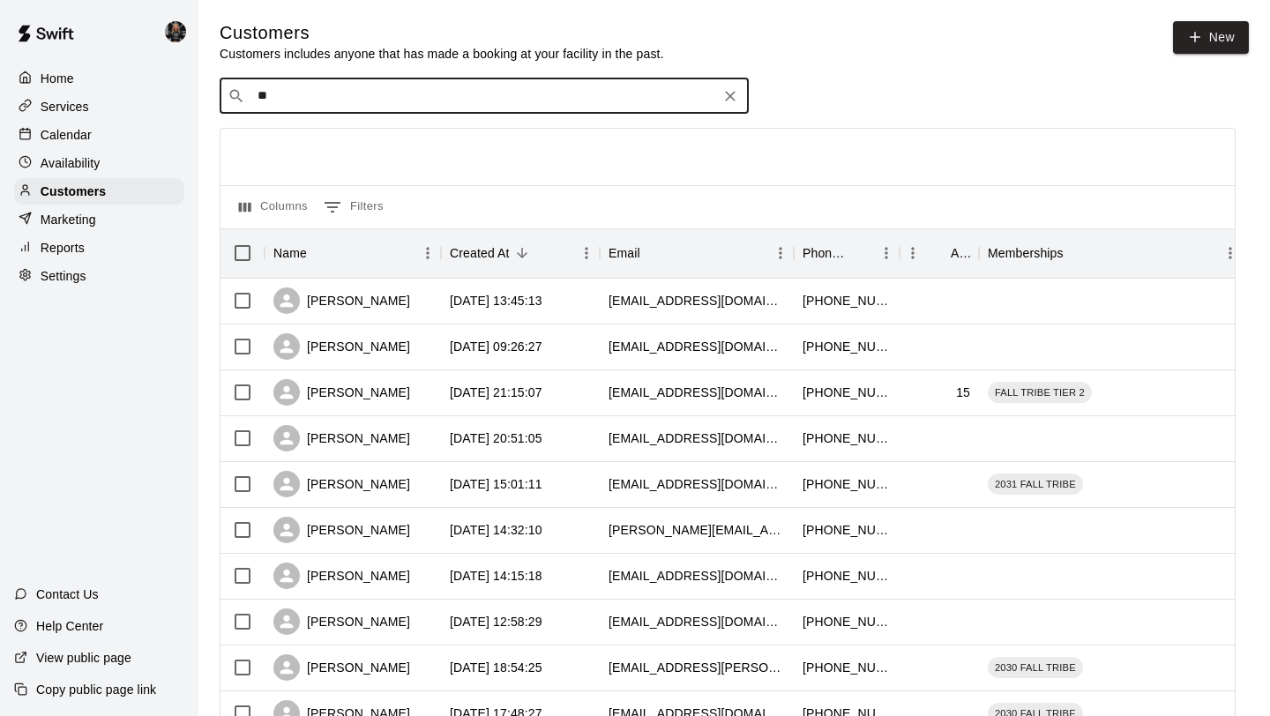
type input "***"
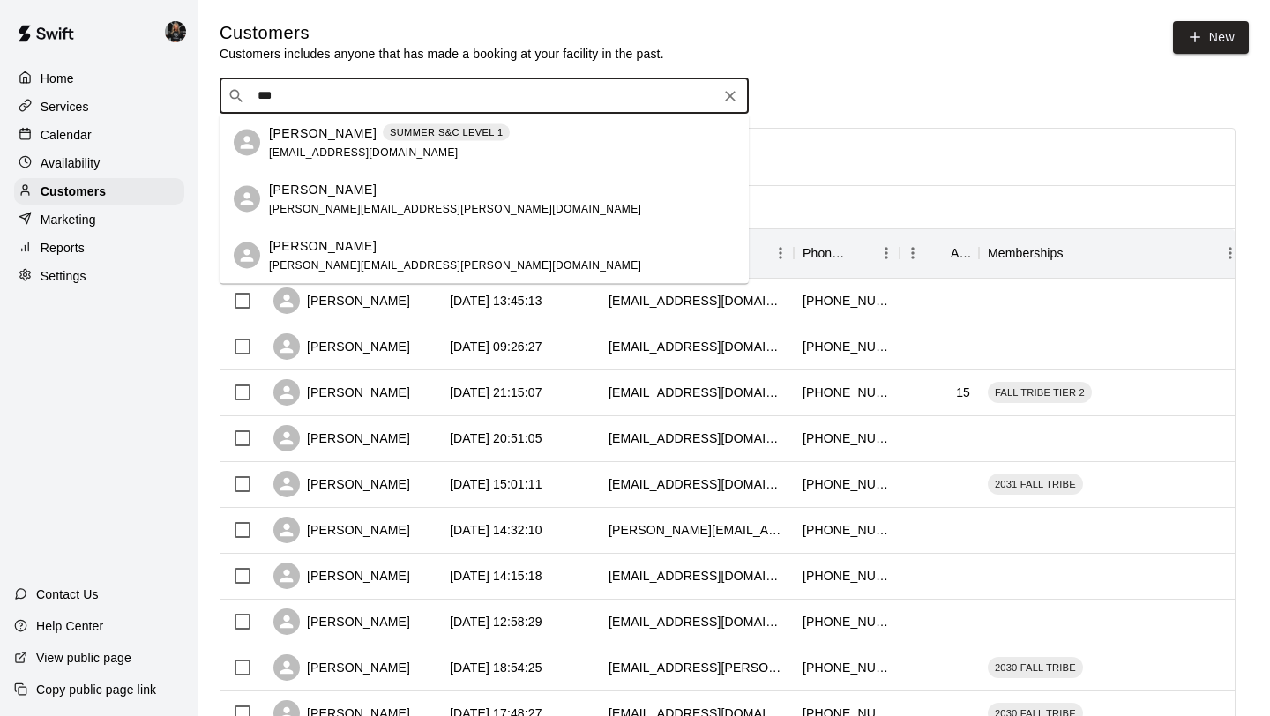
click at [337, 146] on span "[EMAIL_ADDRESS][DOMAIN_NAME]" at bounding box center [364, 152] width 190 height 12
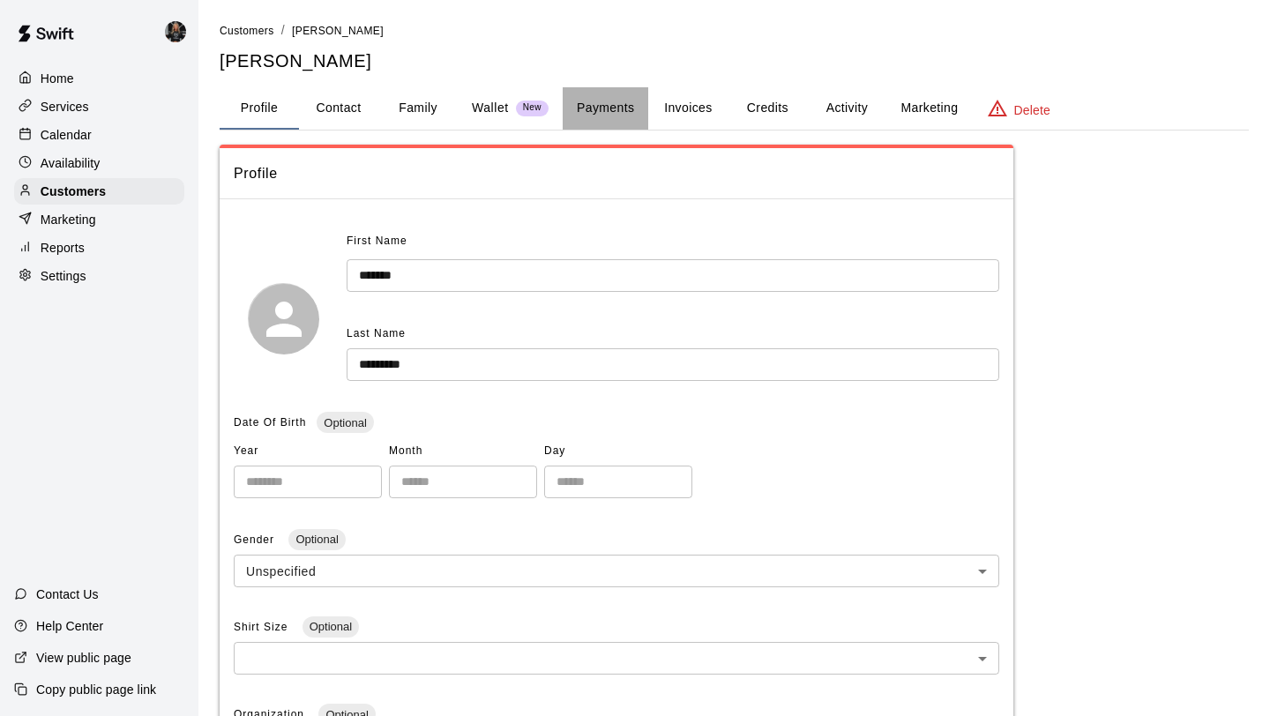
click at [613, 124] on button "Payments" at bounding box center [606, 108] width 86 height 42
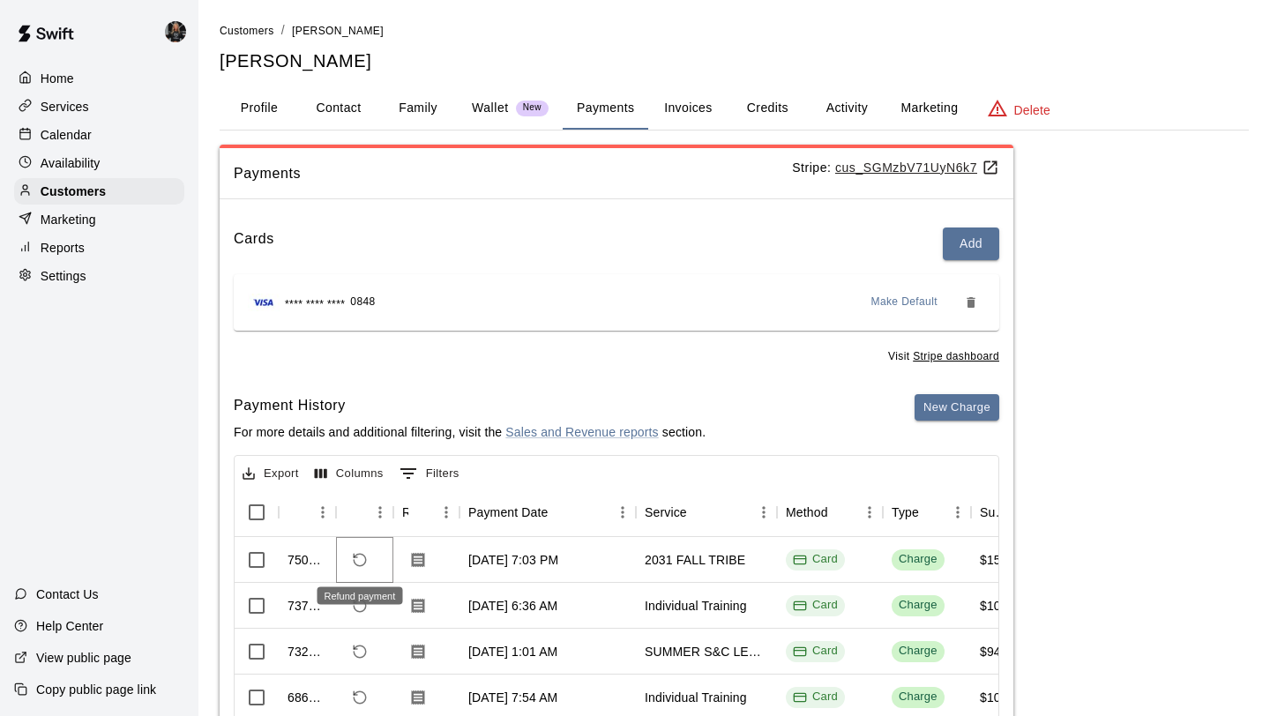
click at [369, 569] on button "Refund payment" at bounding box center [360, 560] width 30 height 30
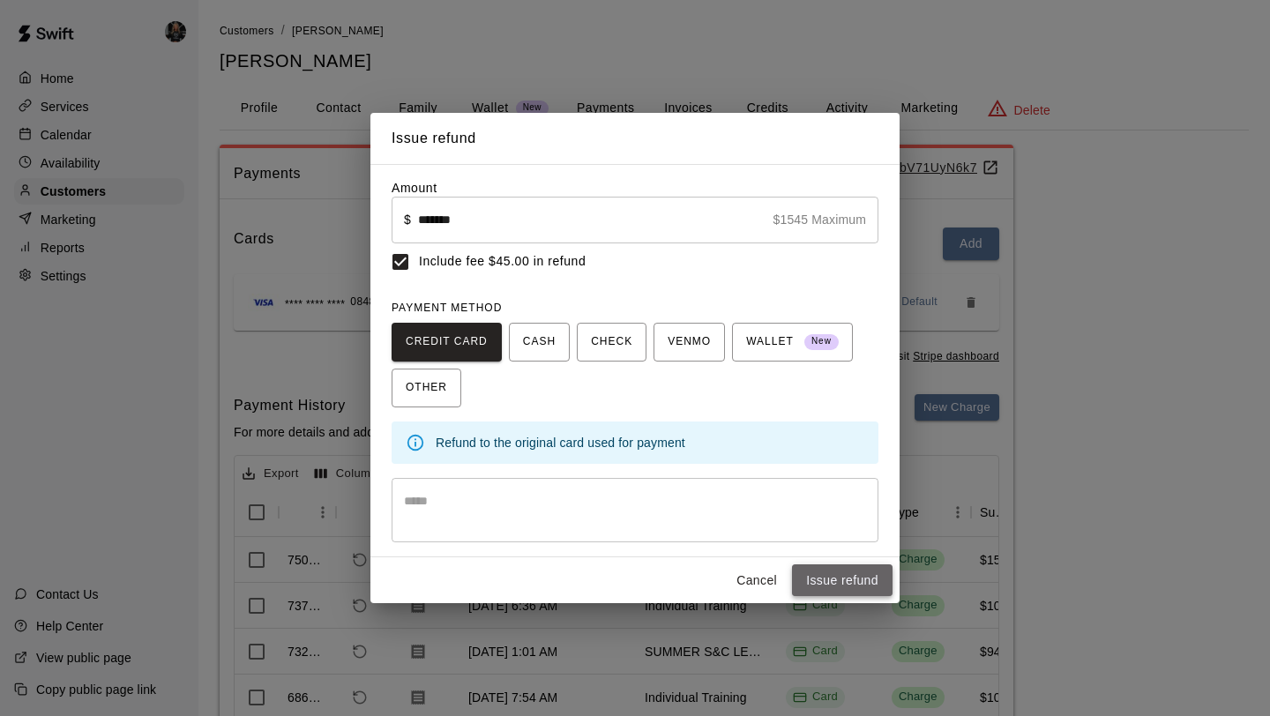
click at [849, 574] on button "Issue refund" at bounding box center [842, 581] width 101 height 33
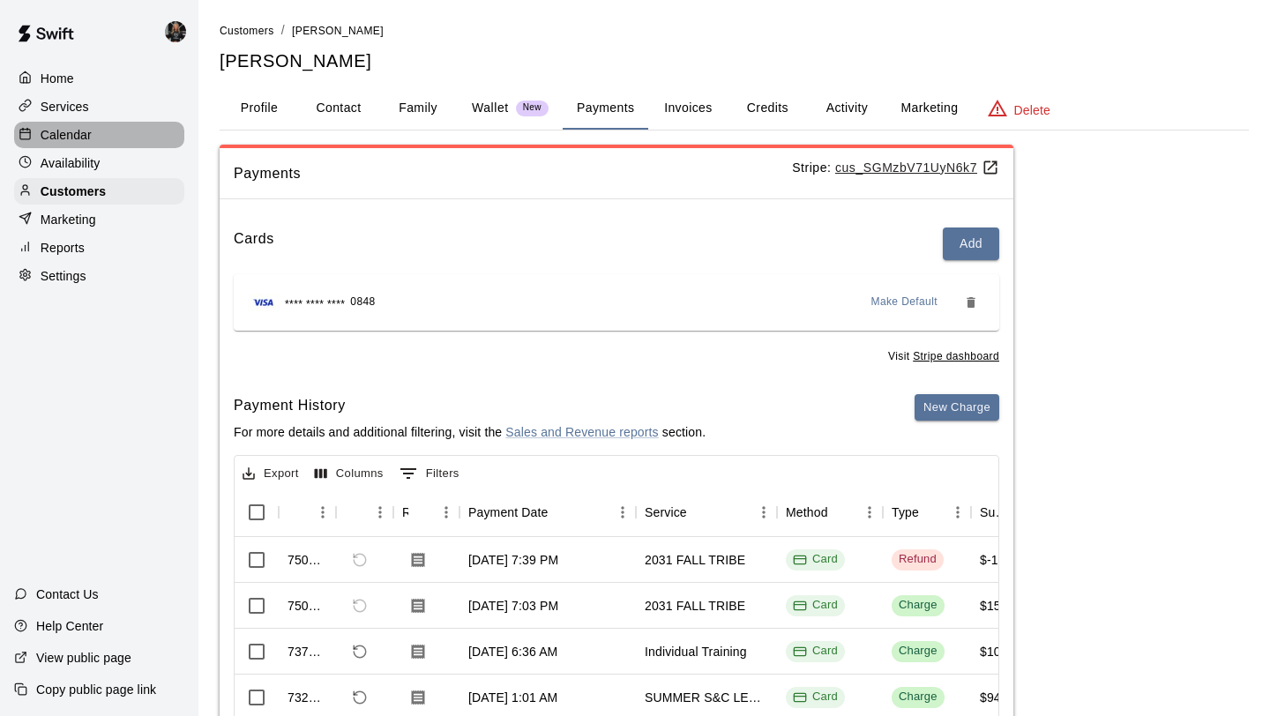
click at [51, 139] on p "Calendar" at bounding box center [66, 135] width 51 height 18
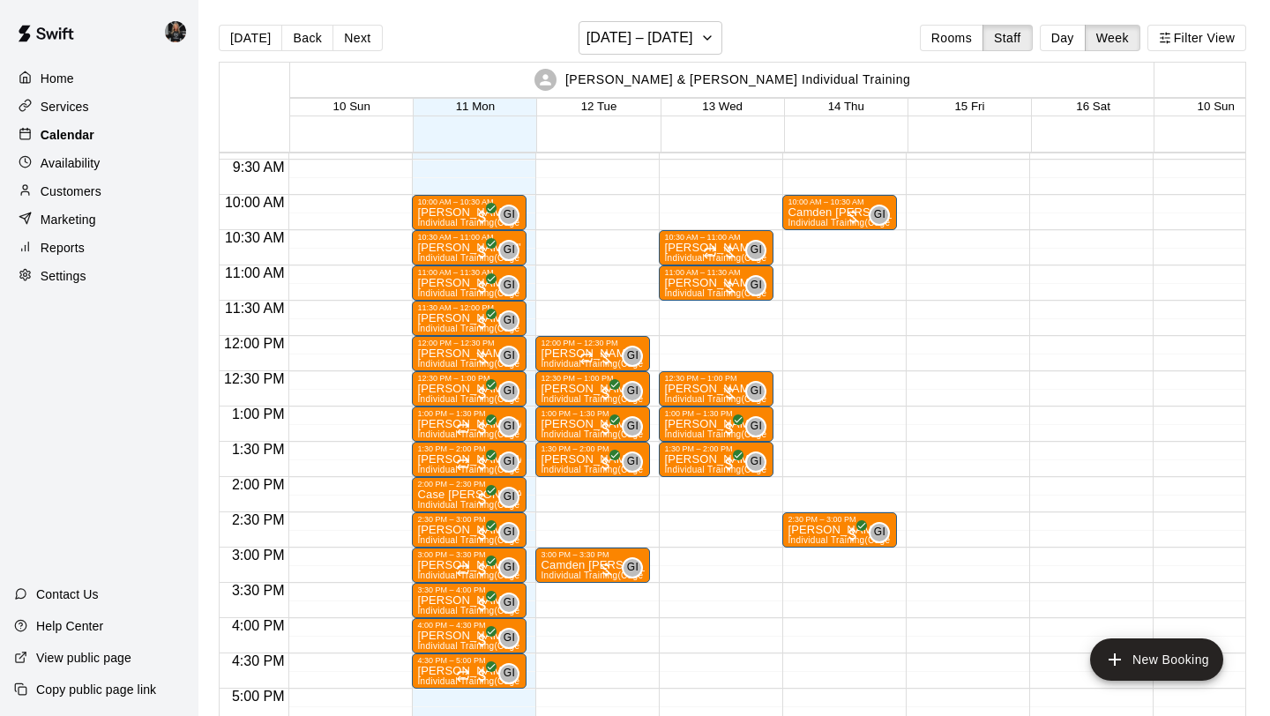
scroll to position [660, 0]
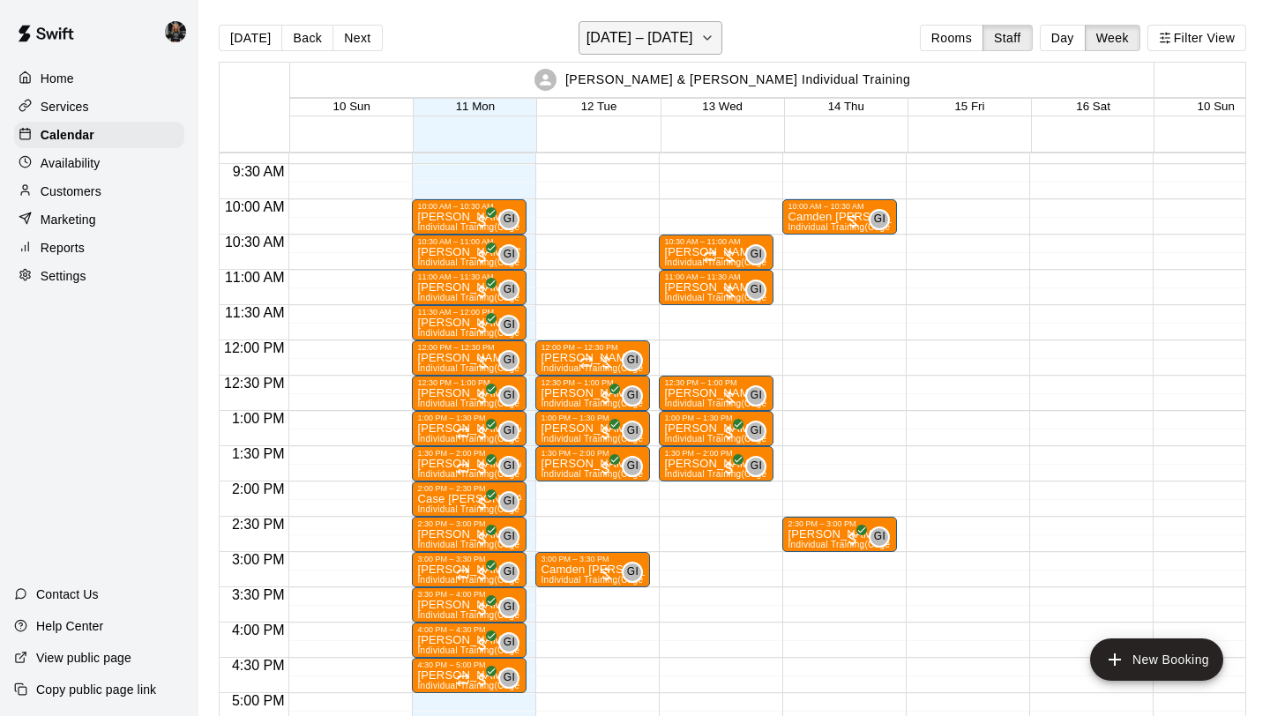
click at [619, 52] on button "[DATE] – [DATE]" at bounding box center [651, 38] width 144 height 34
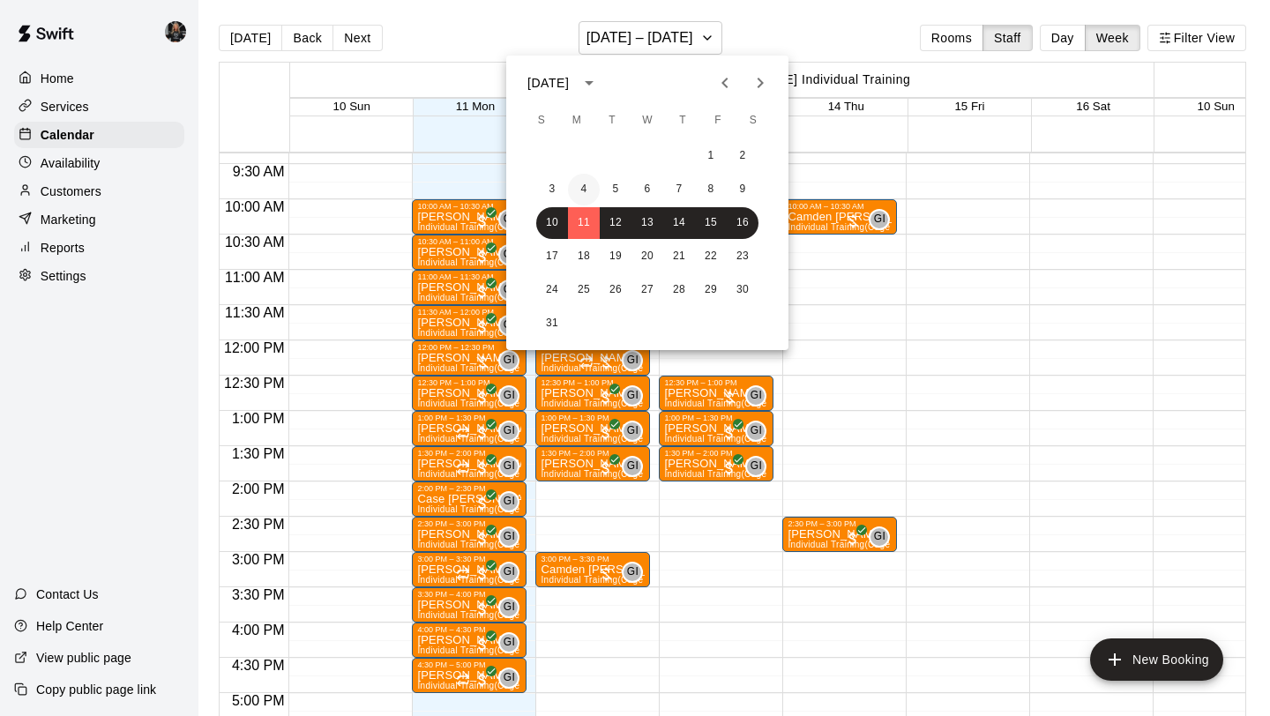
click at [589, 186] on button "4" at bounding box center [584, 190] width 32 height 32
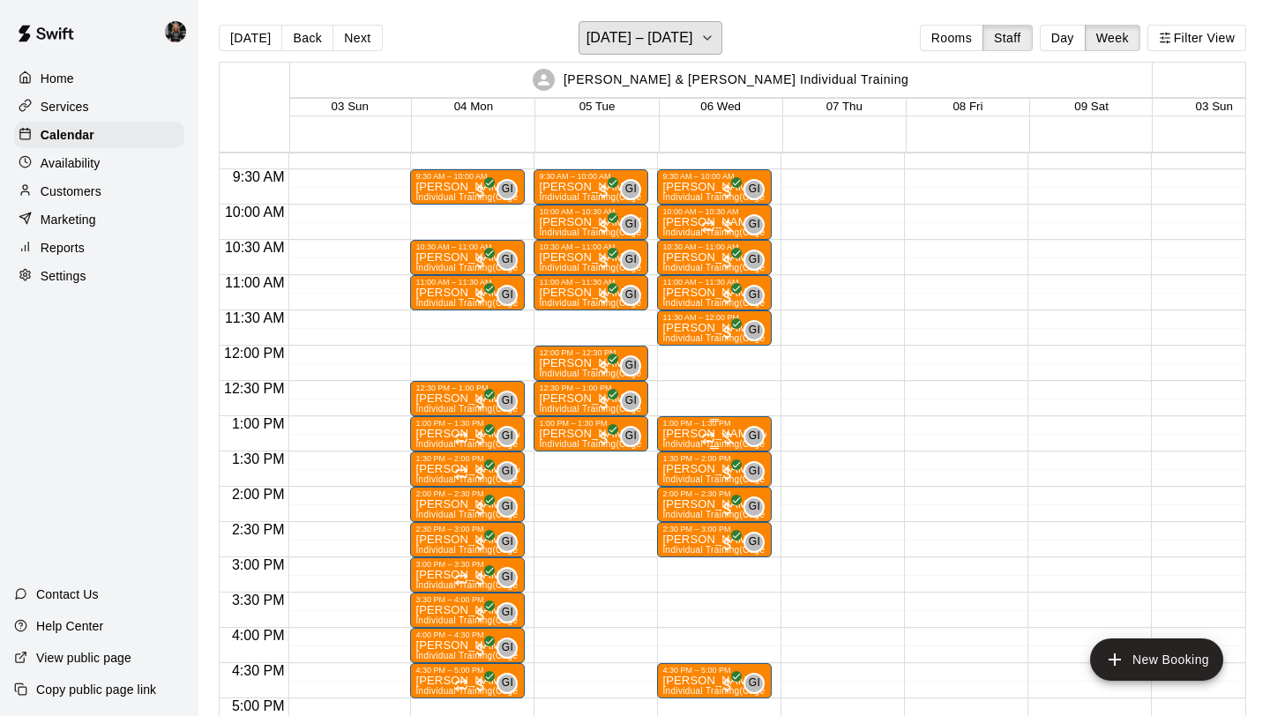
scroll to position [0, 11]
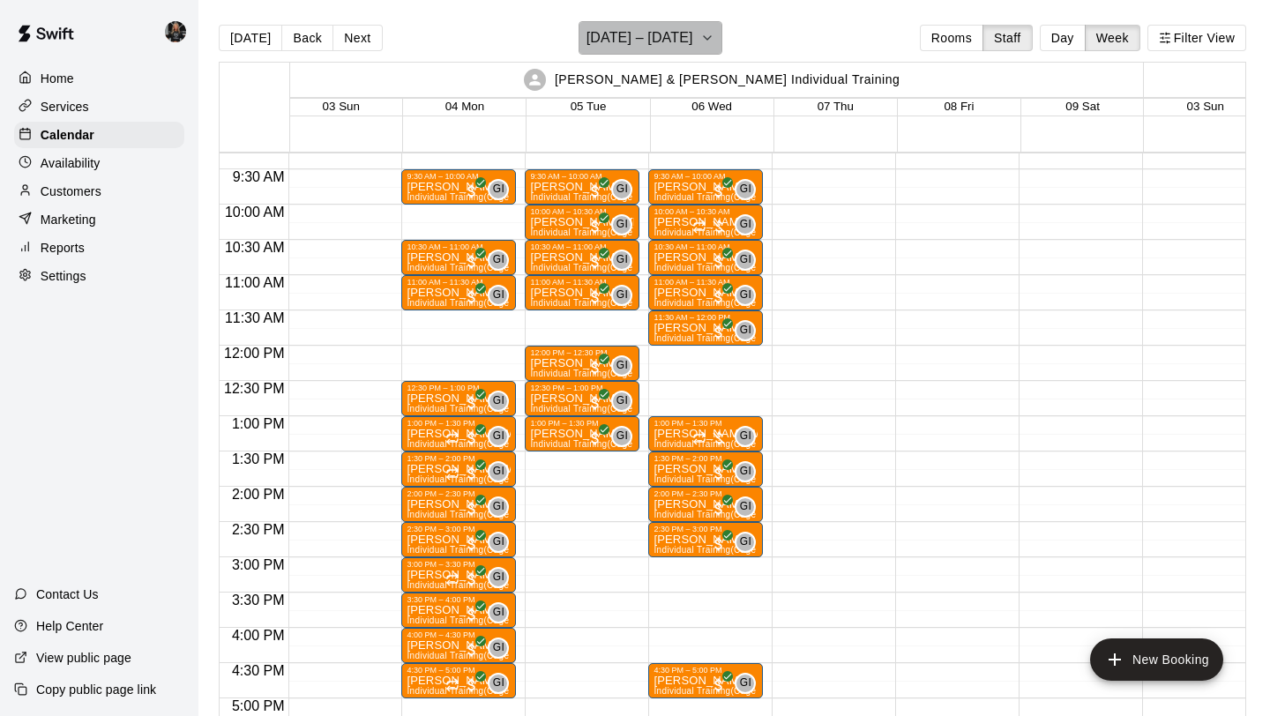
click at [656, 43] on h6 "[DATE] – [DATE]" at bounding box center [640, 38] width 107 height 25
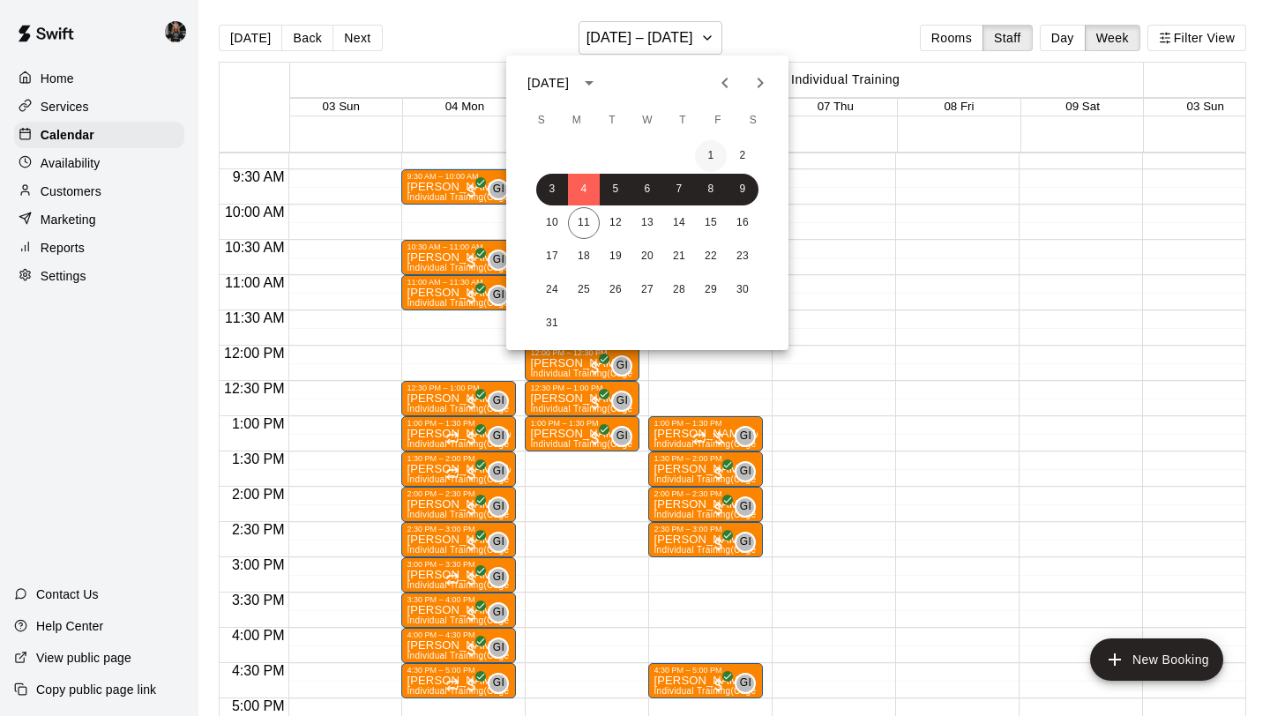
click at [709, 153] on button "1" at bounding box center [711, 156] width 32 height 32
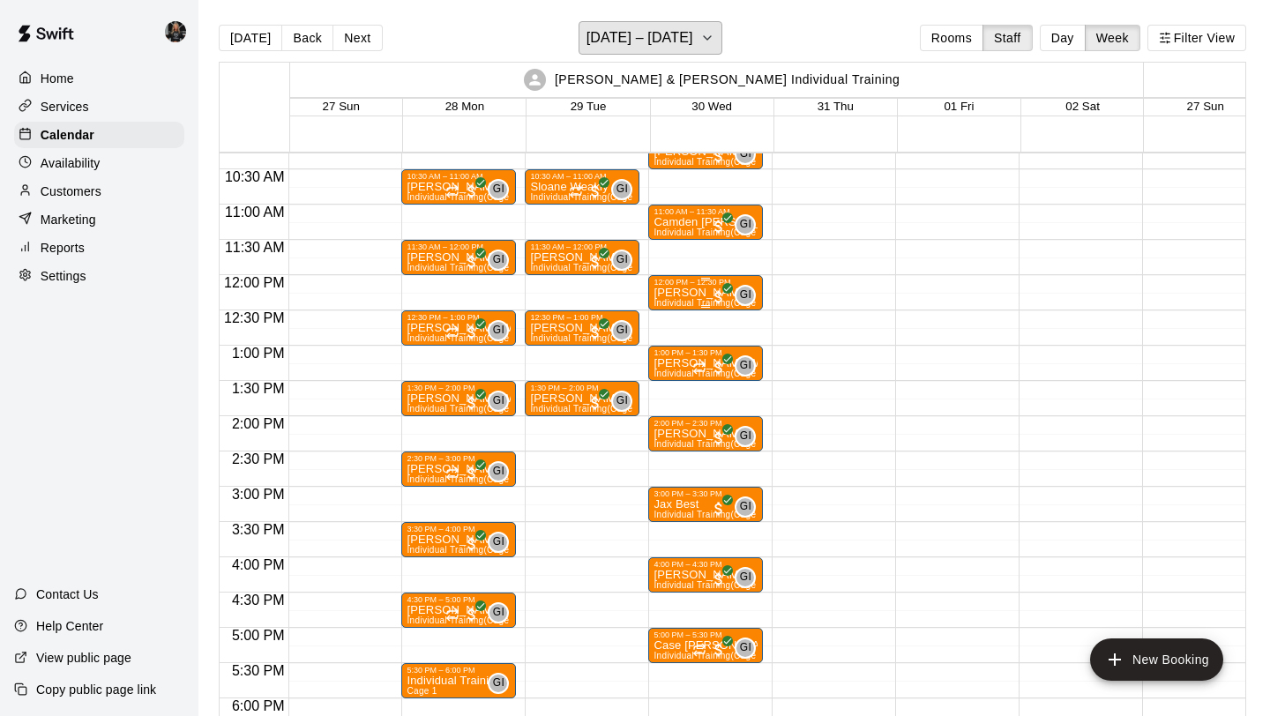
scroll to position [0, 16]
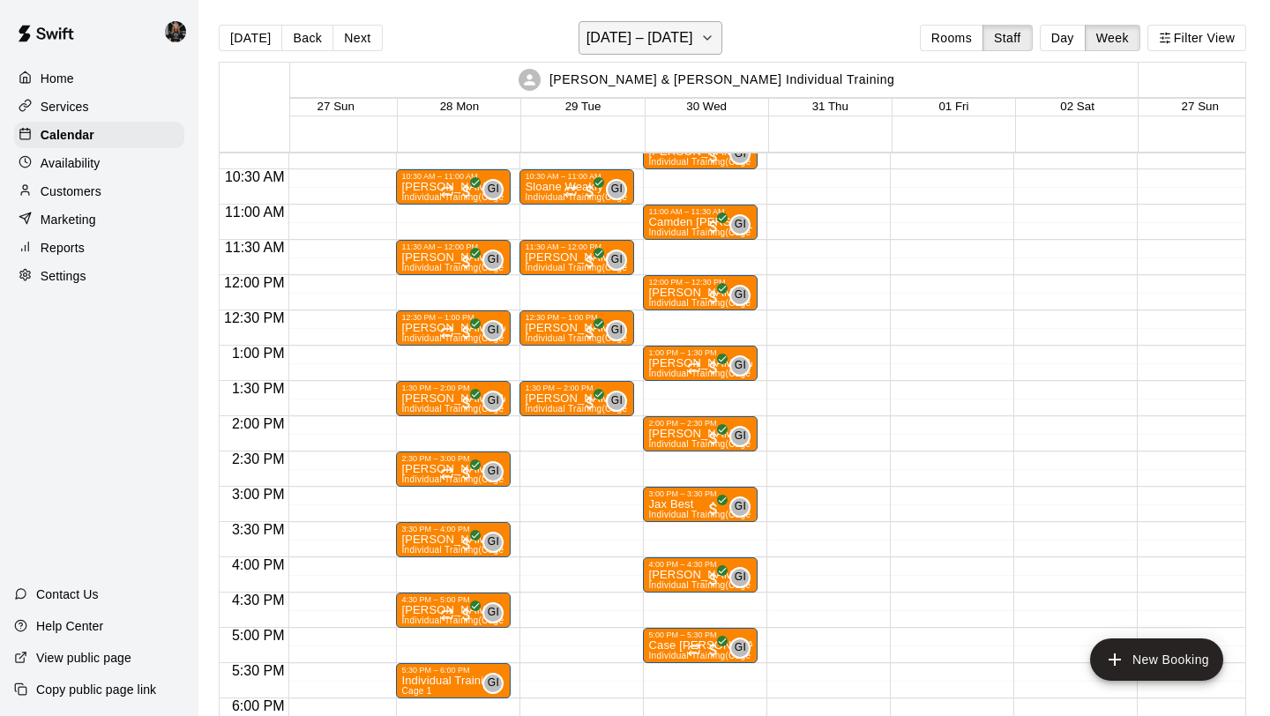
click at [627, 32] on h6 "[DATE] – [DATE]" at bounding box center [640, 38] width 107 height 25
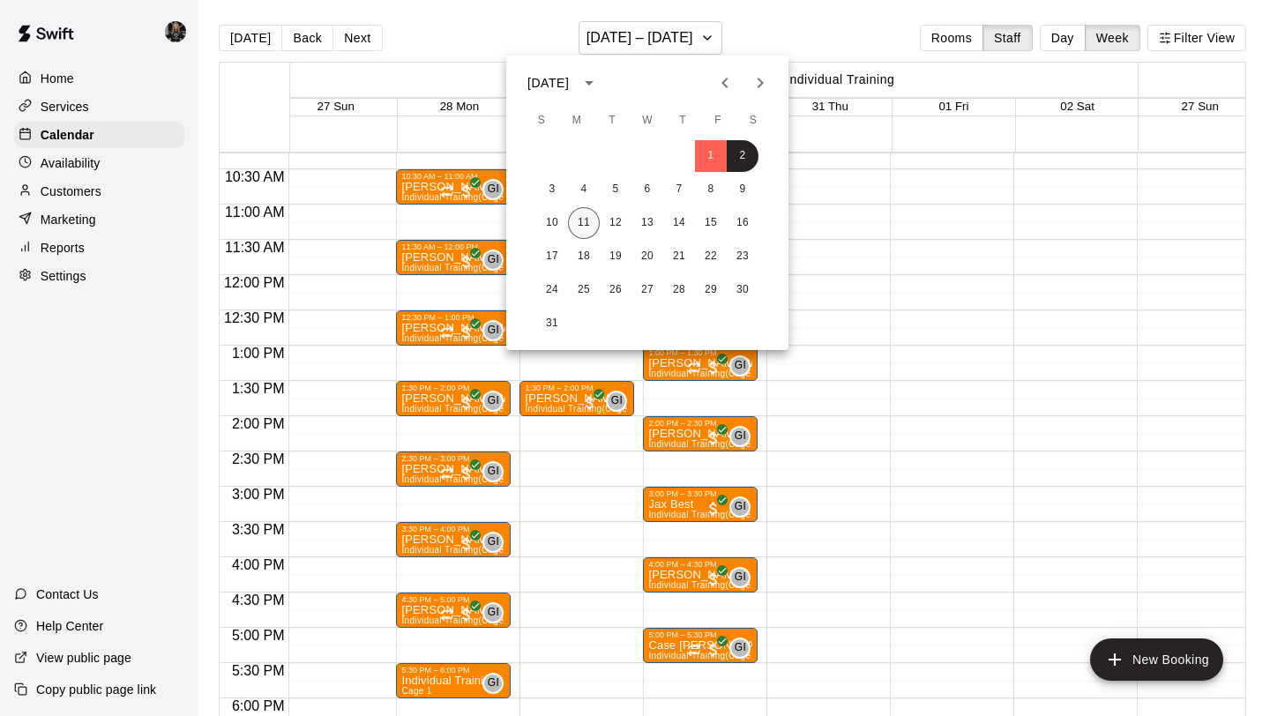
click at [578, 222] on button "11" at bounding box center [584, 223] width 32 height 32
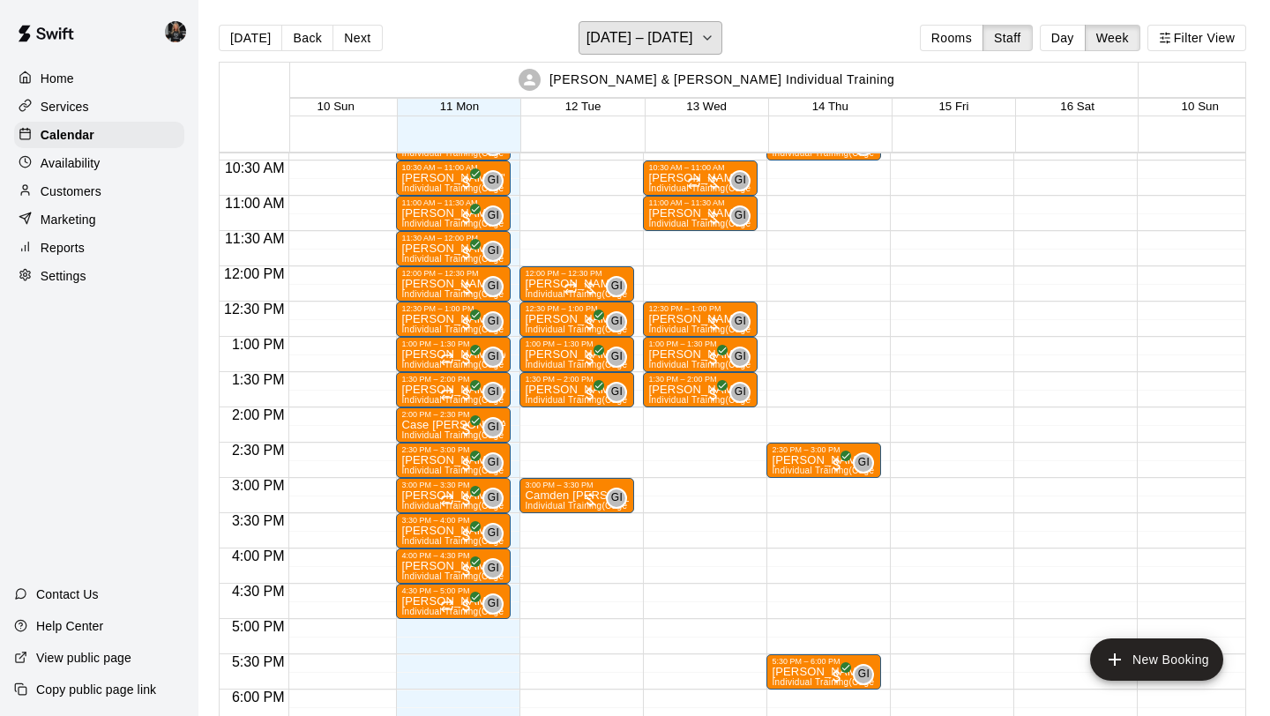
scroll to position [707, 16]
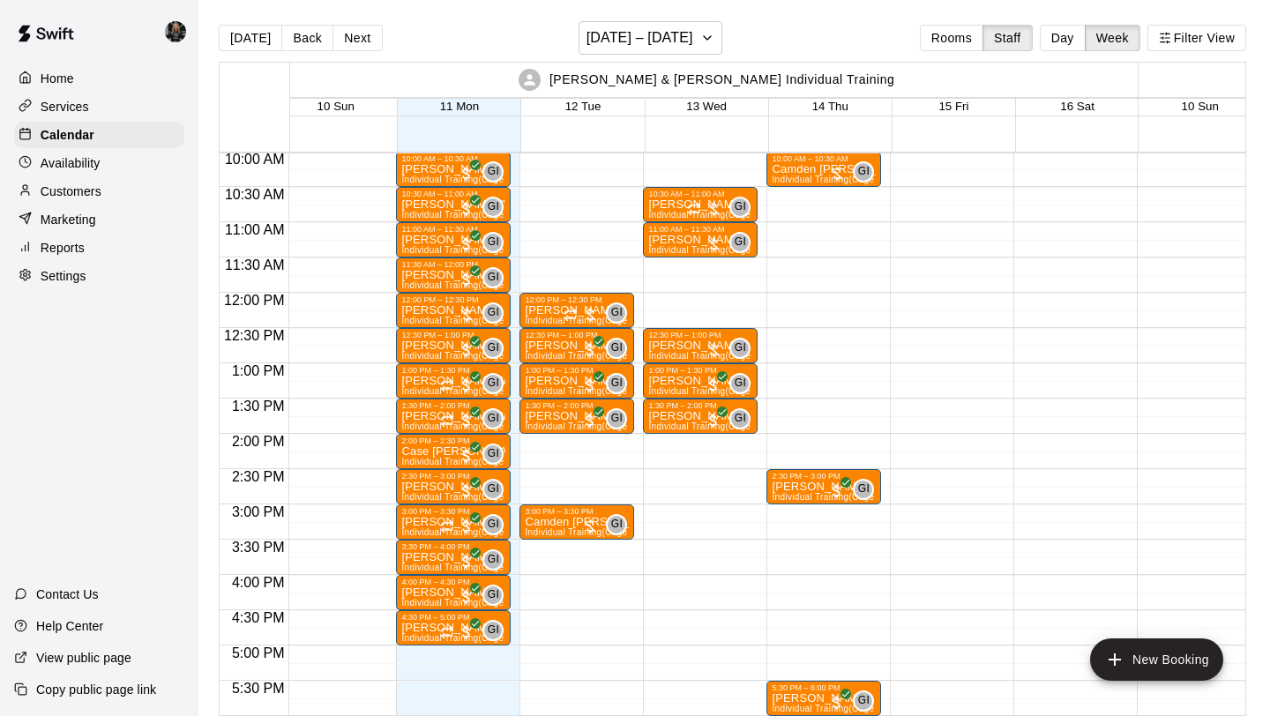
click at [86, 176] on div "Home Services Calendar Availability Customers Marketing Reports Settings" at bounding box center [99, 178] width 198 height 228
click at [90, 168] on p "Availability" at bounding box center [71, 163] width 60 height 18
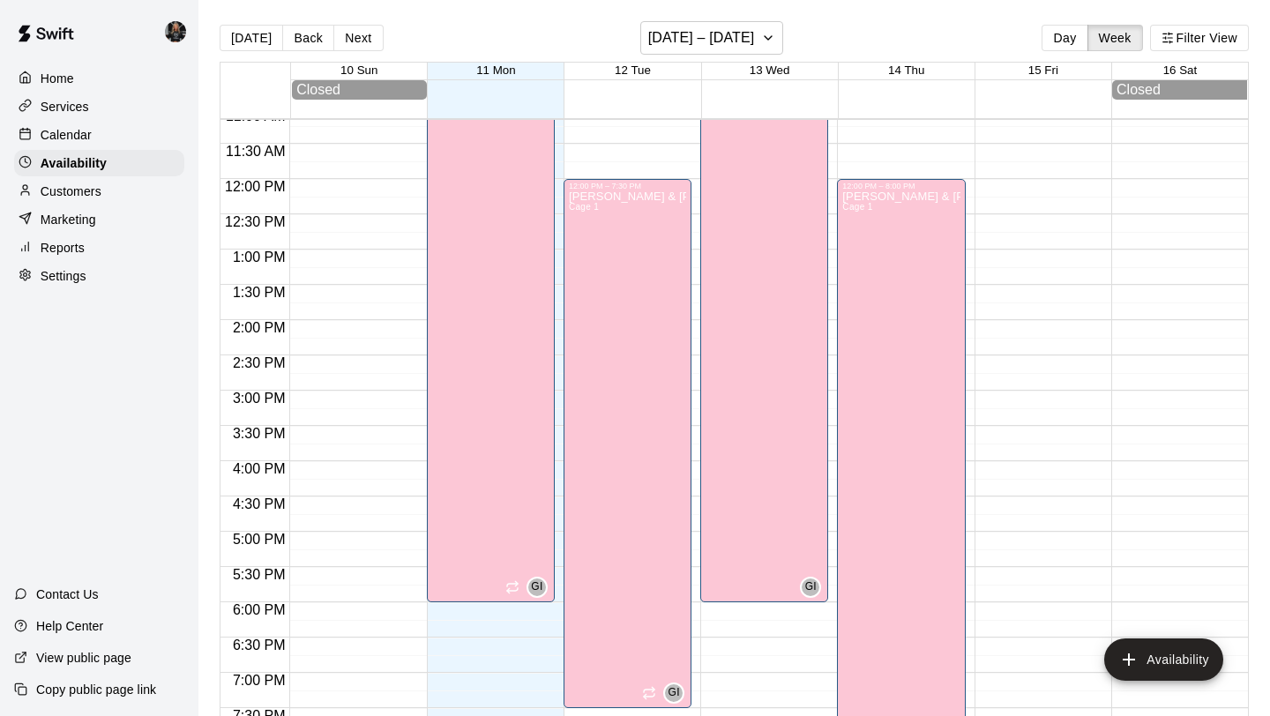
scroll to position [735, 0]
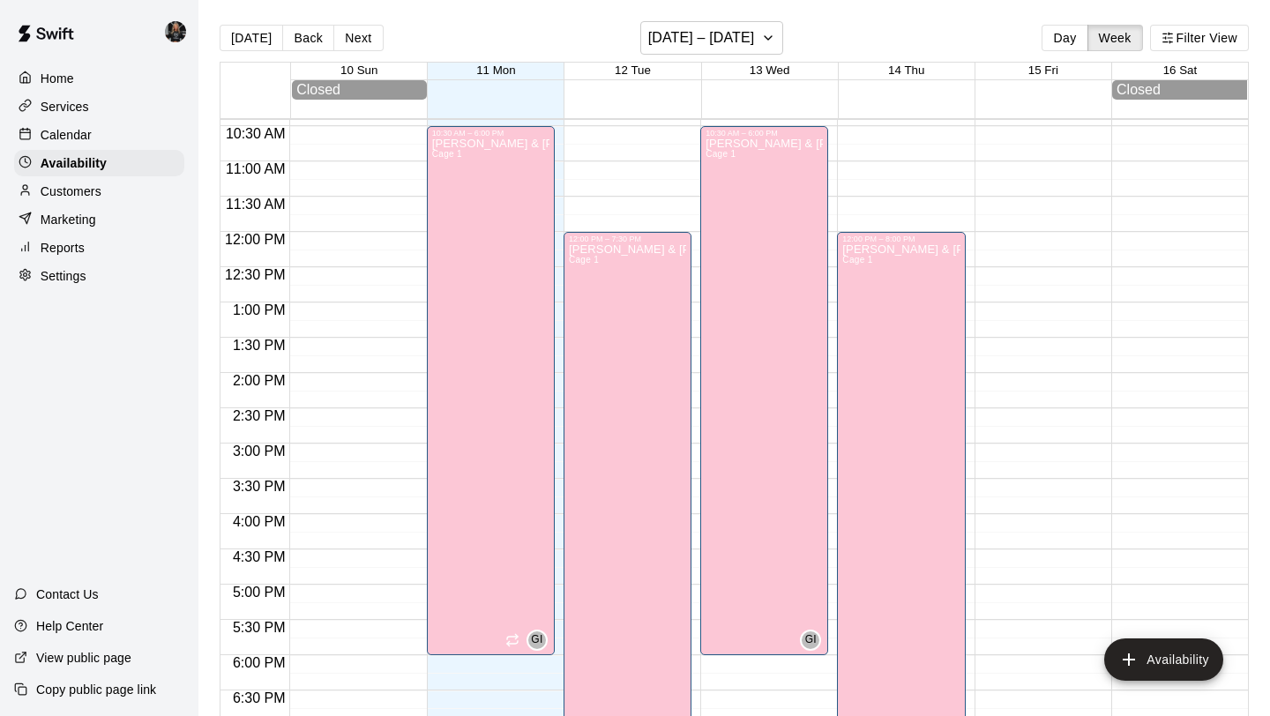
click at [57, 135] on p "Calendar" at bounding box center [66, 135] width 51 height 18
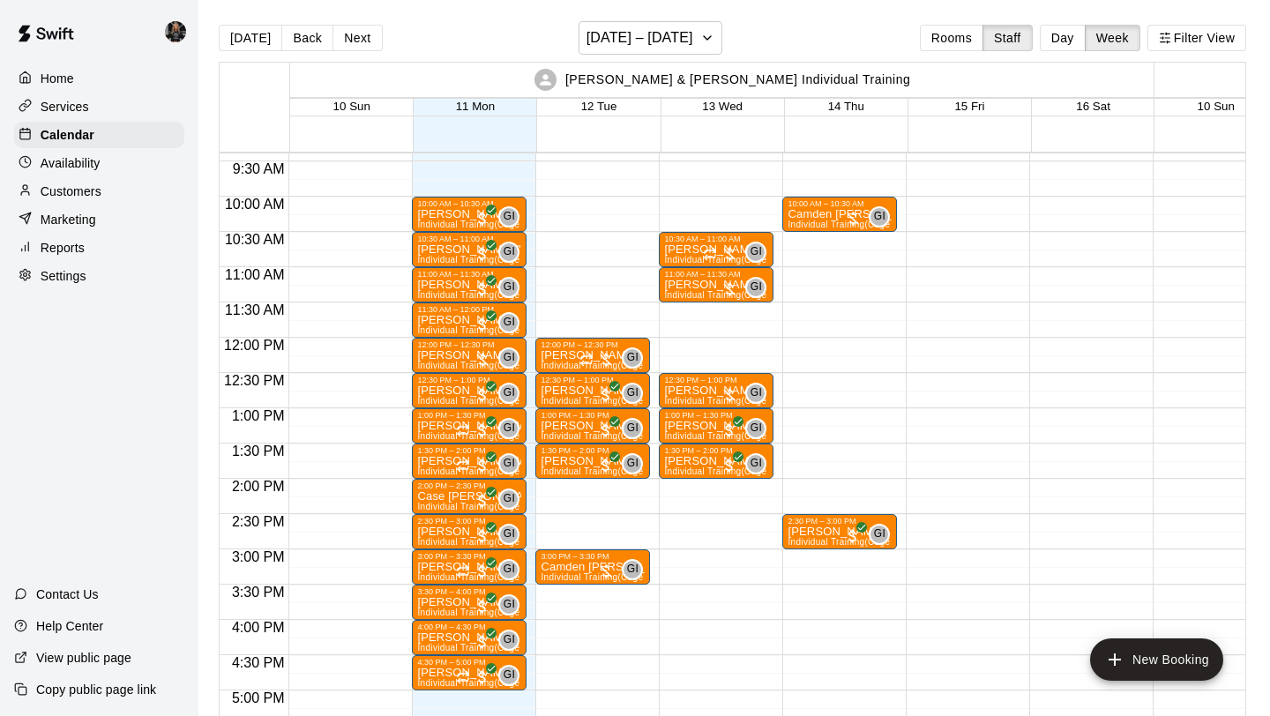
scroll to position [660, 0]
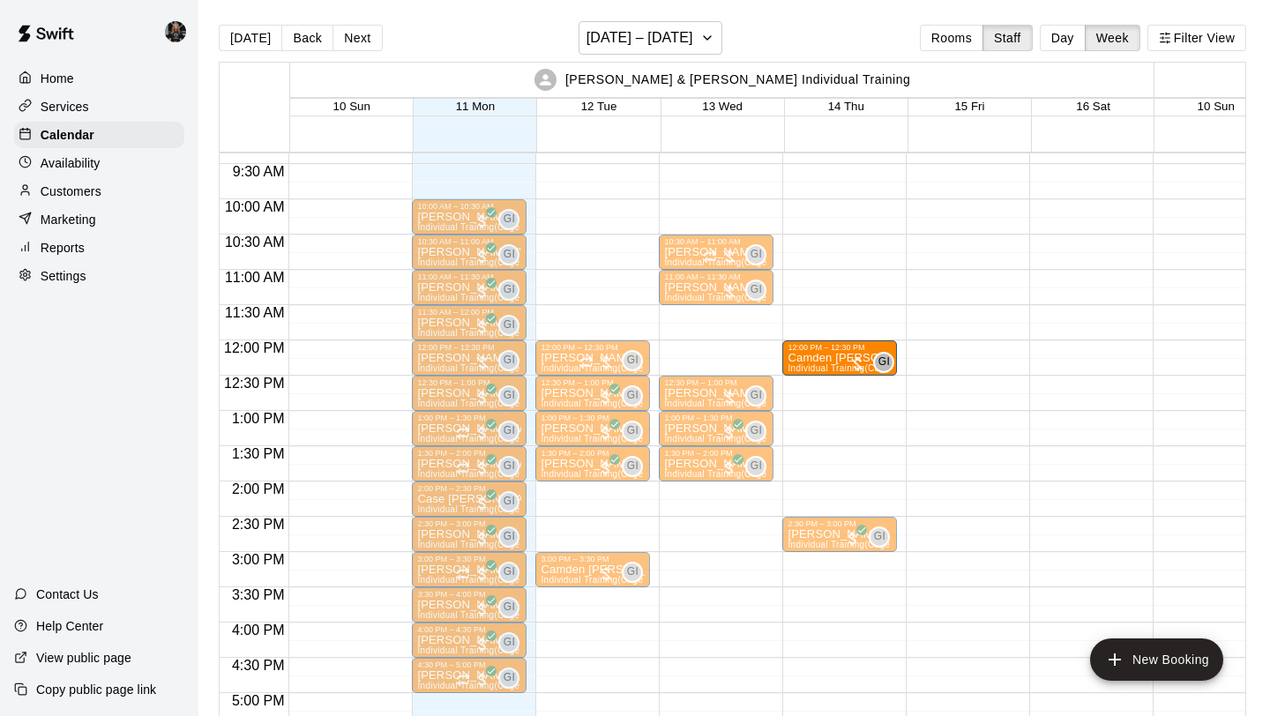
drag, startPoint x: 835, startPoint y: 206, endPoint x: 836, endPoint y: 355, distance: 150.0
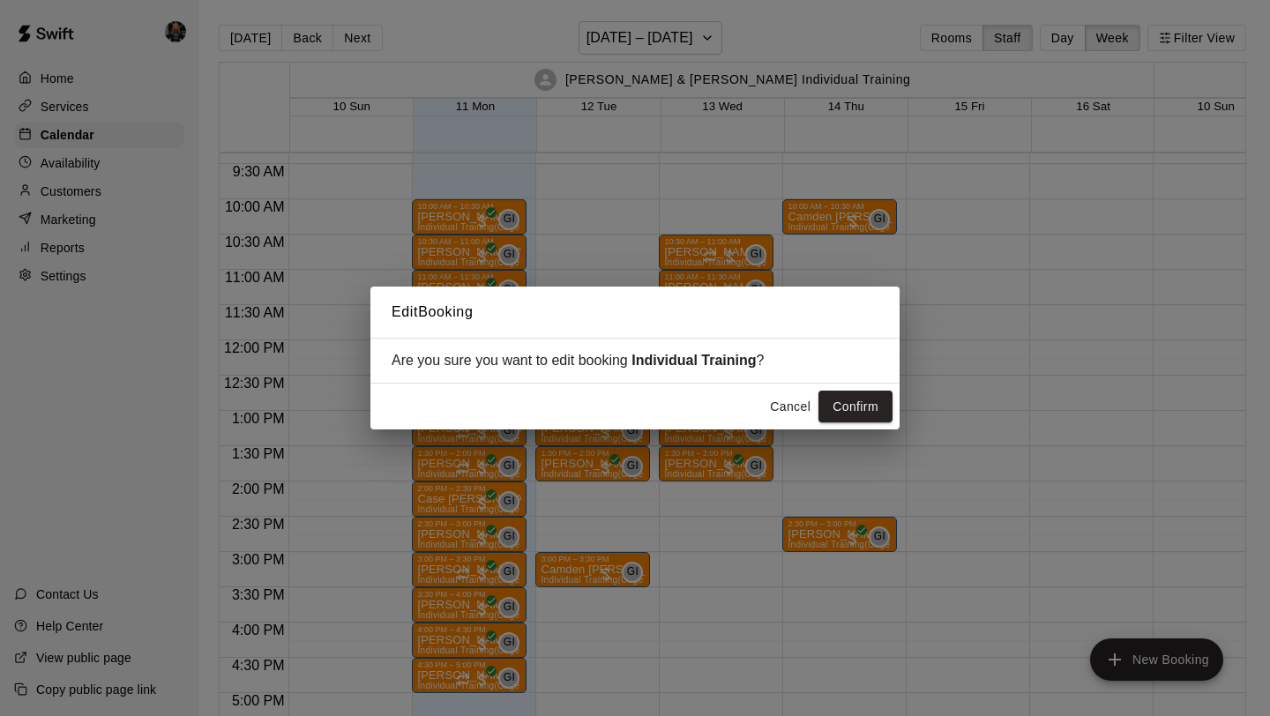
click at [848, 424] on div "Cancel Confirm" at bounding box center [634, 407] width 529 height 47
click at [851, 408] on button "Confirm" at bounding box center [856, 407] width 74 height 33
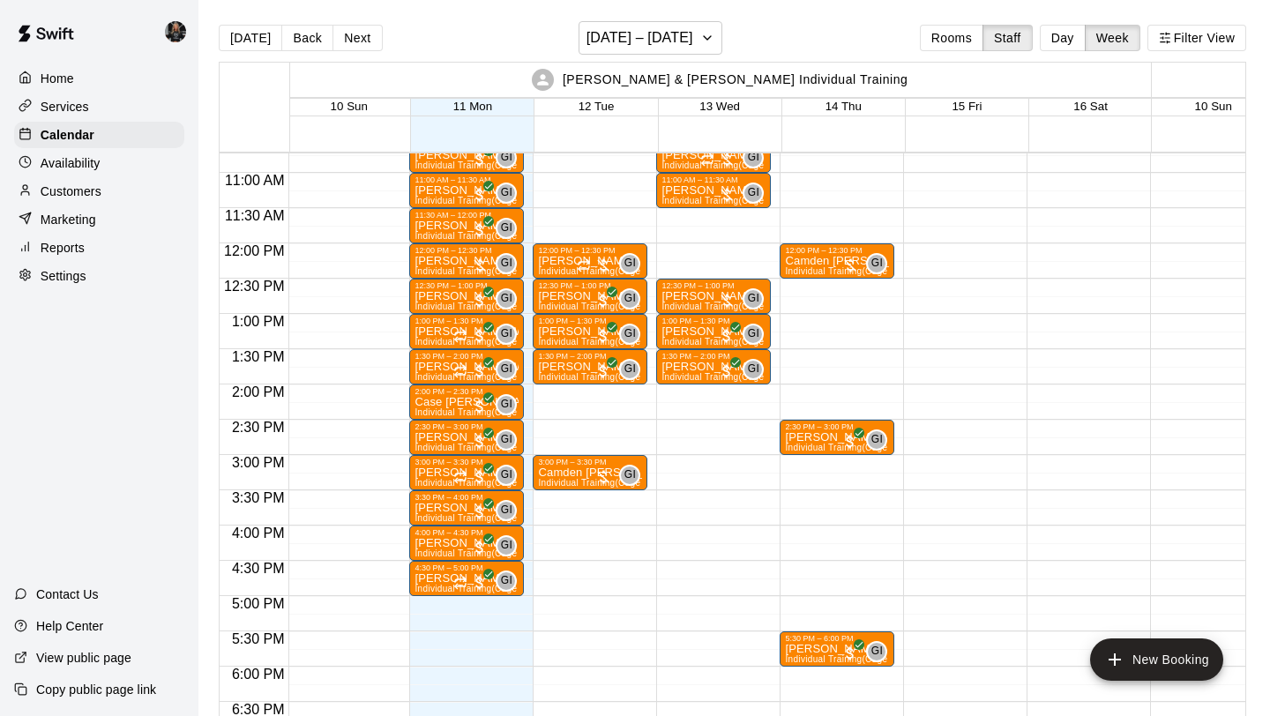
scroll to position [748, 3]
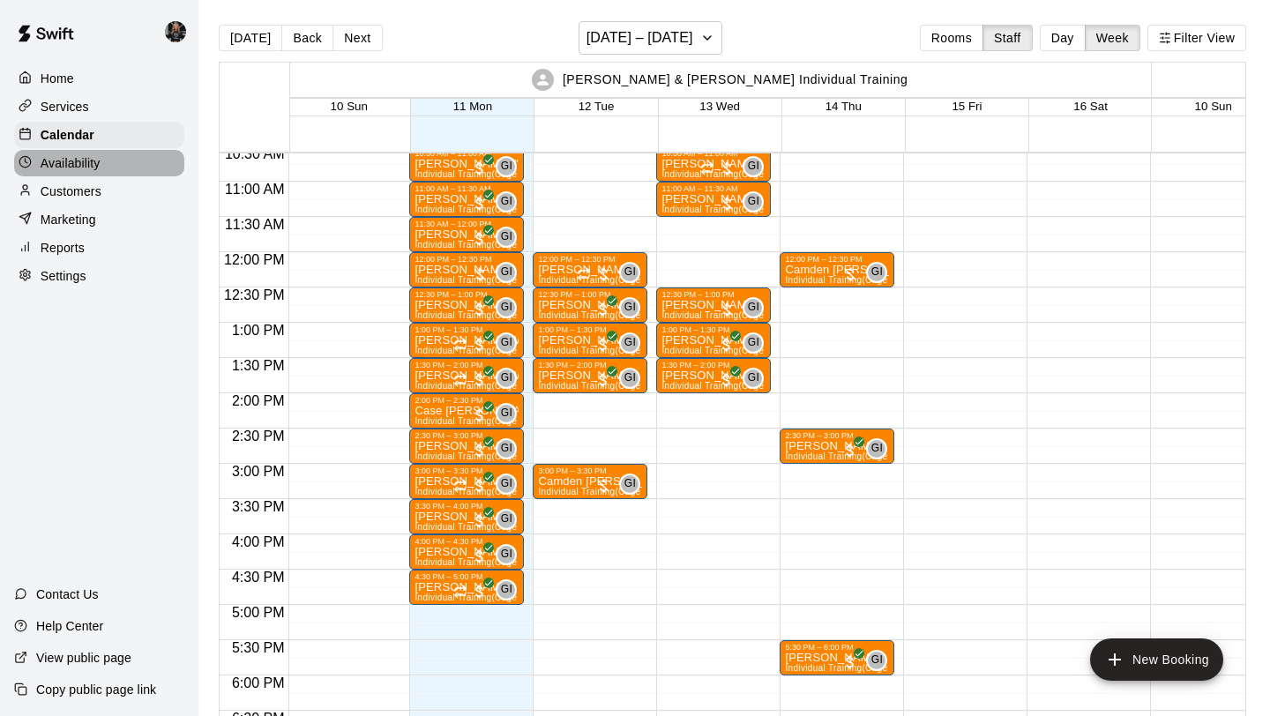
click at [140, 158] on div "Availability" at bounding box center [99, 163] width 170 height 26
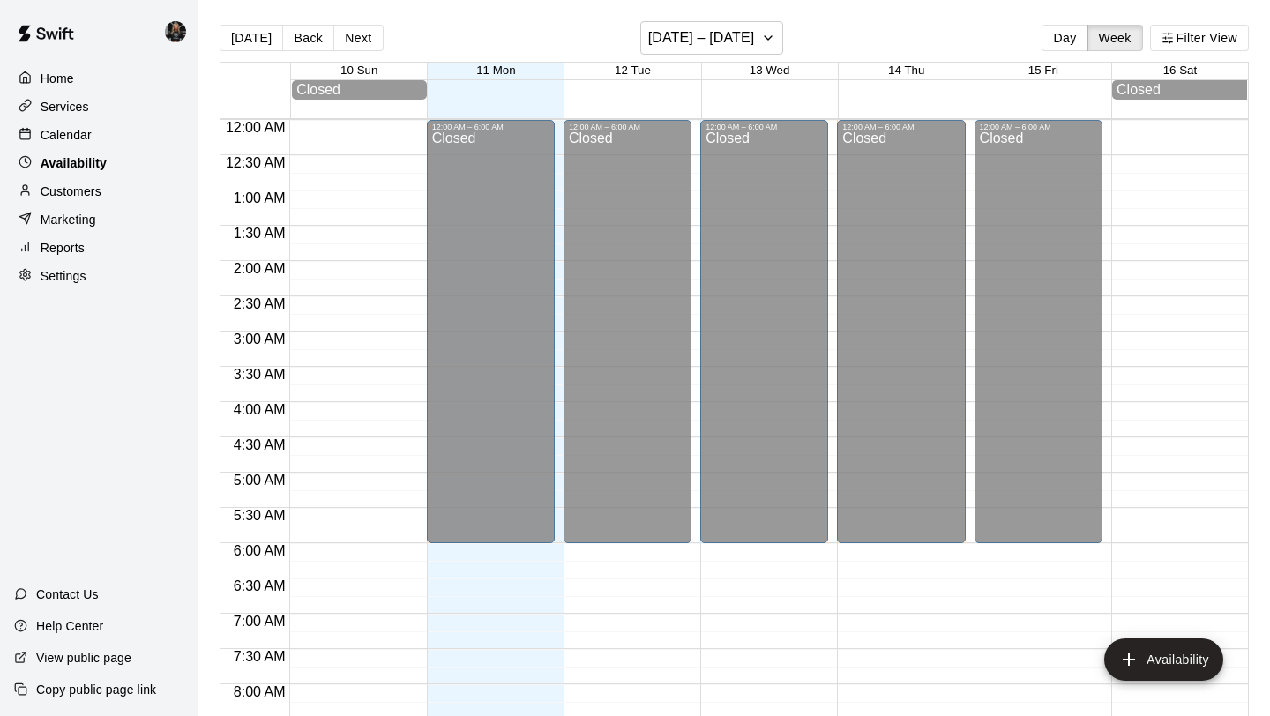
scroll to position [1075, 0]
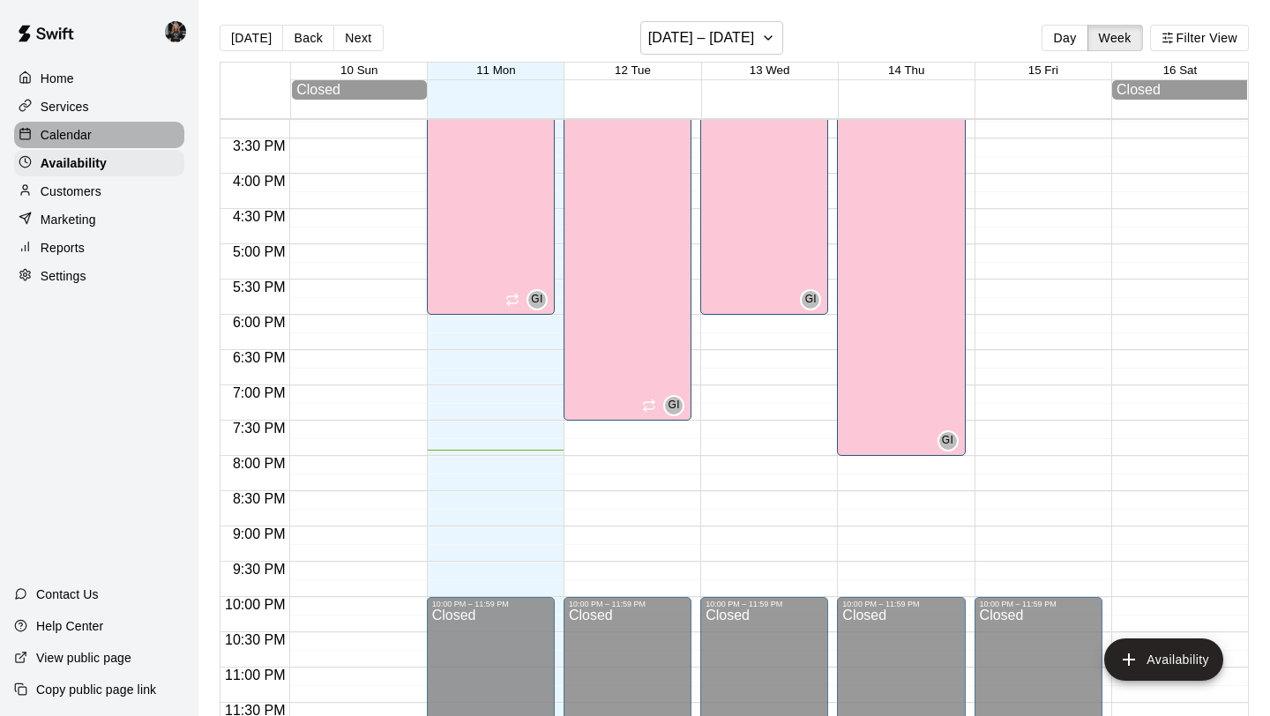
click at [123, 135] on div "Calendar" at bounding box center [99, 135] width 170 height 26
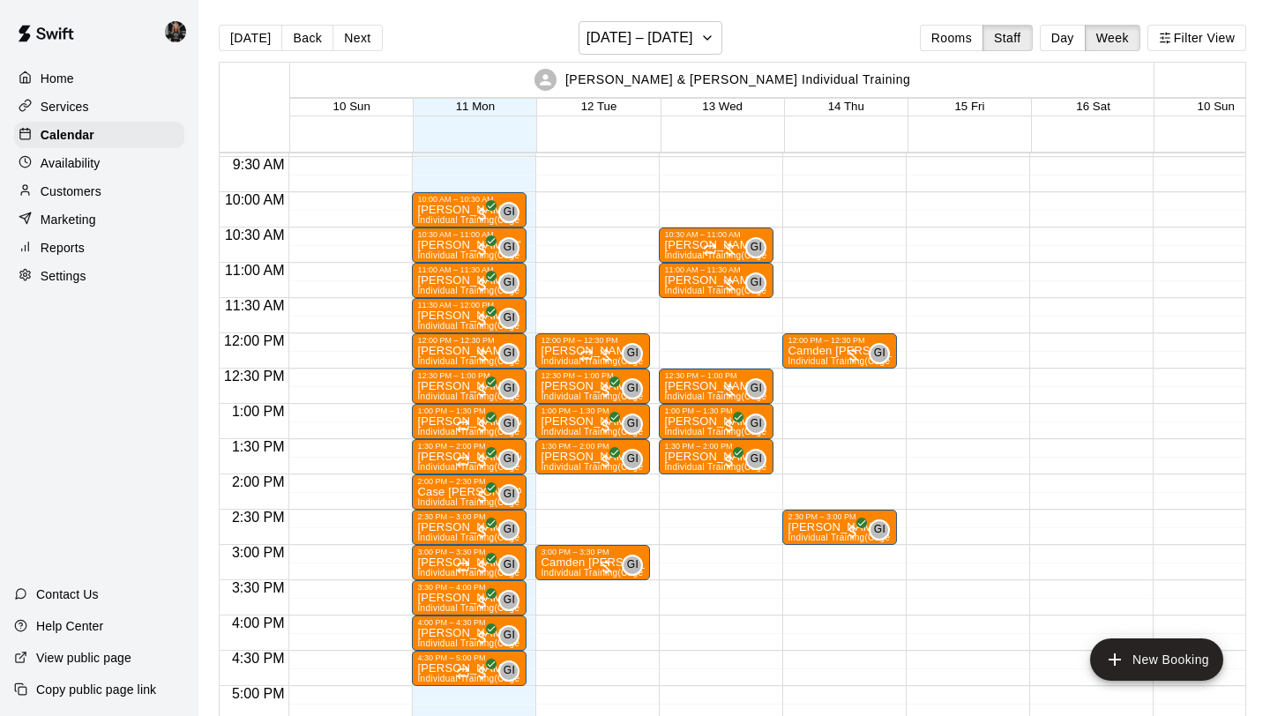
scroll to position [663, 0]
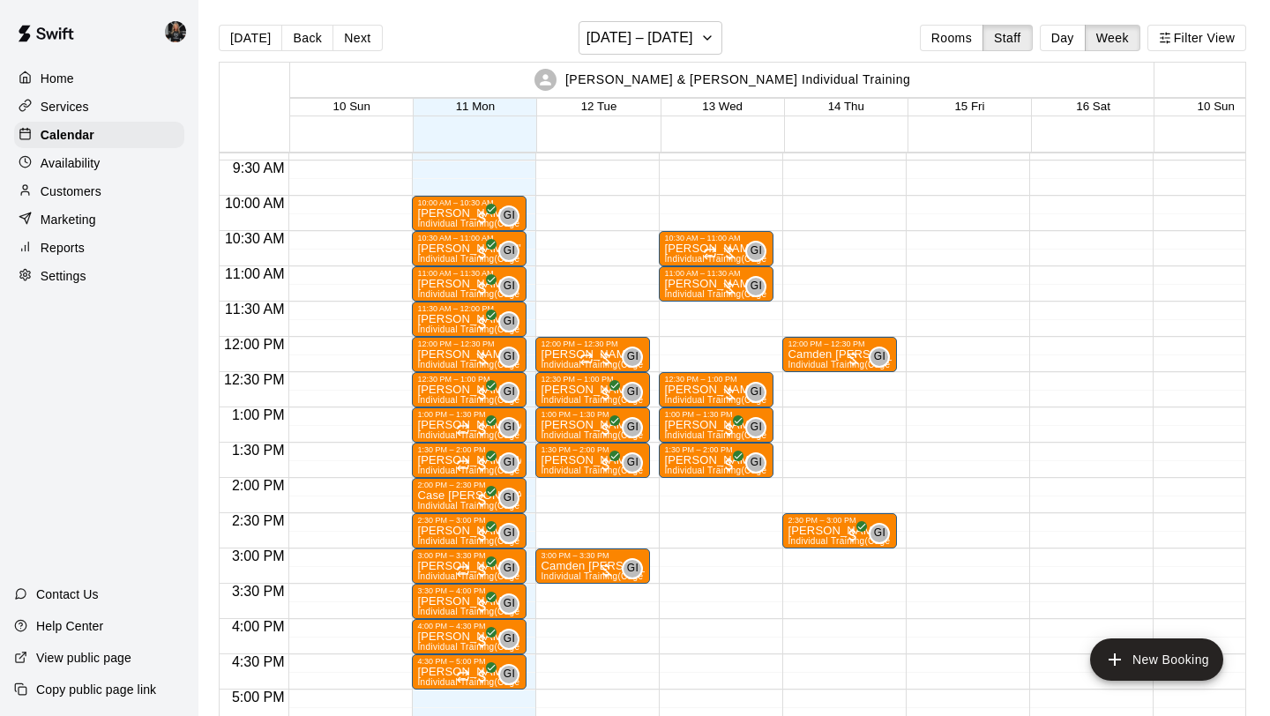
click at [115, 228] on div "Marketing" at bounding box center [99, 219] width 170 height 26
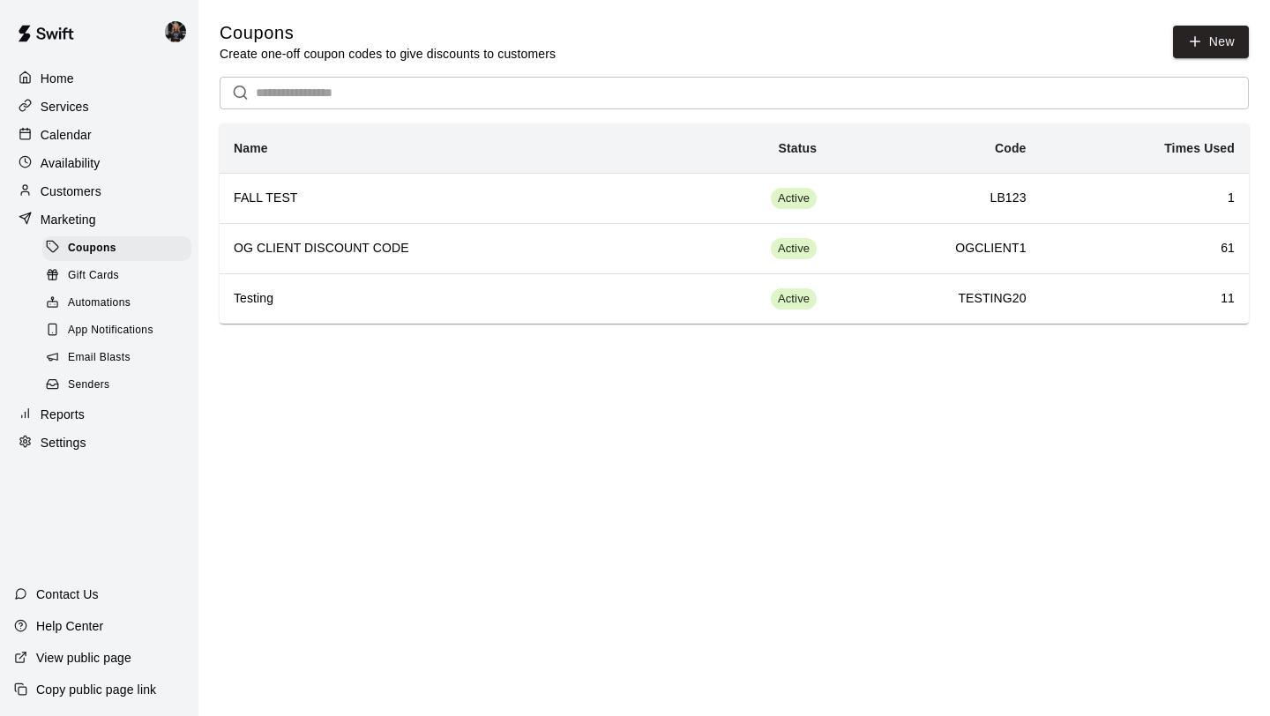
click at [86, 408] on div "Reports" at bounding box center [99, 414] width 170 height 26
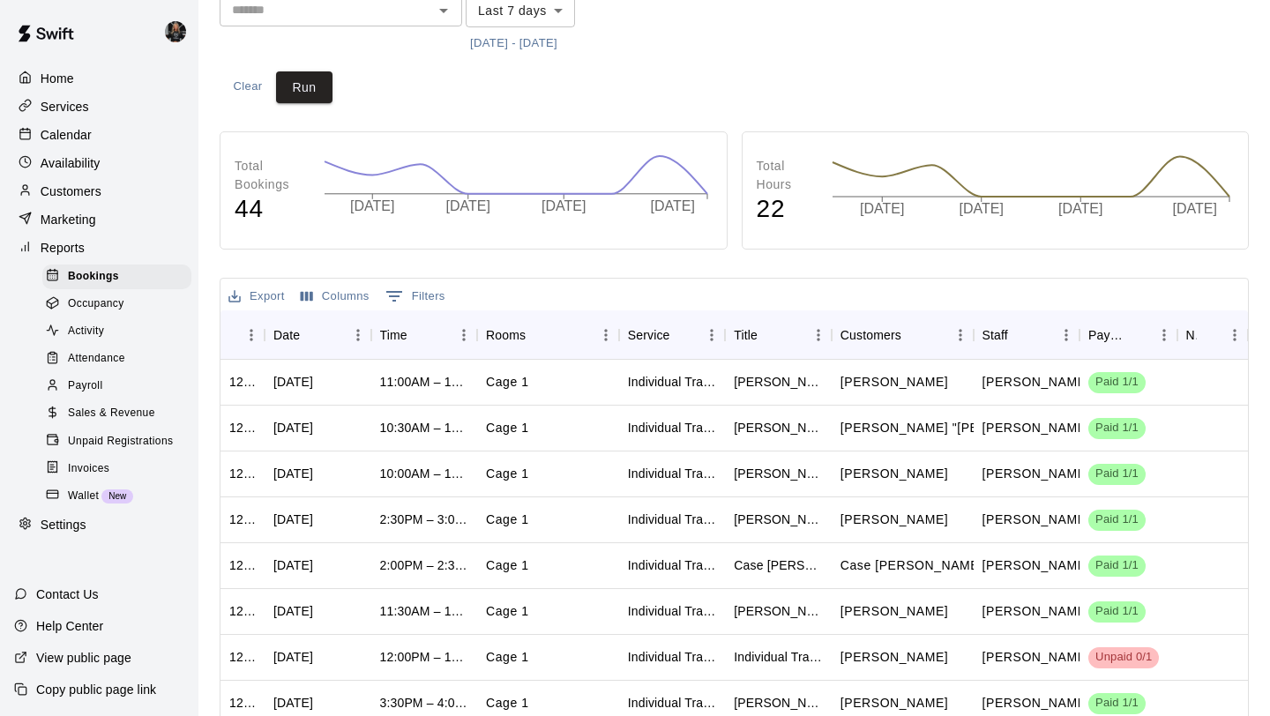
scroll to position [198, 0]
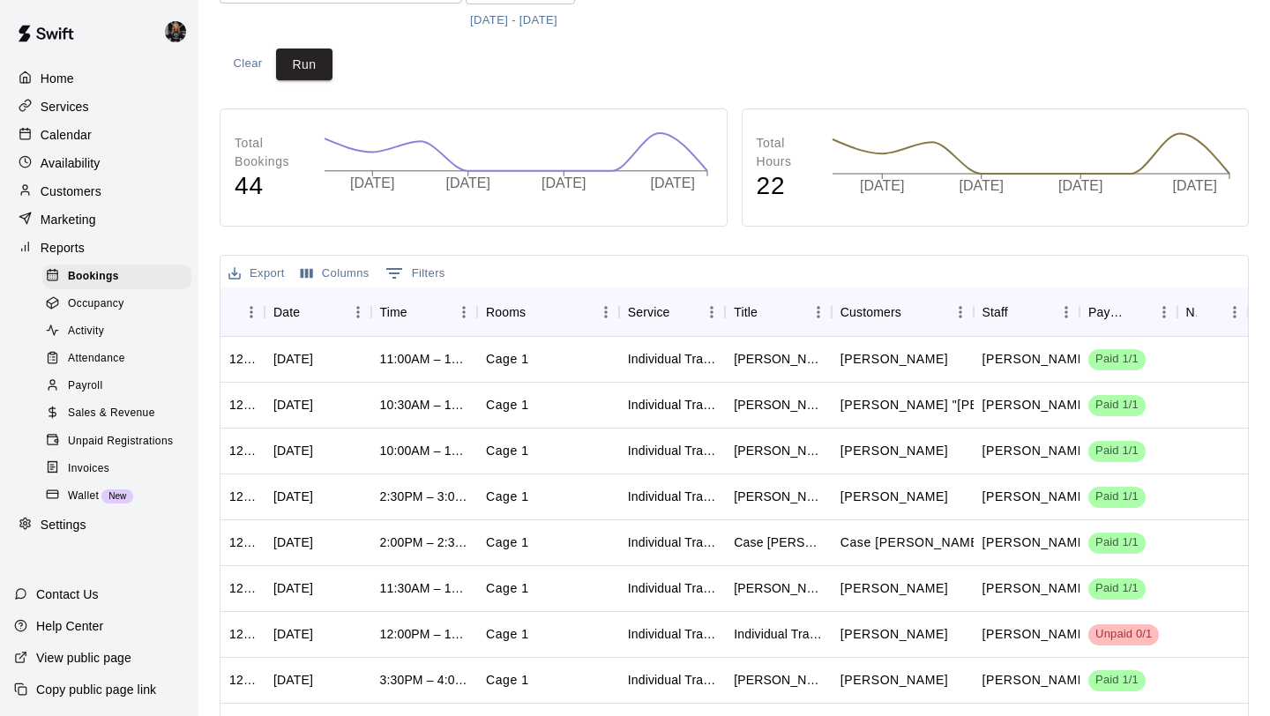
click at [61, 140] on p "Calendar" at bounding box center [66, 135] width 51 height 18
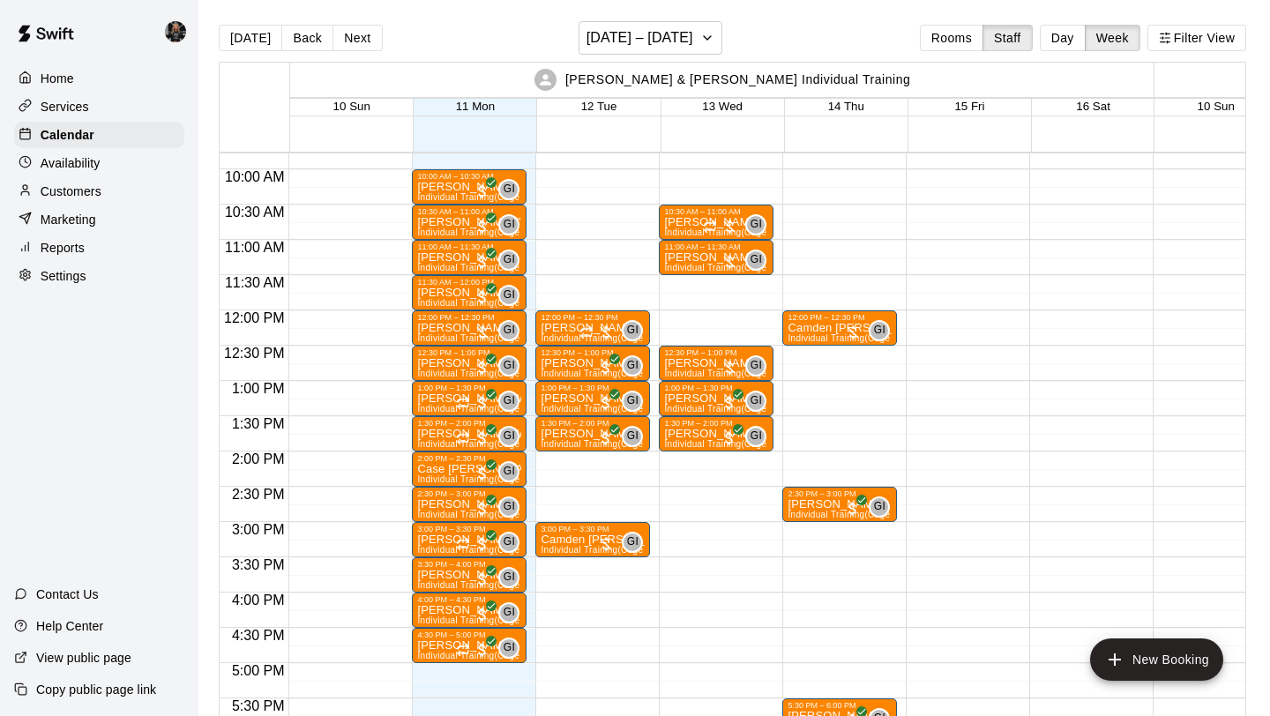
scroll to position [685, 0]
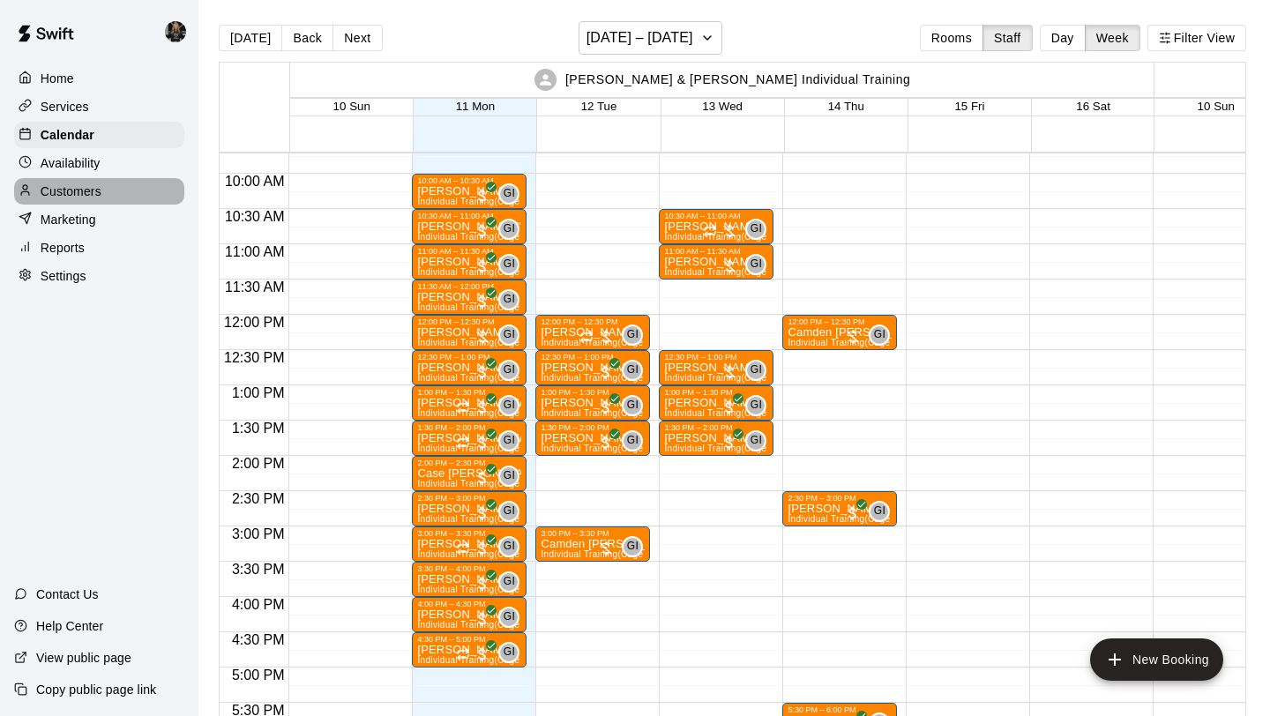
click at [123, 191] on div "Customers" at bounding box center [99, 191] width 170 height 26
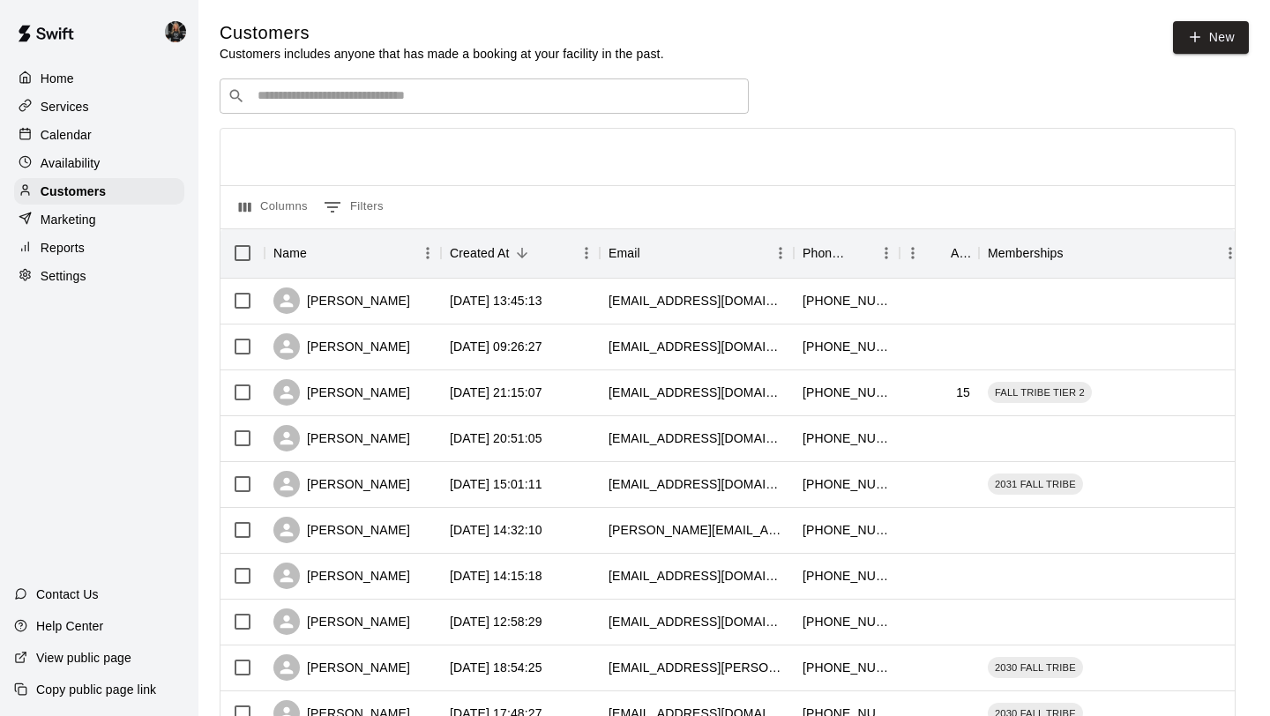
click at [399, 92] on input "Search customers by name or email" at bounding box center [496, 96] width 489 height 18
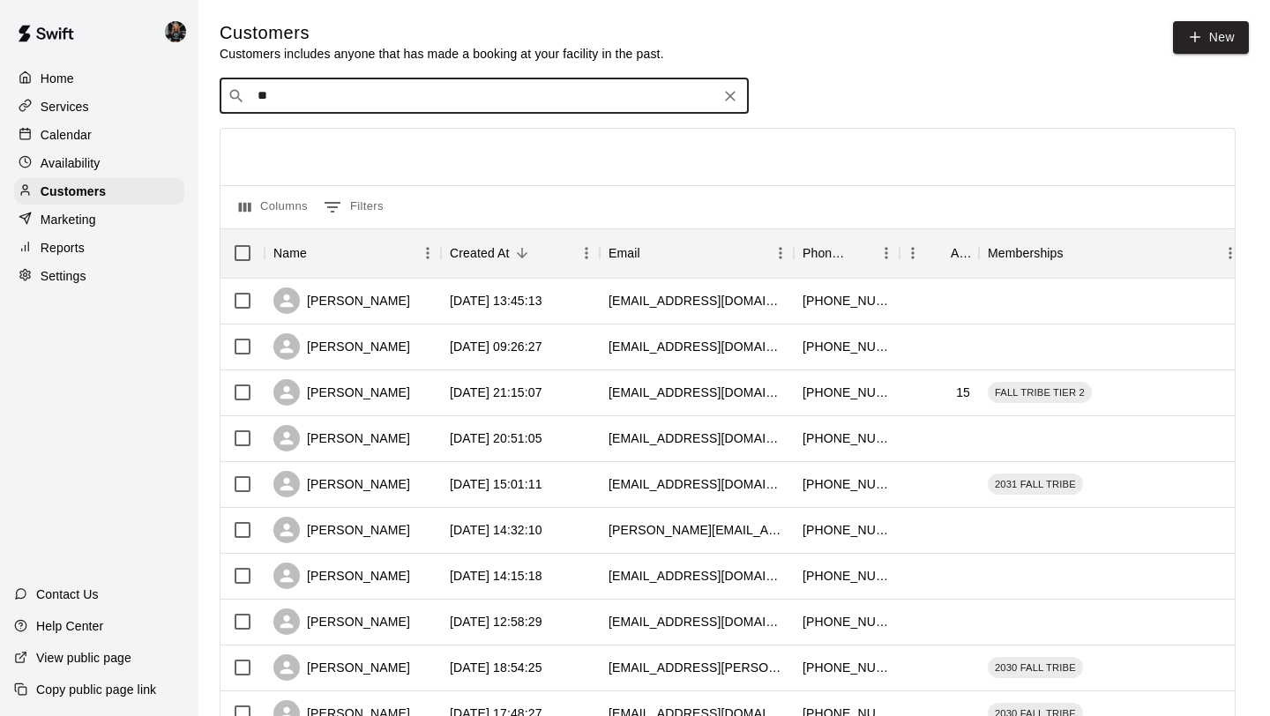
type input "***"
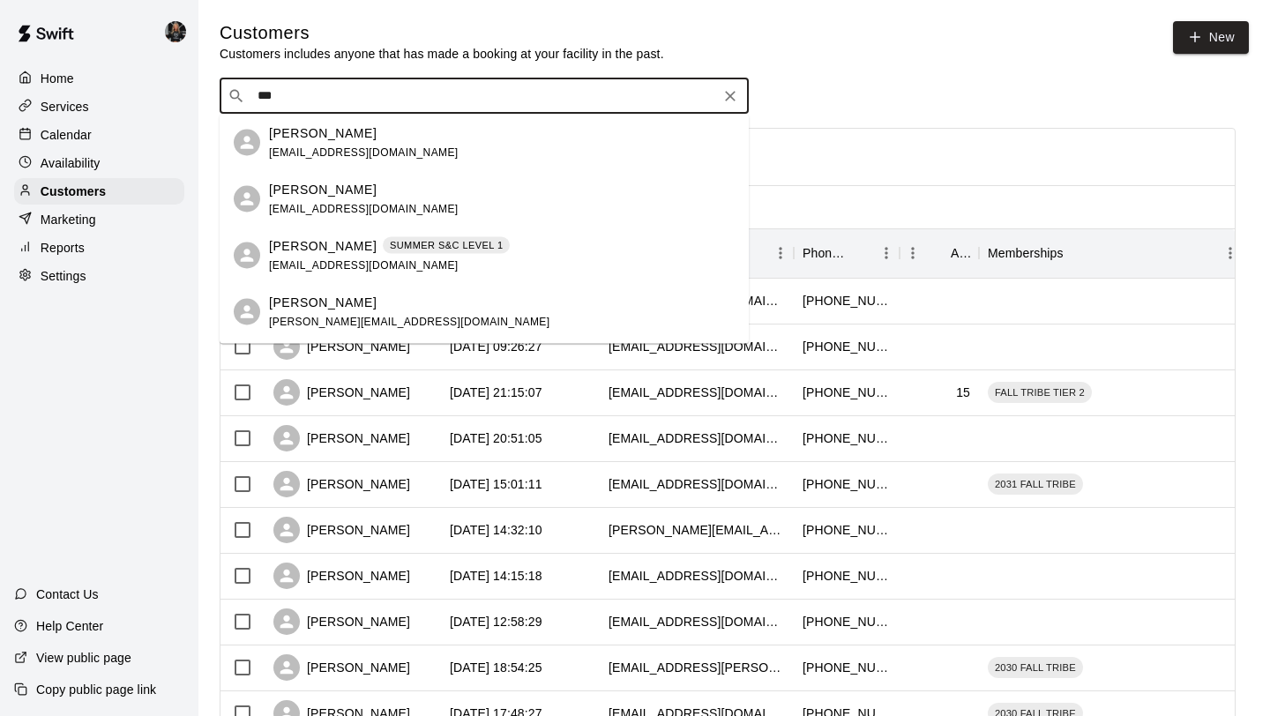
click at [389, 257] on div "[PERSON_NAME] SUMMER S&C LEVEL 1 [EMAIL_ADDRESS][DOMAIN_NAME]" at bounding box center [389, 255] width 241 height 38
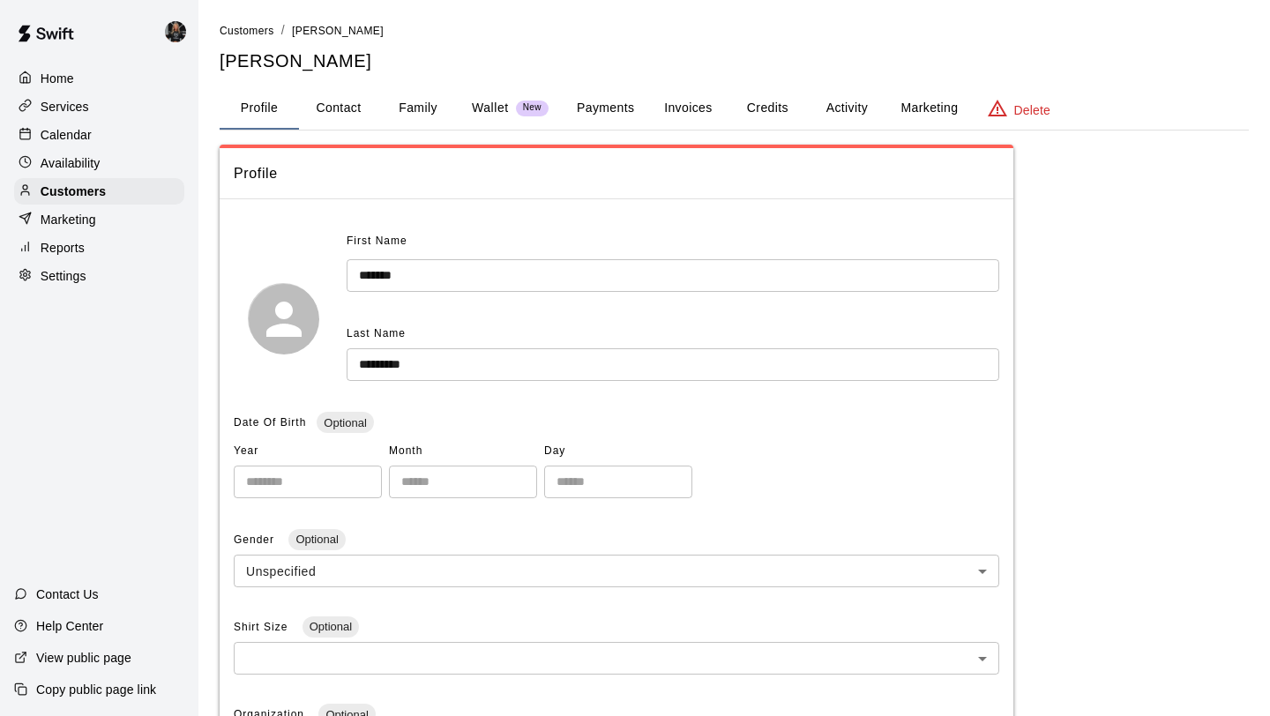
click at [631, 108] on button "Payments" at bounding box center [606, 108] width 86 height 42
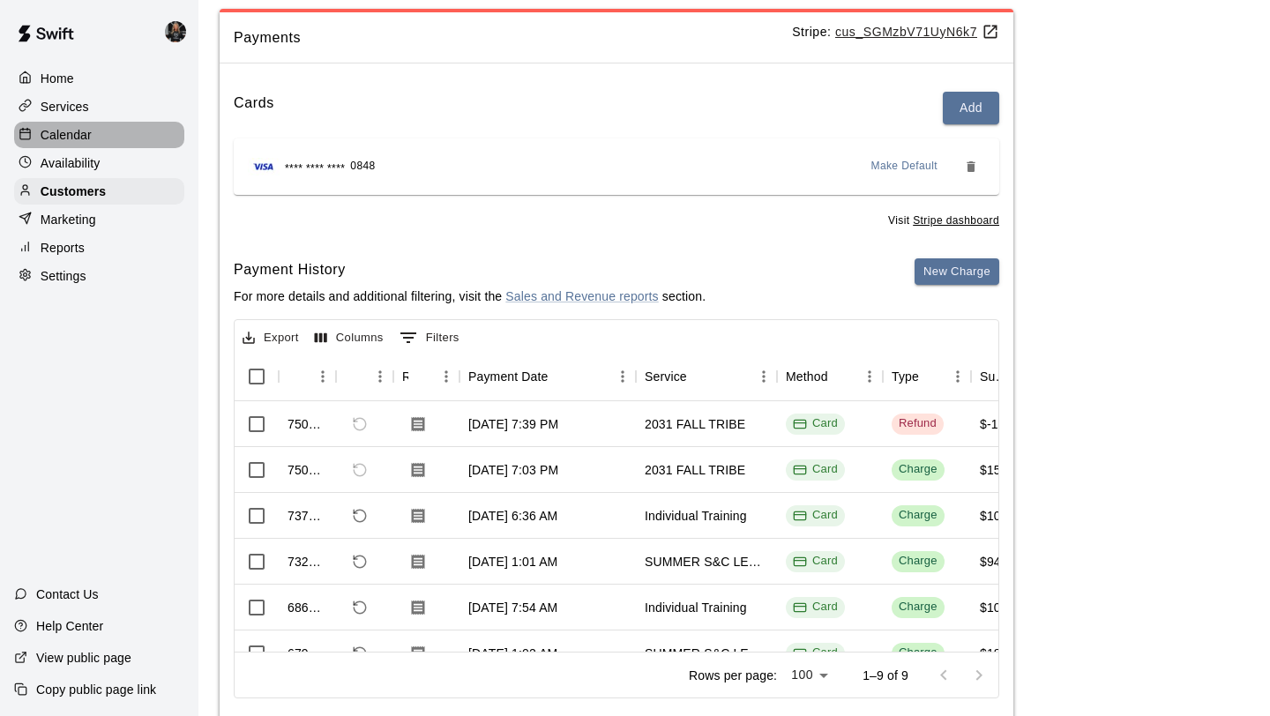
click at [71, 140] on p "Calendar" at bounding box center [66, 135] width 51 height 18
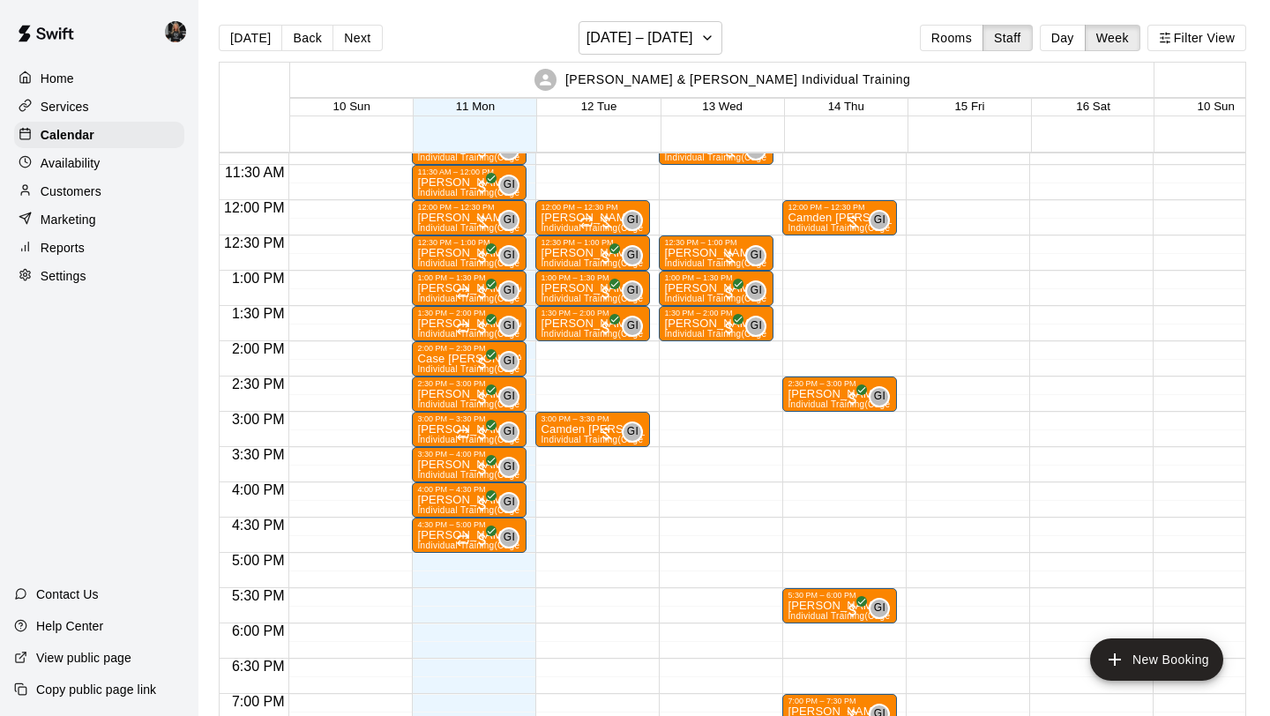
scroll to position [799, 0]
click at [689, 50] on button "[DATE] – [DATE]" at bounding box center [651, 38] width 144 height 34
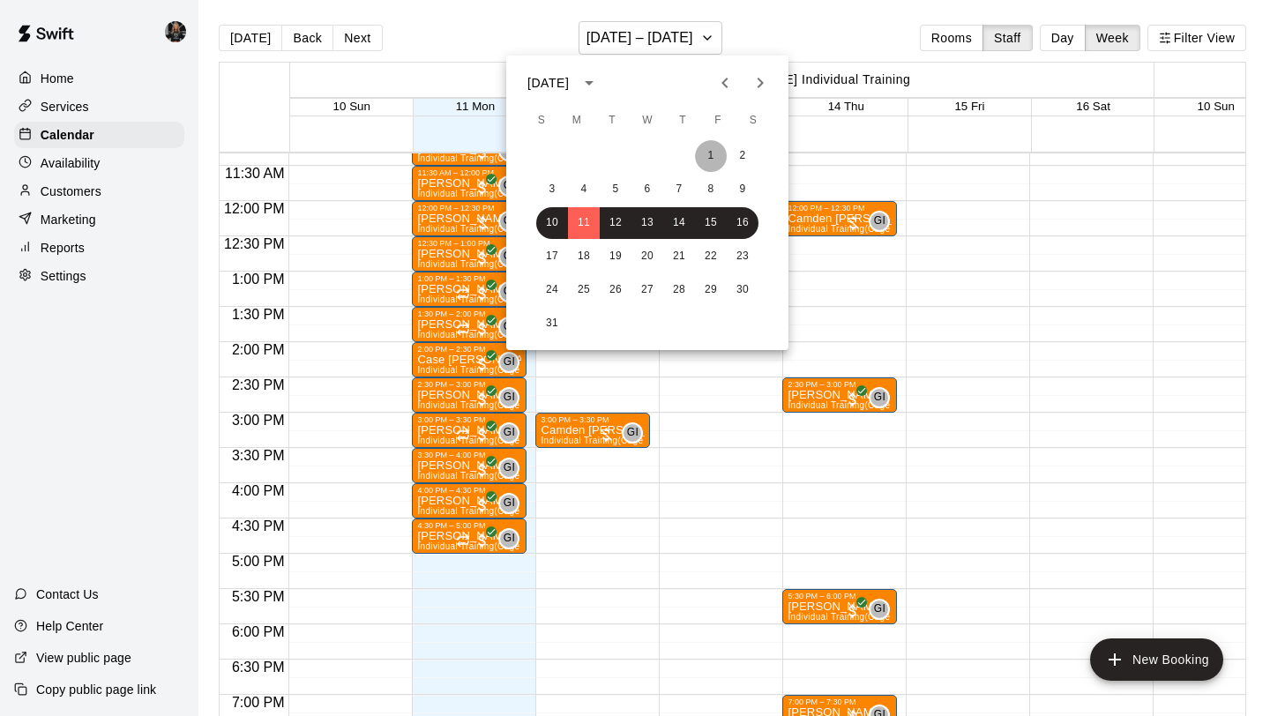
click at [716, 150] on button "1" at bounding box center [711, 156] width 32 height 32
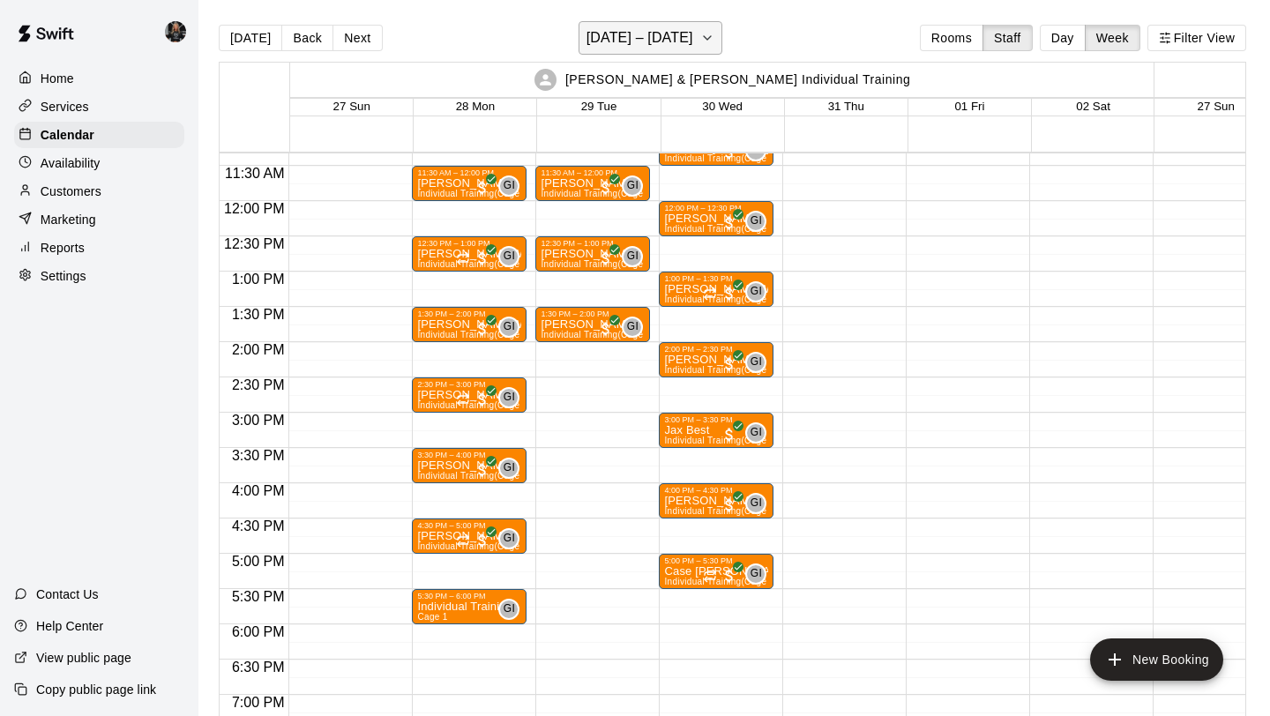
click at [599, 34] on h6 "[DATE] – [DATE]" at bounding box center [640, 38] width 107 height 25
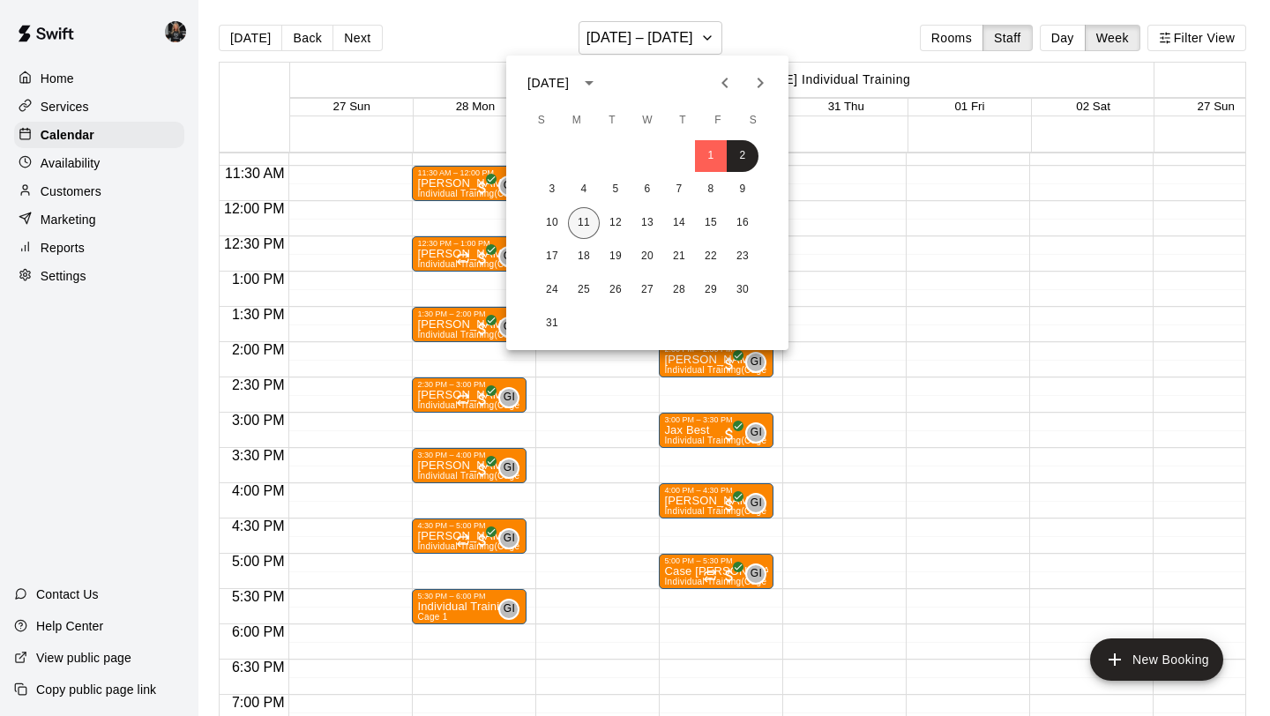
click at [582, 213] on button "11" at bounding box center [584, 223] width 32 height 32
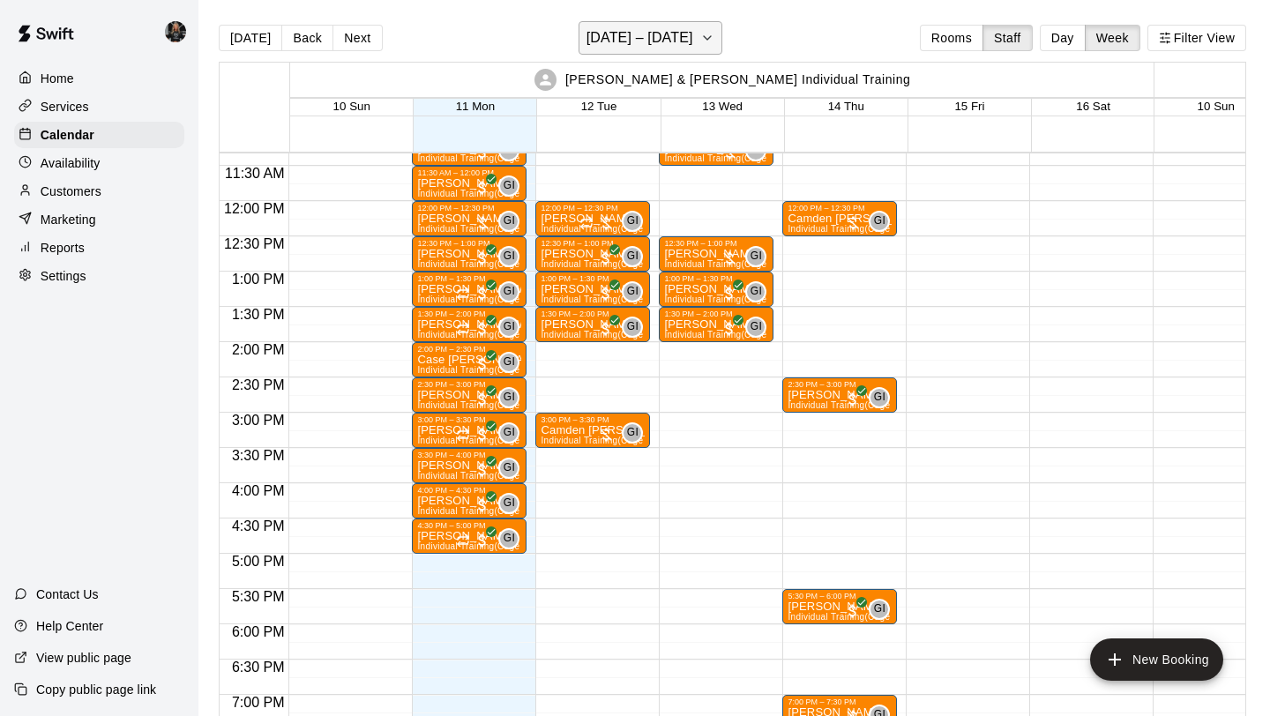
click at [610, 26] on h6 "[DATE] – [DATE]" at bounding box center [640, 38] width 107 height 25
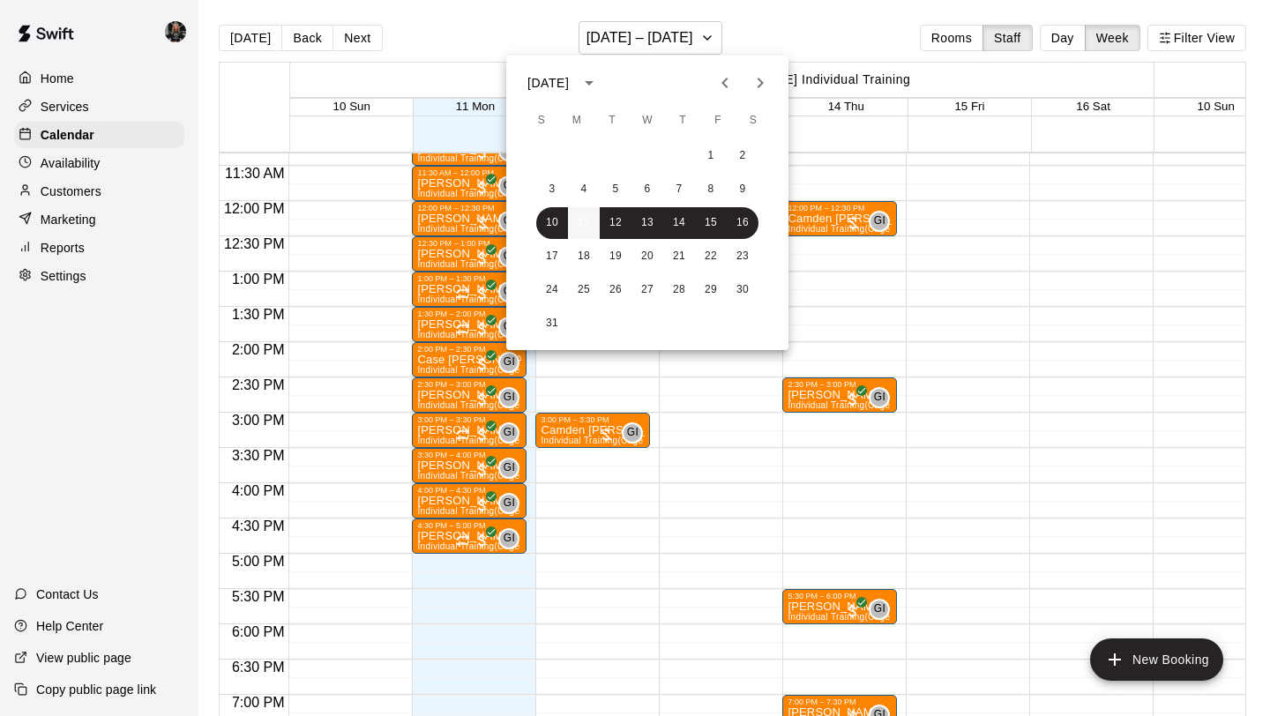
click at [587, 221] on button "11" at bounding box center [584, 223] width 32 height 32
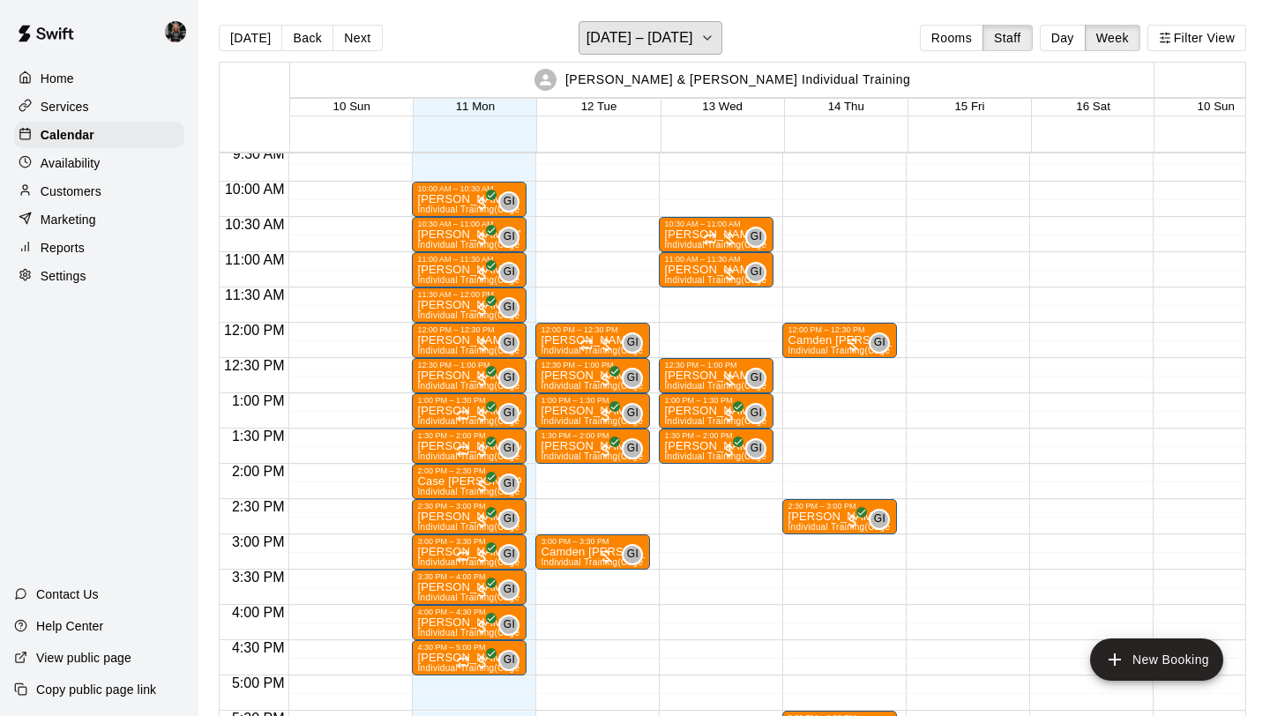
scroll to position [671, 0]
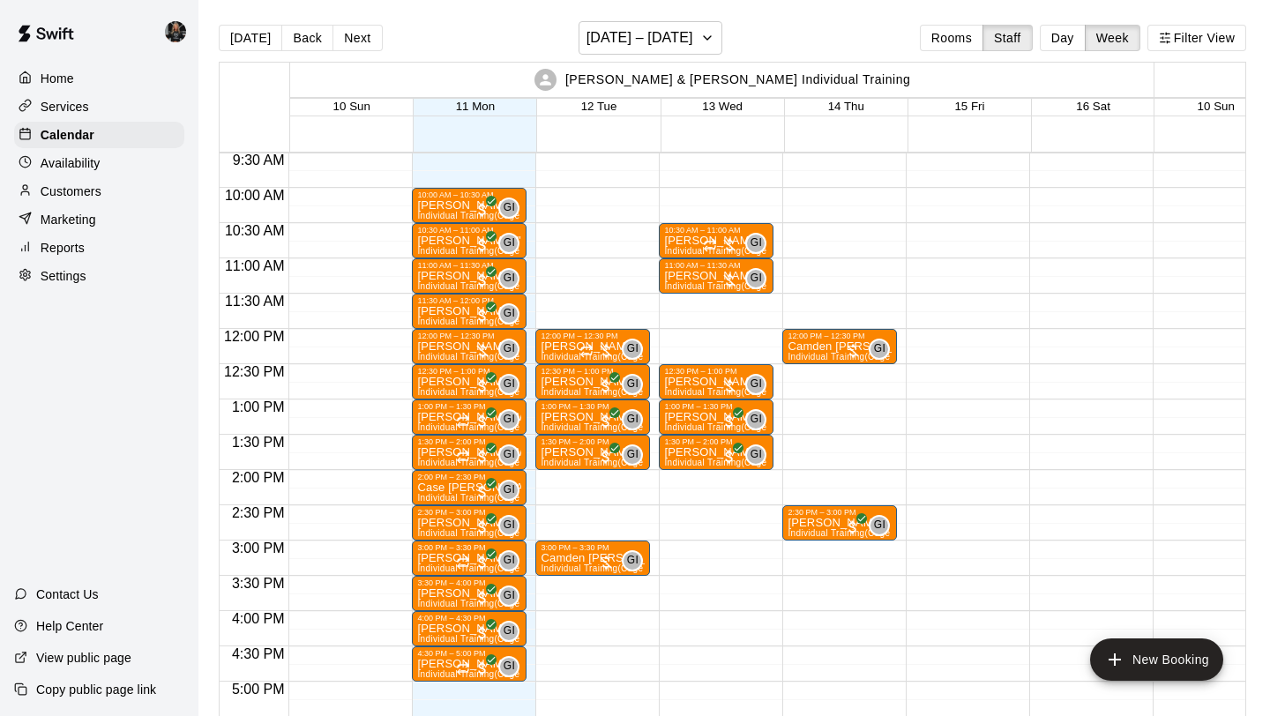
click at [74, 193] on p "Customers" at bounding box center [71, 192] width 61 height 18
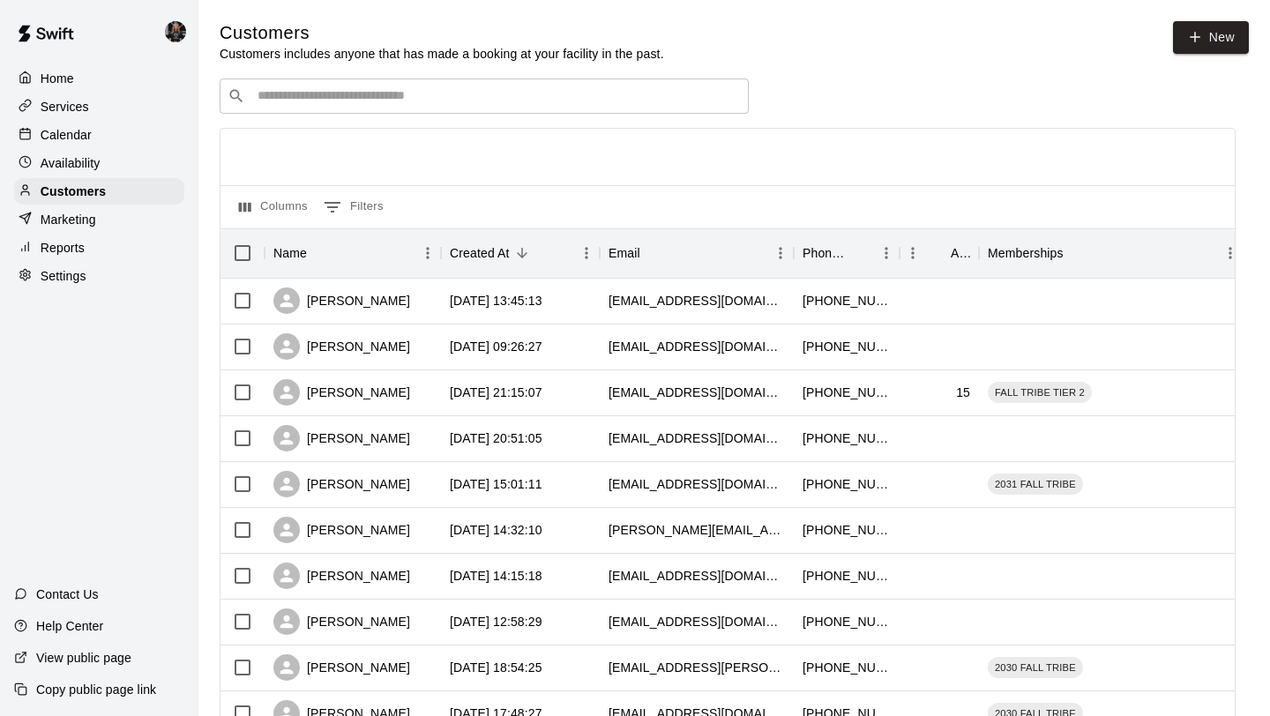
click at [349, 90] on input "Search customers by name or email" at bounding box center [496, 96] width 489 height 18
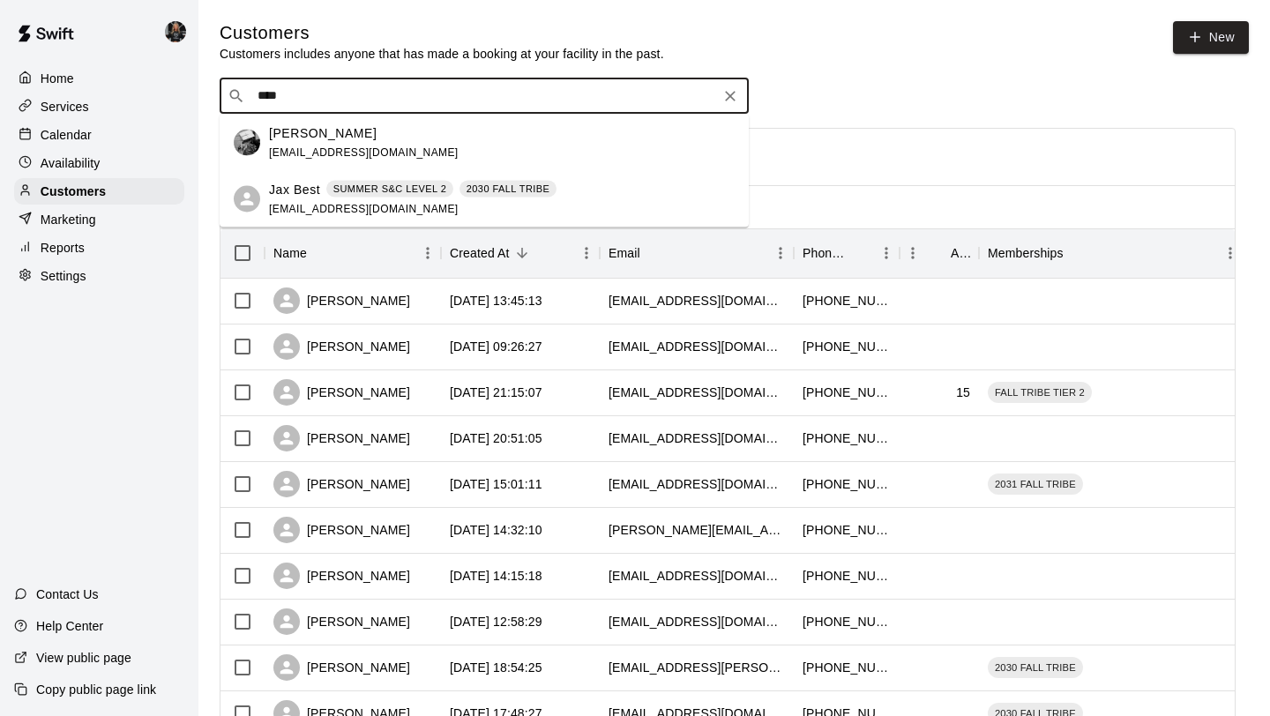
type input "****"
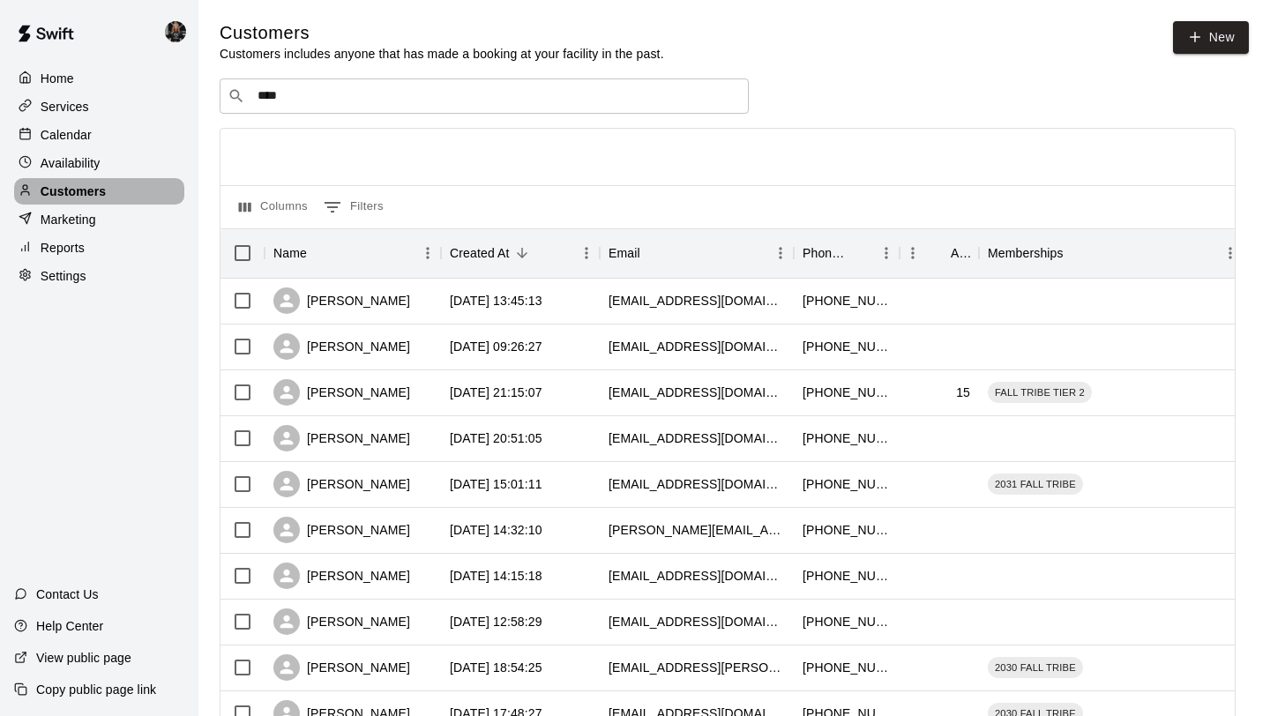
click at [70, 189] on p "Customers" at bounding box center [73, 192] width 65 height 18
click at [76, 214] on p "Marketing" at bounding box center [69, 220] width 56 height 18
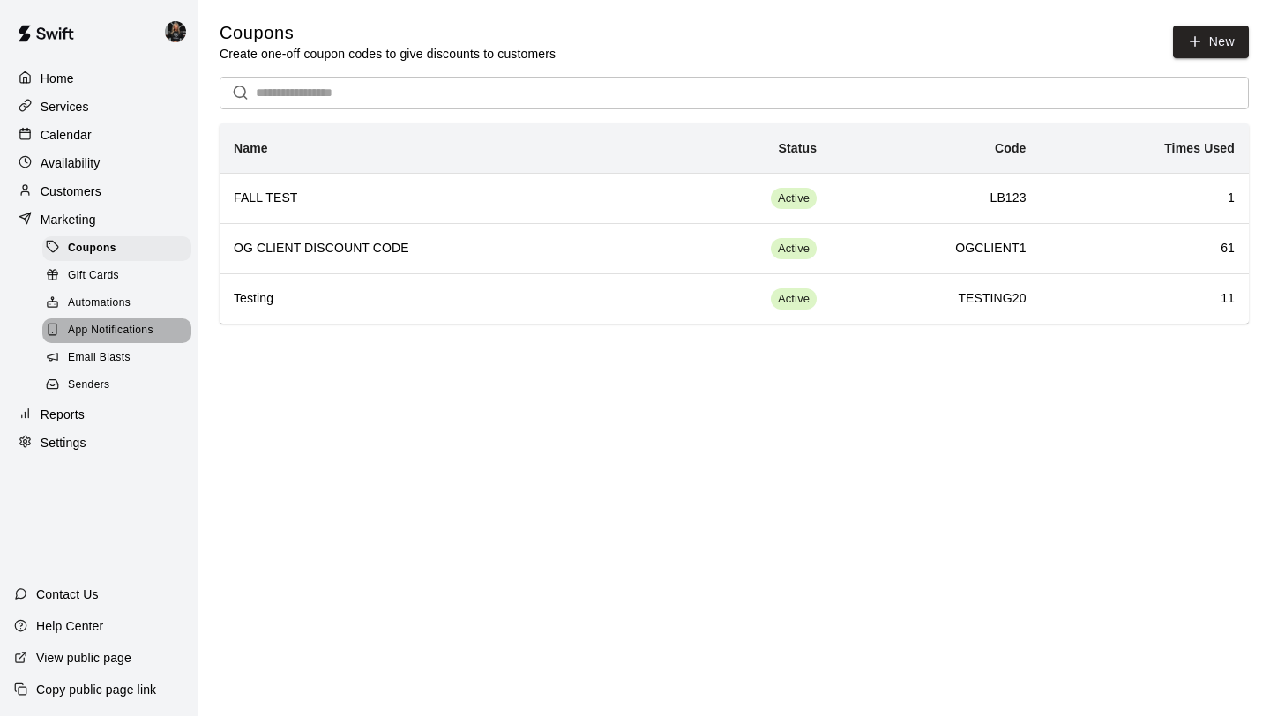
click at [92, 329] on span "App Notifications" at bounding box center [111, 331] width 86 height 18
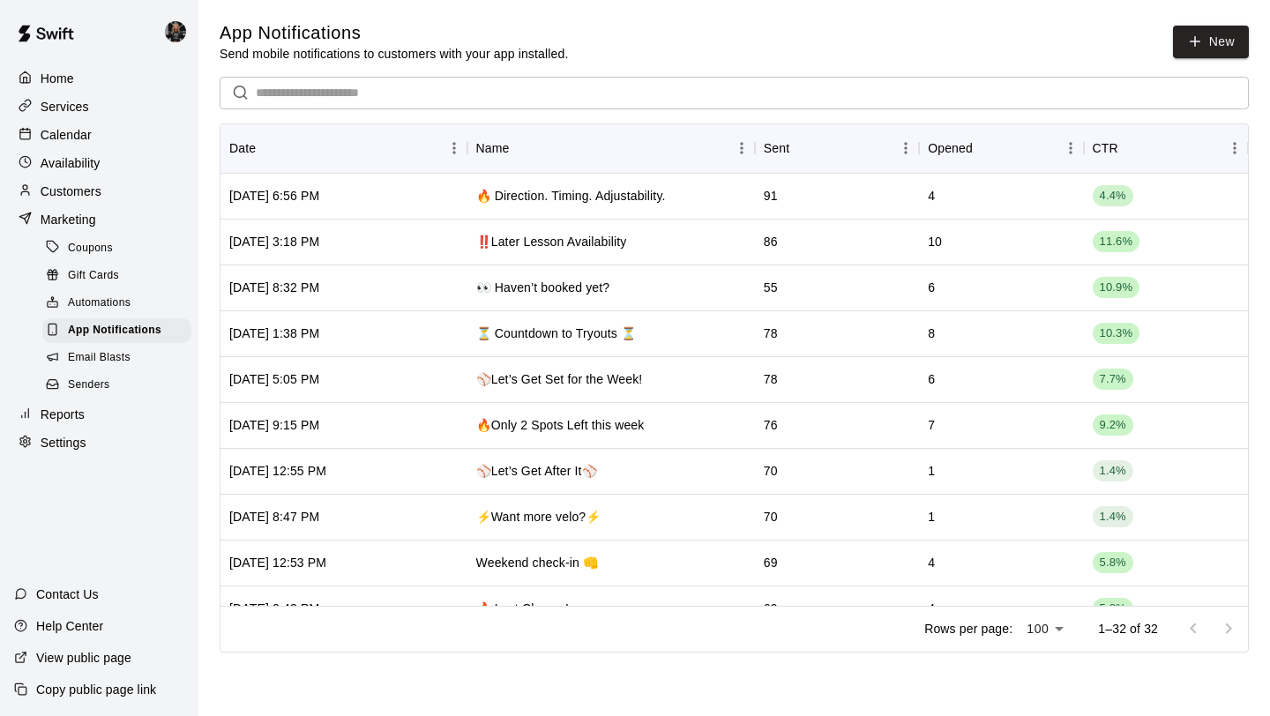
click at [79, 134] on p "Calendar" at bounding box center [66, 135] width 51 height 18
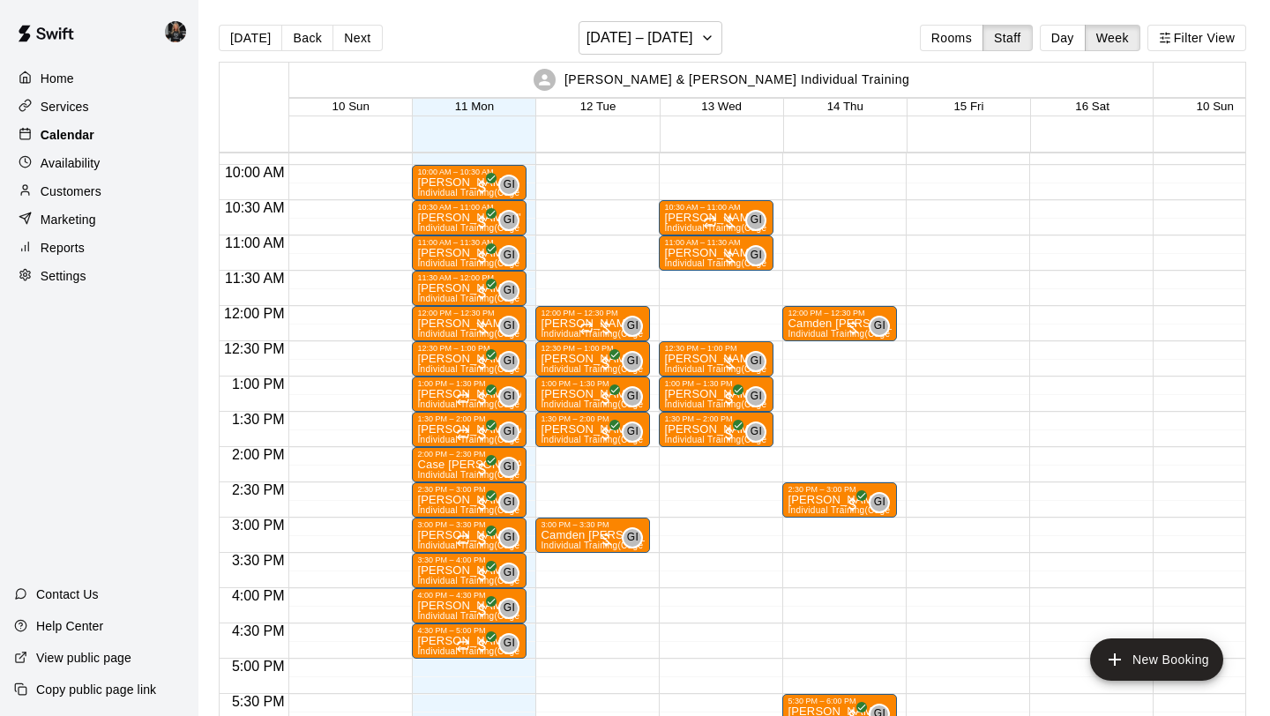
scroll to position [692, 0]
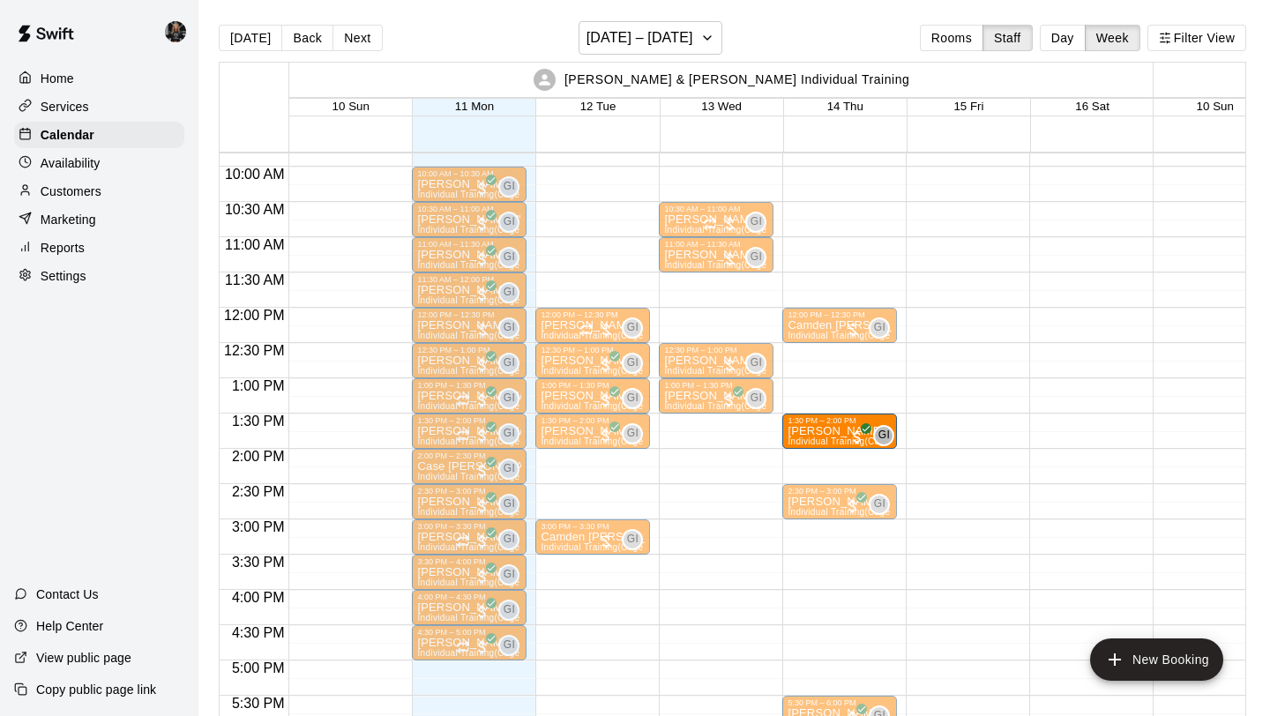
drag, startPoint x: 689, startPoint y: 430, endPoint x: 832, endPoint y: 436, distance: 143.0
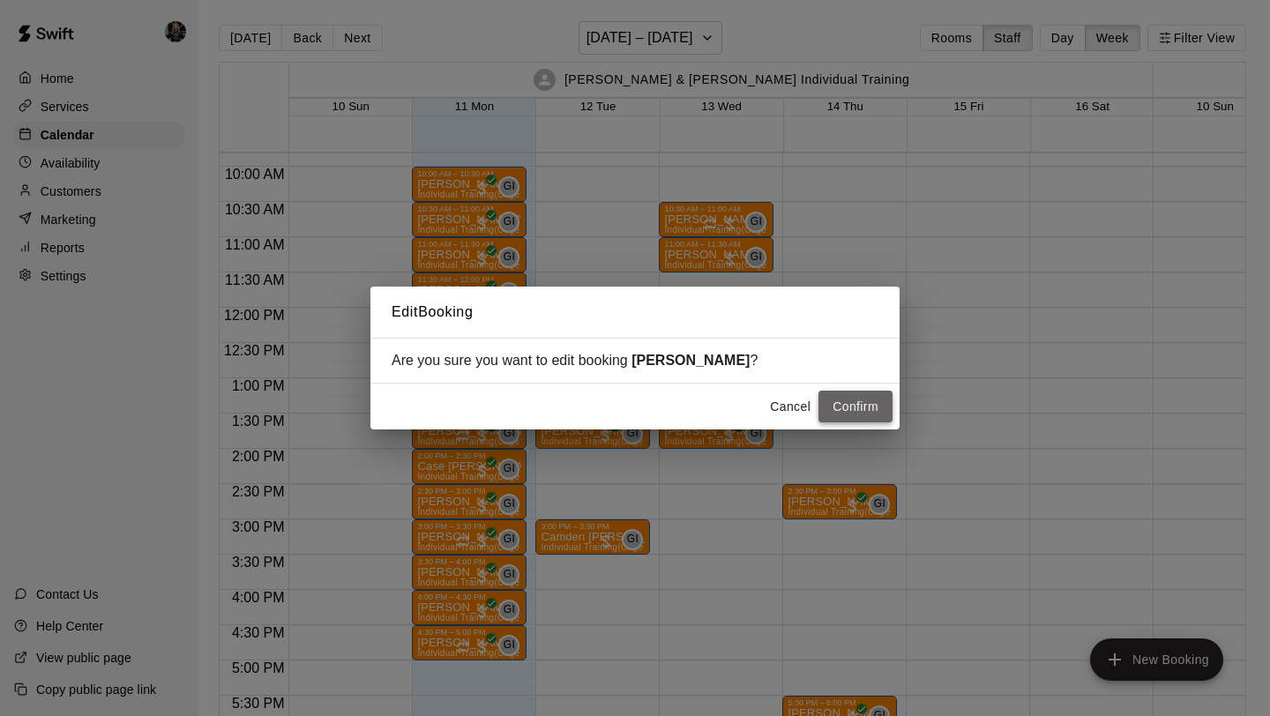
click at [857, 400] on button "Confirm" at bounding box center [856, 407] width 74 height 33
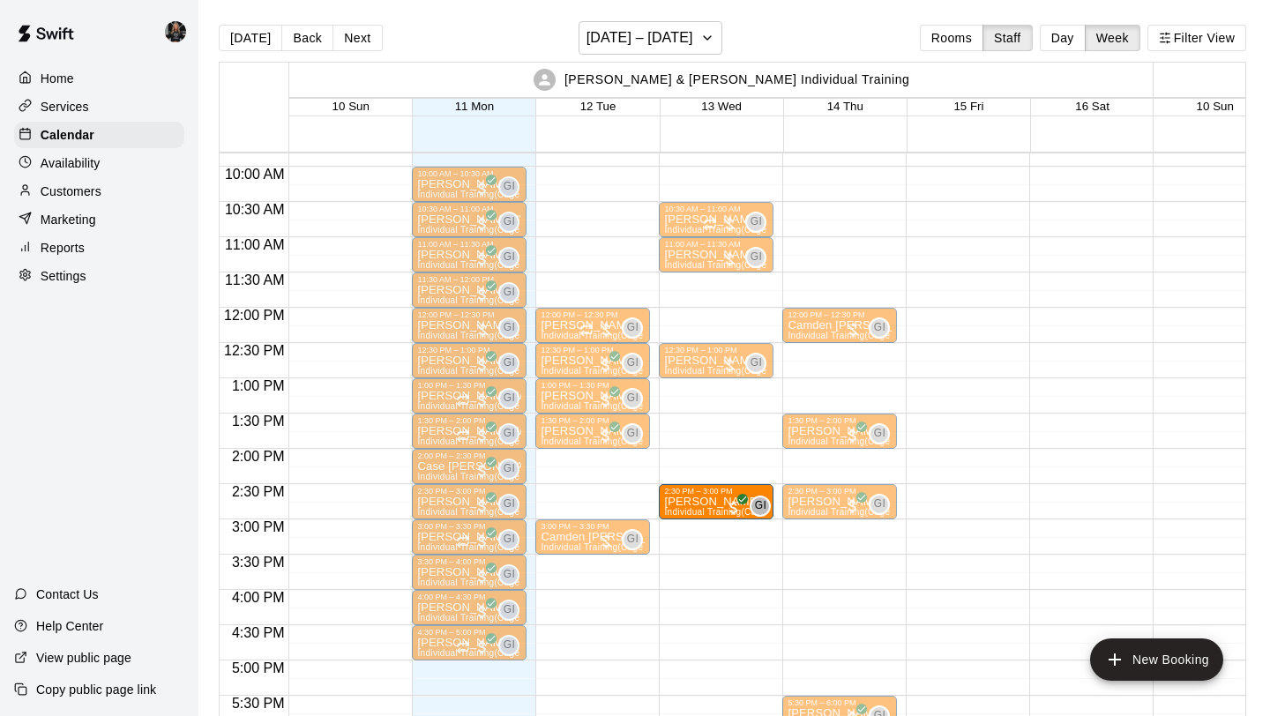
drag, startPoint x: 701, startPoint y: 406, endPoint x: 705, endPoint y: 512, distance: 105.9
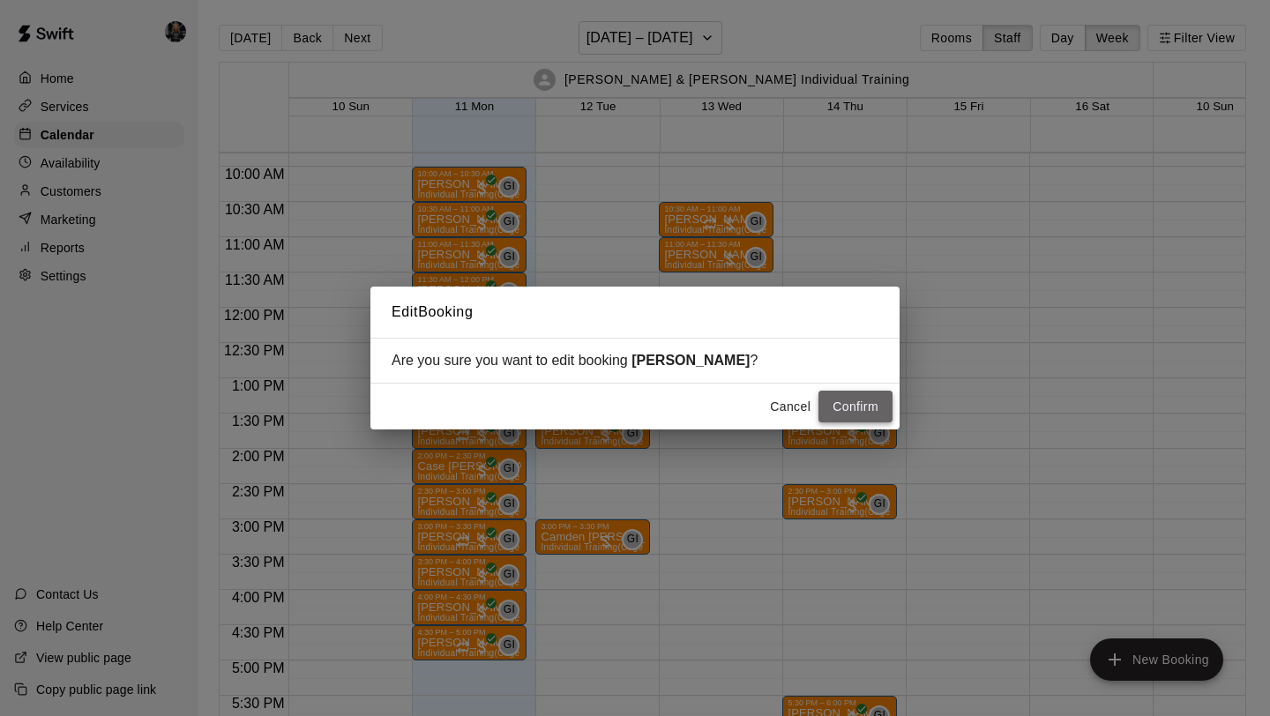
click at [853, 404] on button "Confirm" at bounding box center [856, 407] width 74 height 33
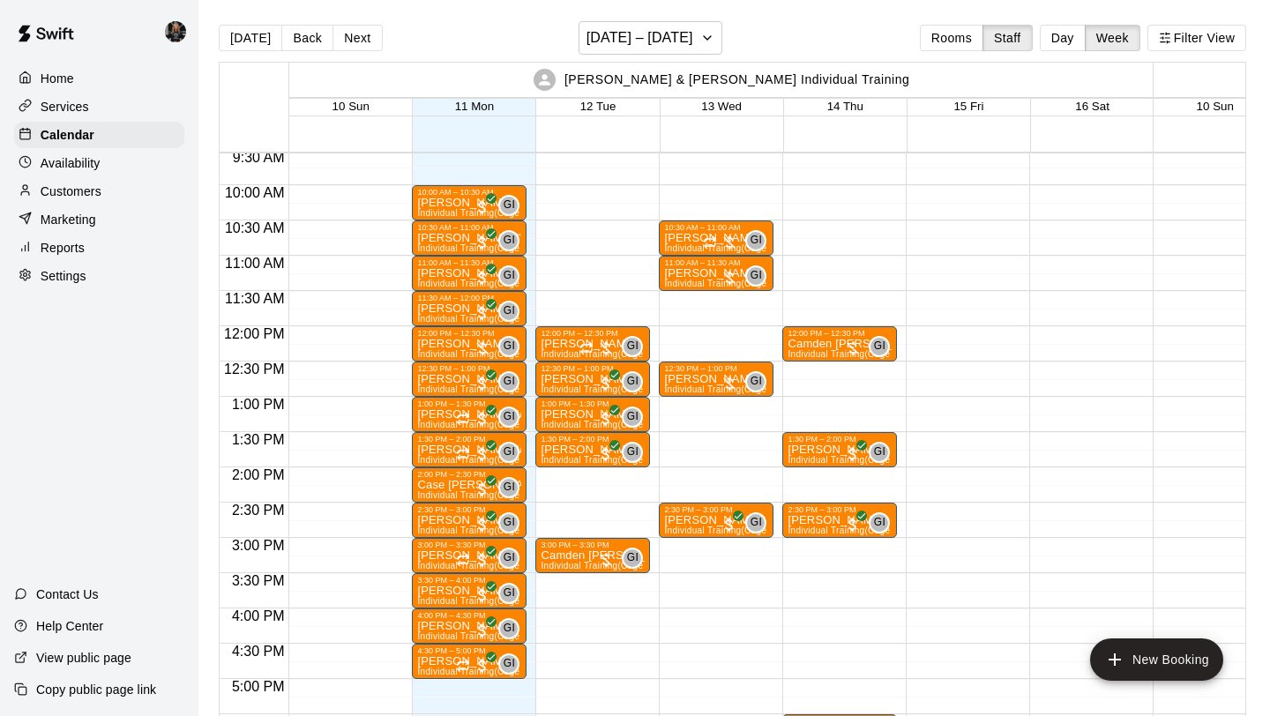
scroll to position [0, 3]
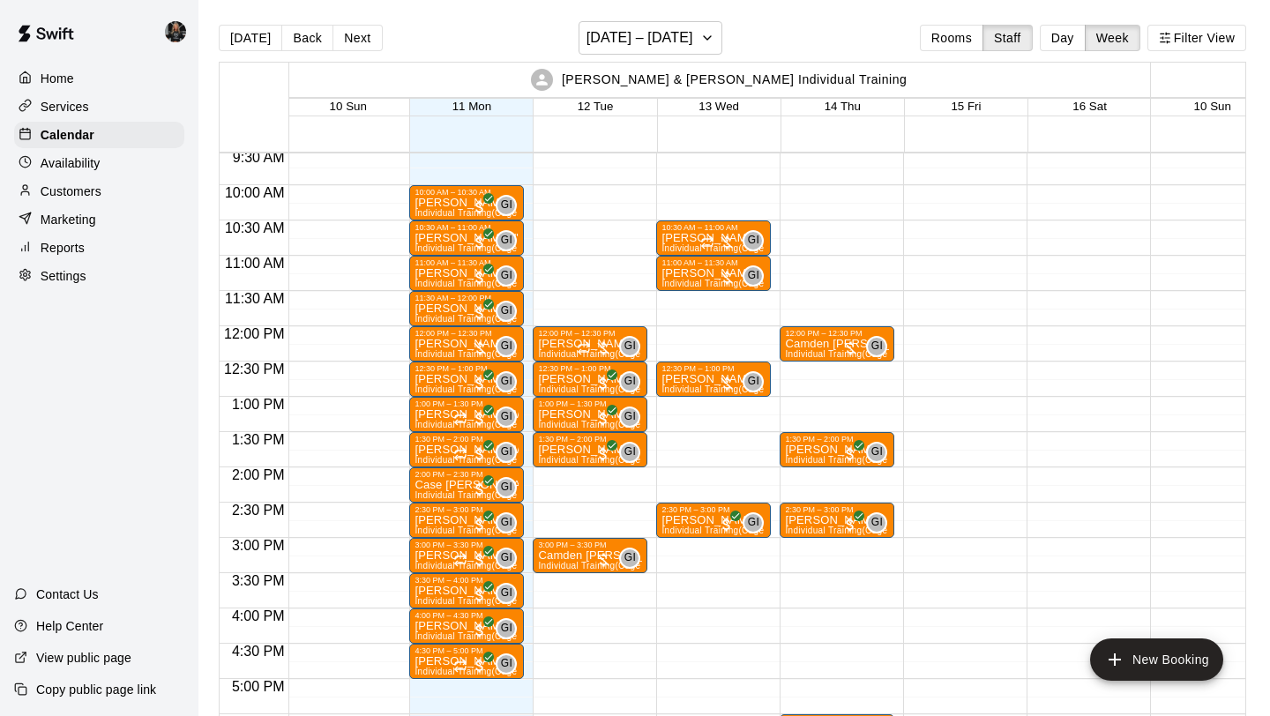
click at [448, 34] on div "[DATE] Back Next [DATE] – [DATE] Rooms Staff Day Week Filter View" at bounding box center [733, 41] width 1028 height 41
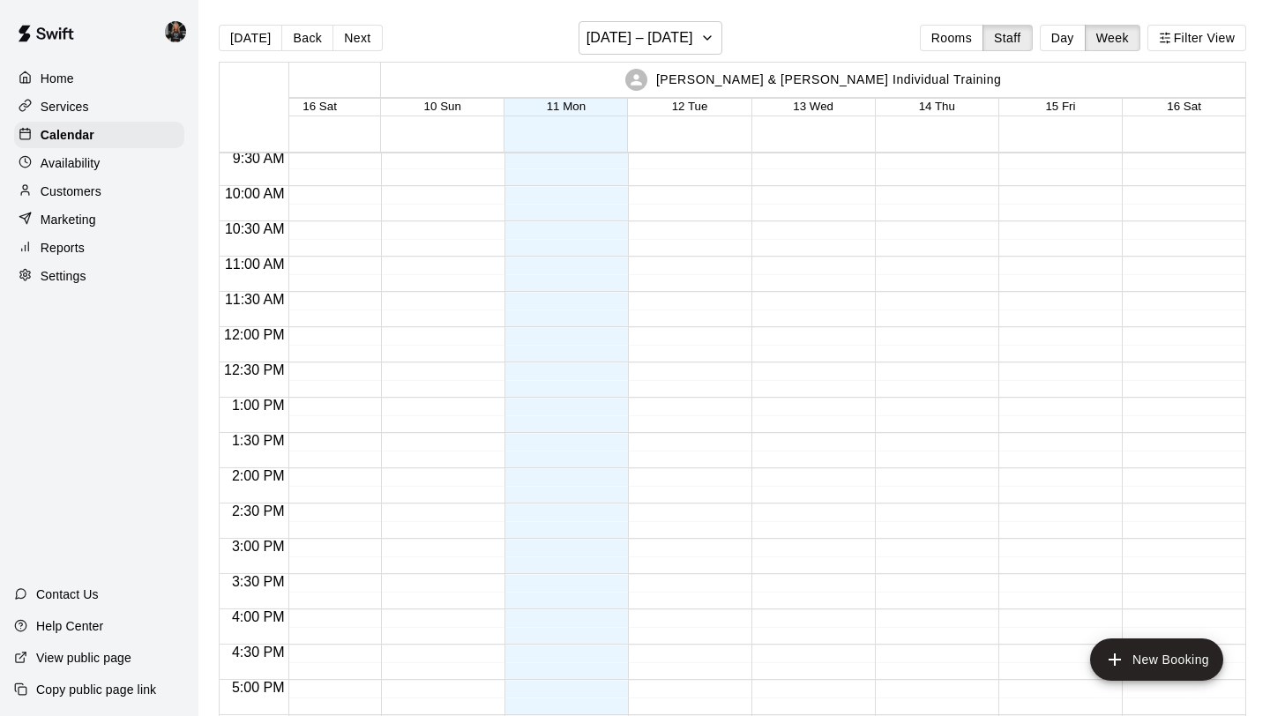
scroll to position [673, 596]
